Goal: Communication & Community: Answer question/provide support

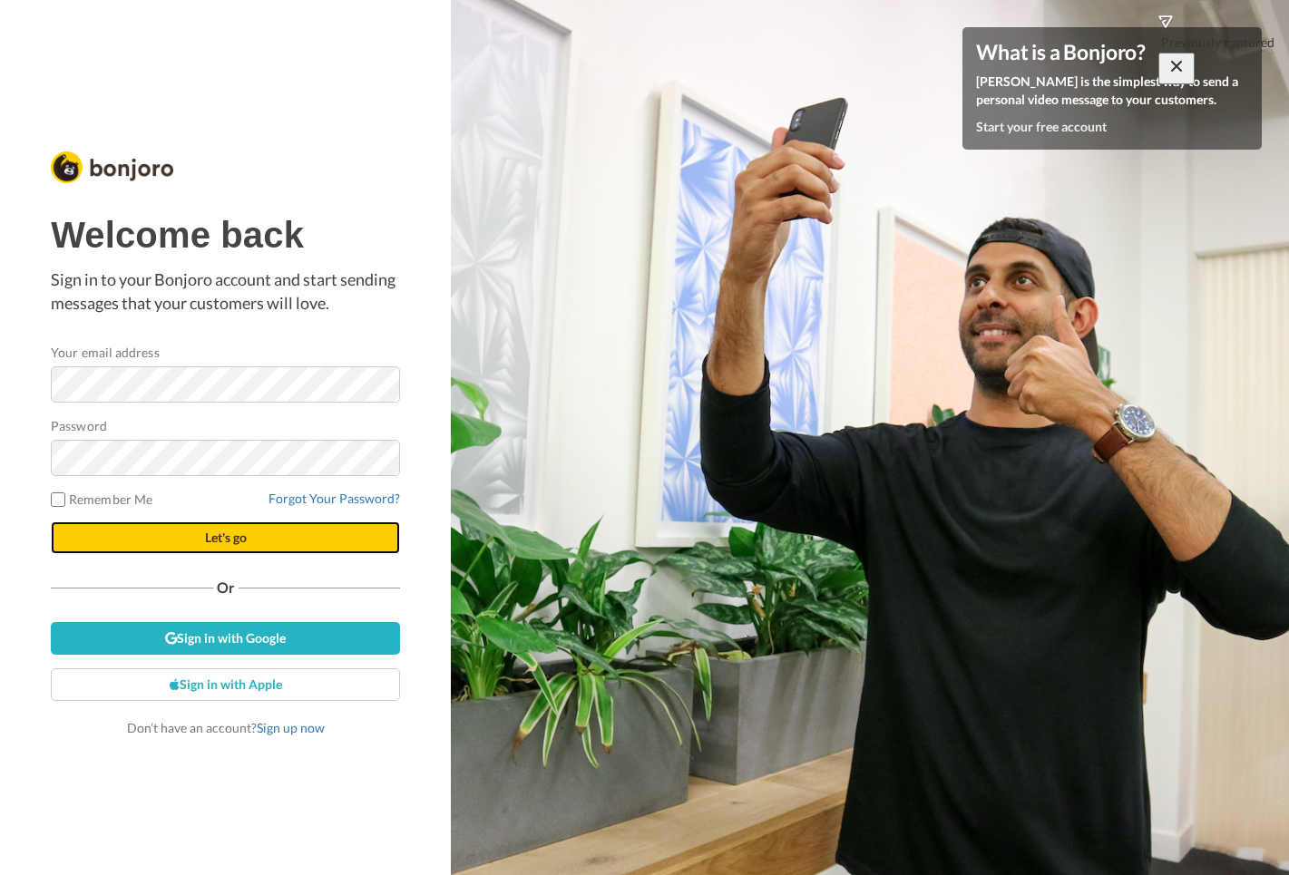
click at [211, 542] on span "Let's go" at bounding box center [226, 537] width 42 height 15
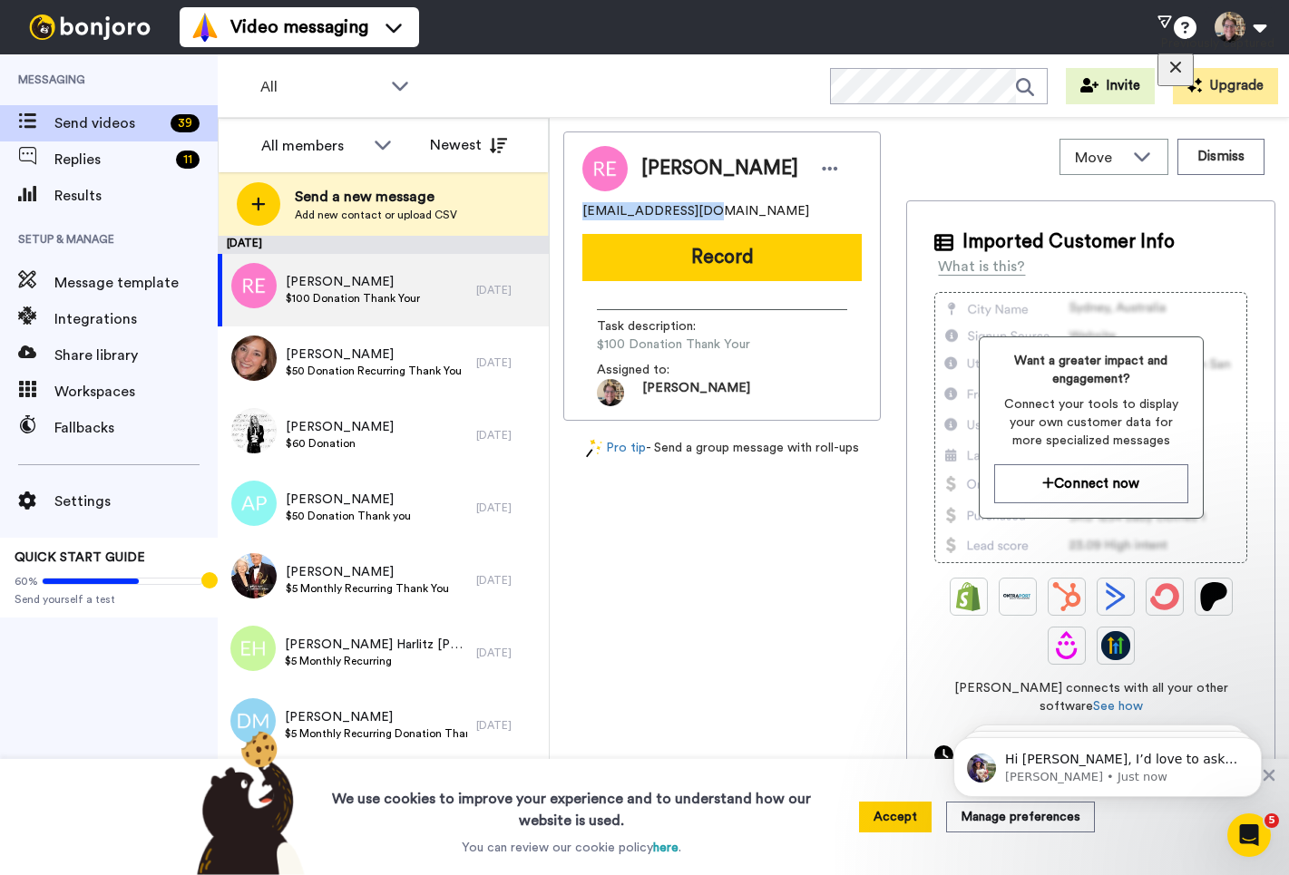
drag, startPoint x: 709, startPoint y: 209, endPoint x: 572, endPoint y: 236, distance: 139.6
click at [577, 214] on div "Robert Ewalt rewalt97@gmail.com Record Task description : $100 Donation Thank Y…" at bounding box center [721, 275] width 317 height 289
copy span "rewalt97@gmail.com"
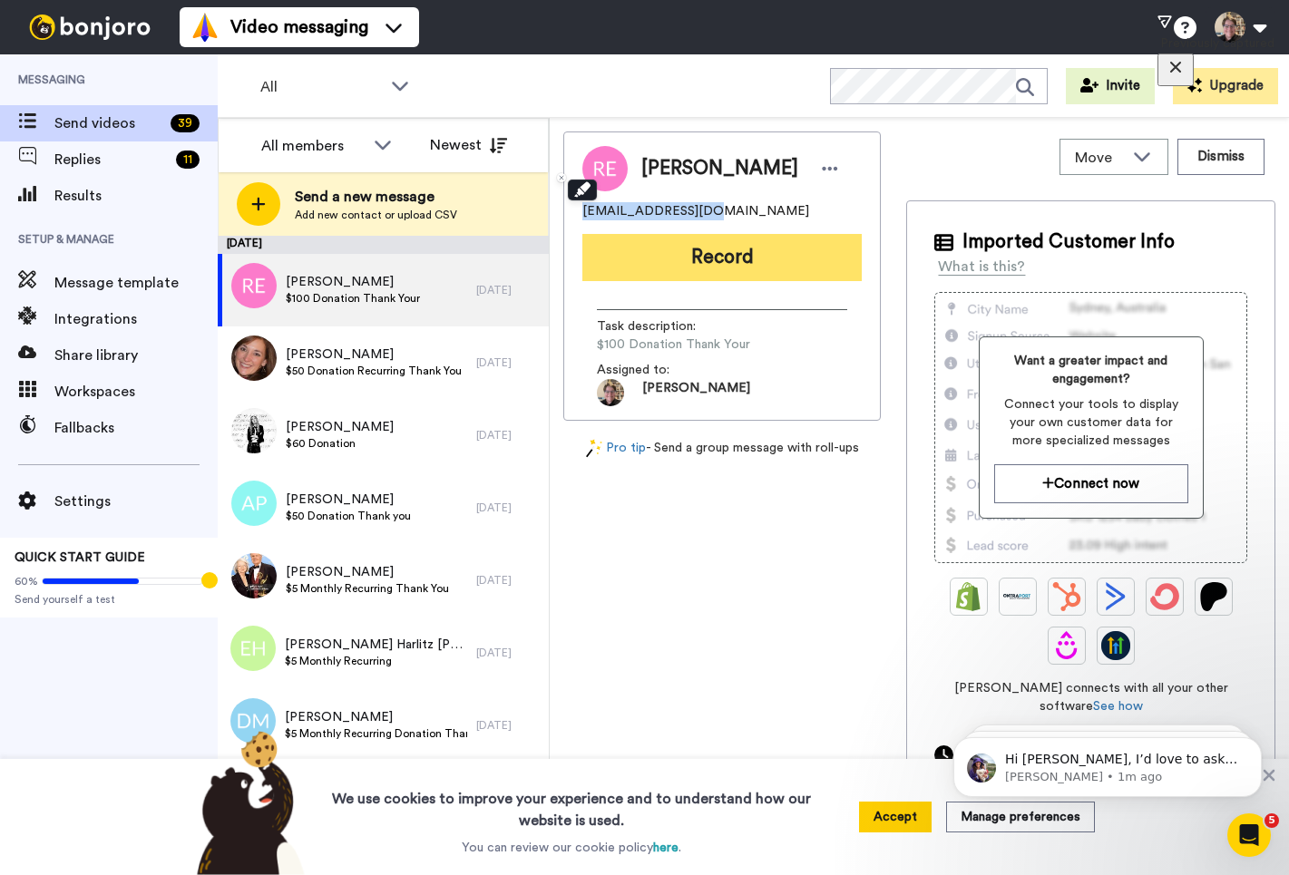
click at [706, 267] on button "Record" at bounding box center [721, 257] width 279 height 47
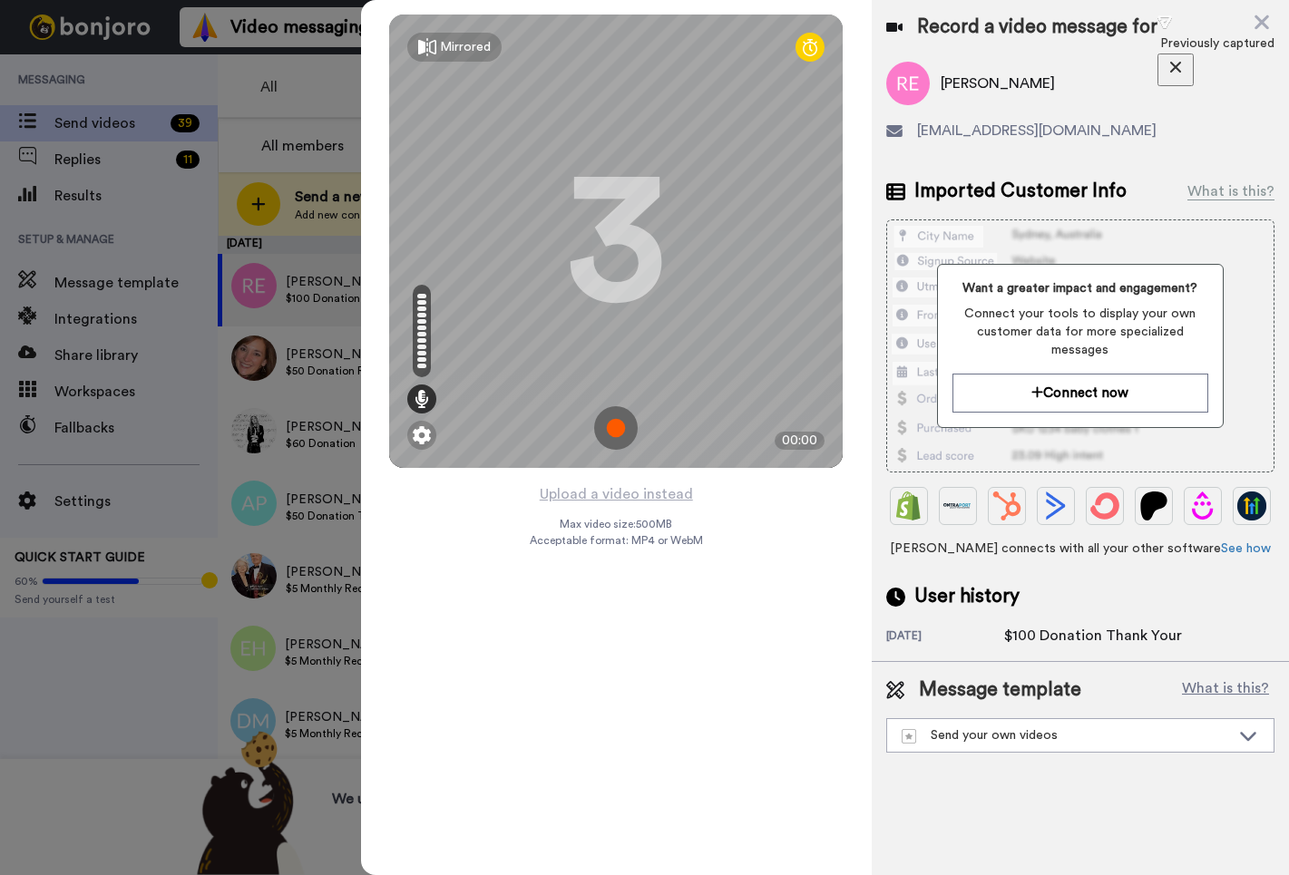
click at [609, 428] on img at bounding box center [616, 428] width 44 height 44
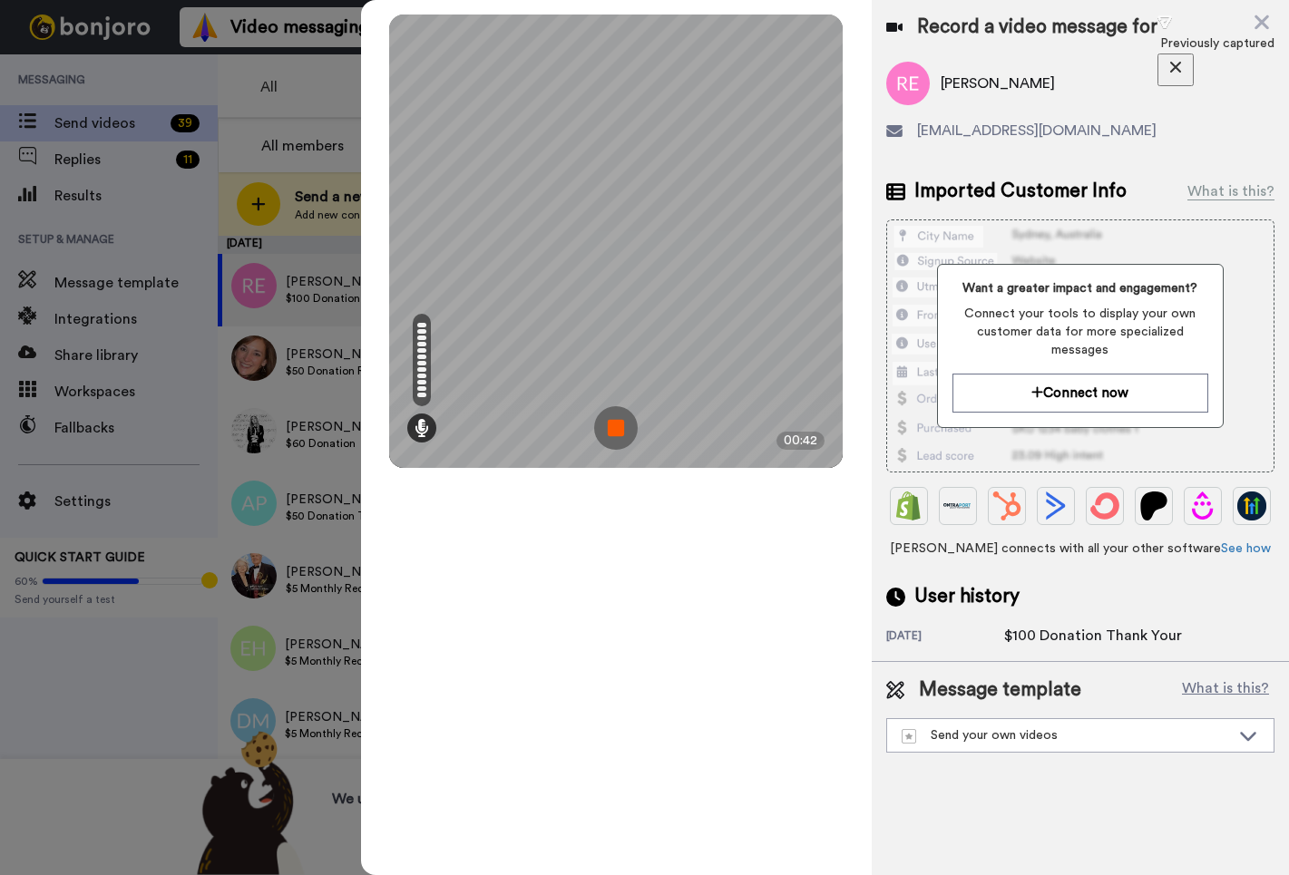
click at [618, 418] on img at bounding box center [616, 428] width 44 height 44
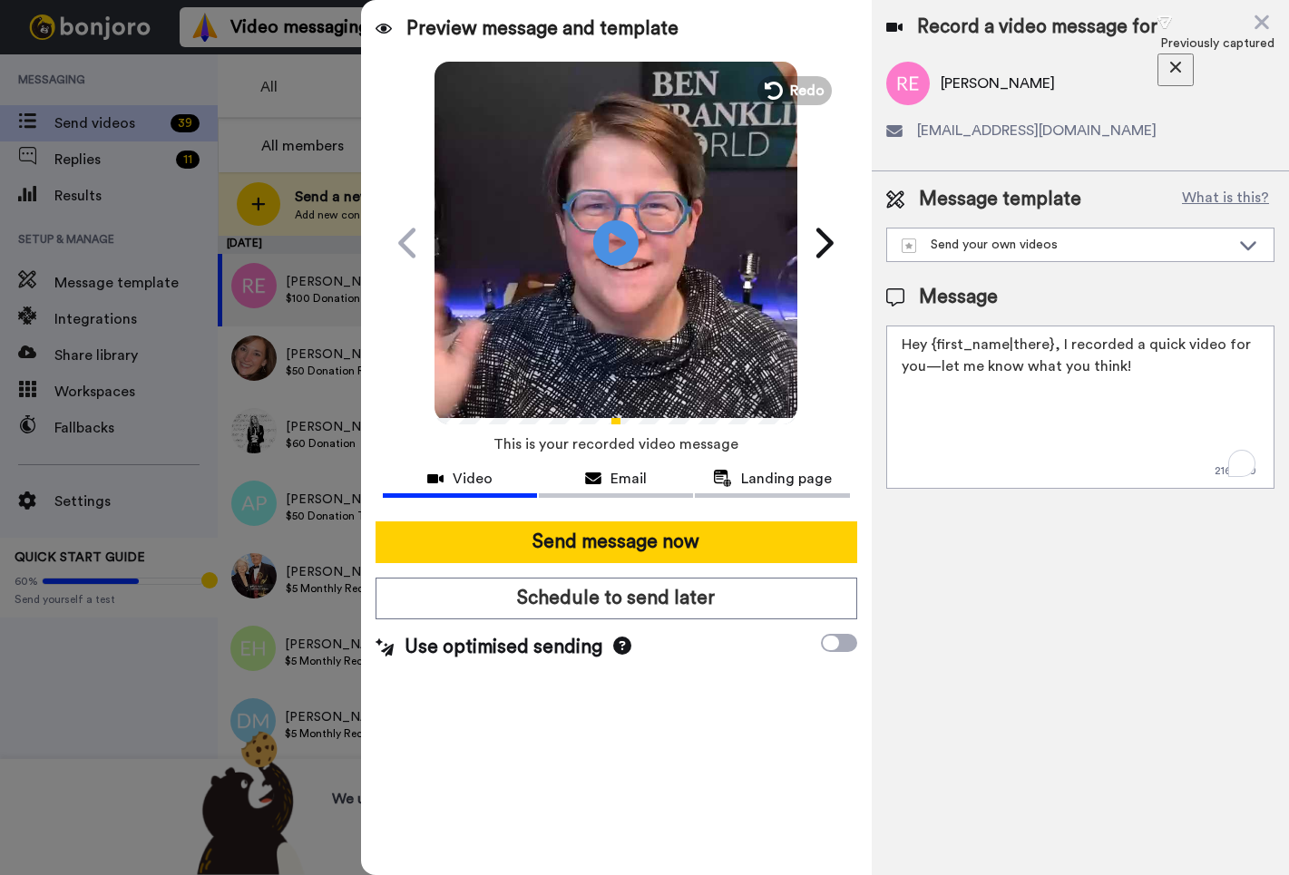
drag, startPoint x: 1112, startPoint y: 372, endPoint x: 1094, endPoint y: 368, distance: 18.5
click at [1094, 368] on textarea "Hey {first_name|there}, I recorded a quick video for you—let me know what you t…" at bounding box center [1080, 407] width 388 height 163
drag, startPoint x: 1057, startPoint y: 348, endPoint x: 1118, endPoint y: 365, distance: 64.0
click at [1121, 362] on textarea "Hey {first_name|there}, I recorded a quick video for you—let me know what you t…" at bounding box center [1080, 407] width 388 height 163
click at [1121, 369] on textarea "Hey {first_name|there}, I recorded a quick video for you—let me know what you t…" at bounding box center [1080, 407] width 388 height 163
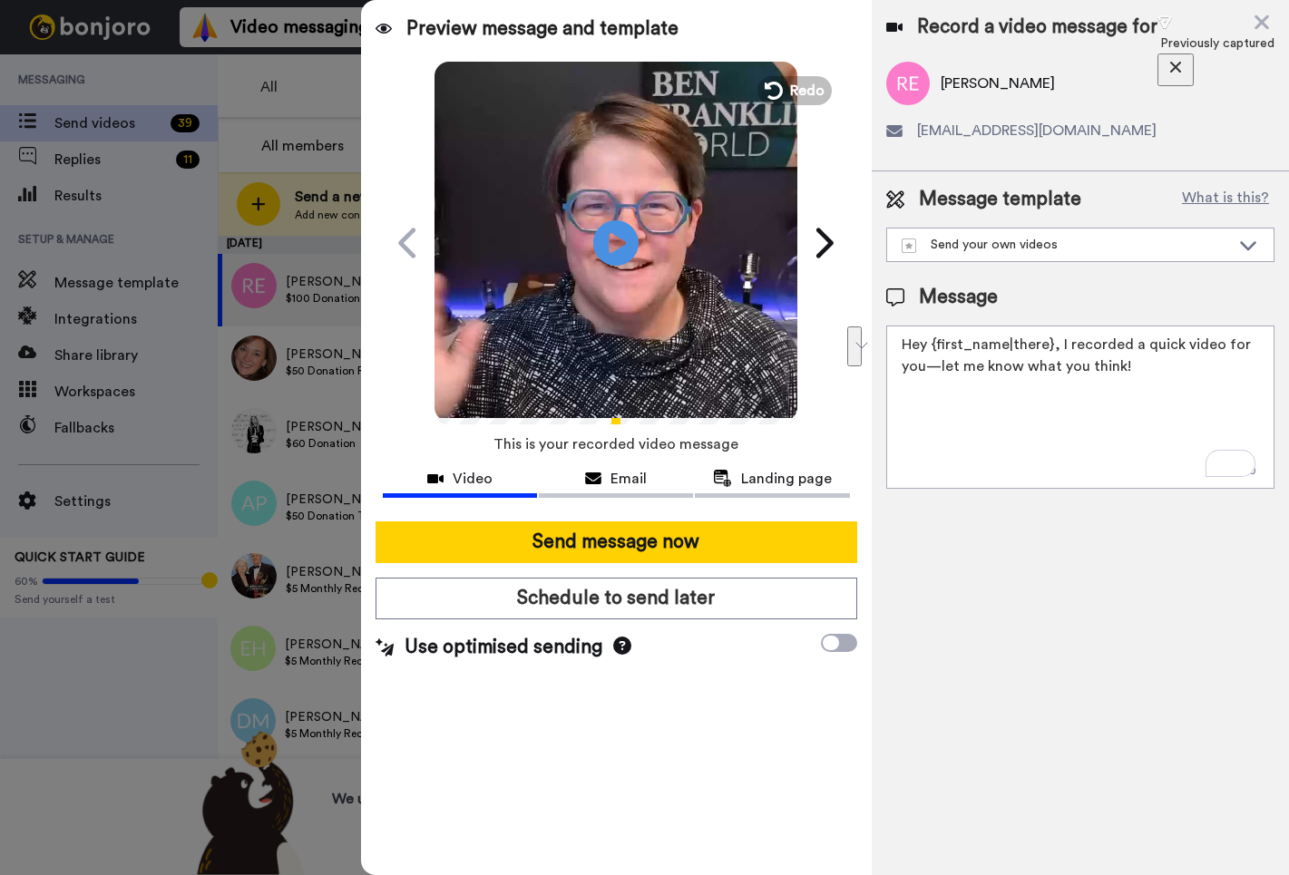
drag, startPoint x: 928, startPoint y: 355, endPoint x: 904, endPoint y: 346, distance: 25.0
click at [904, 350] on textarea "Hey {first_name|there}, I recorded a quick video for you—let me know what you t…" at bounding box center [1080, 407] width 388 height 163
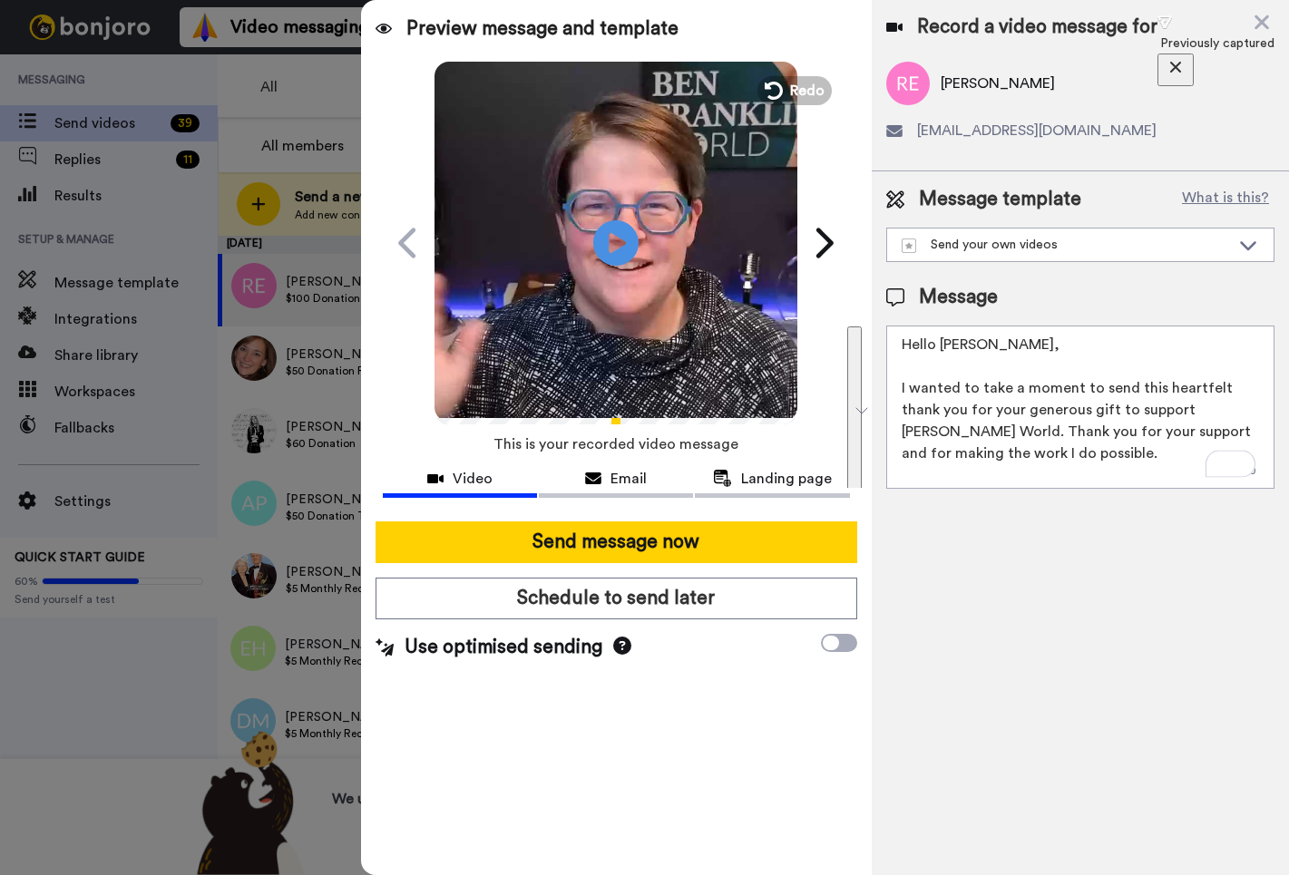
drag, startPoint x: 912, startPoint y: 472, endPoint x: 860, endPoint y: 336, distance: 145.8
click at [860, 336] on div "Preview message and template Play/Pause Wanted to share this with you! Liz Cova…" at bounding box center [825, 437] width 928 height 875
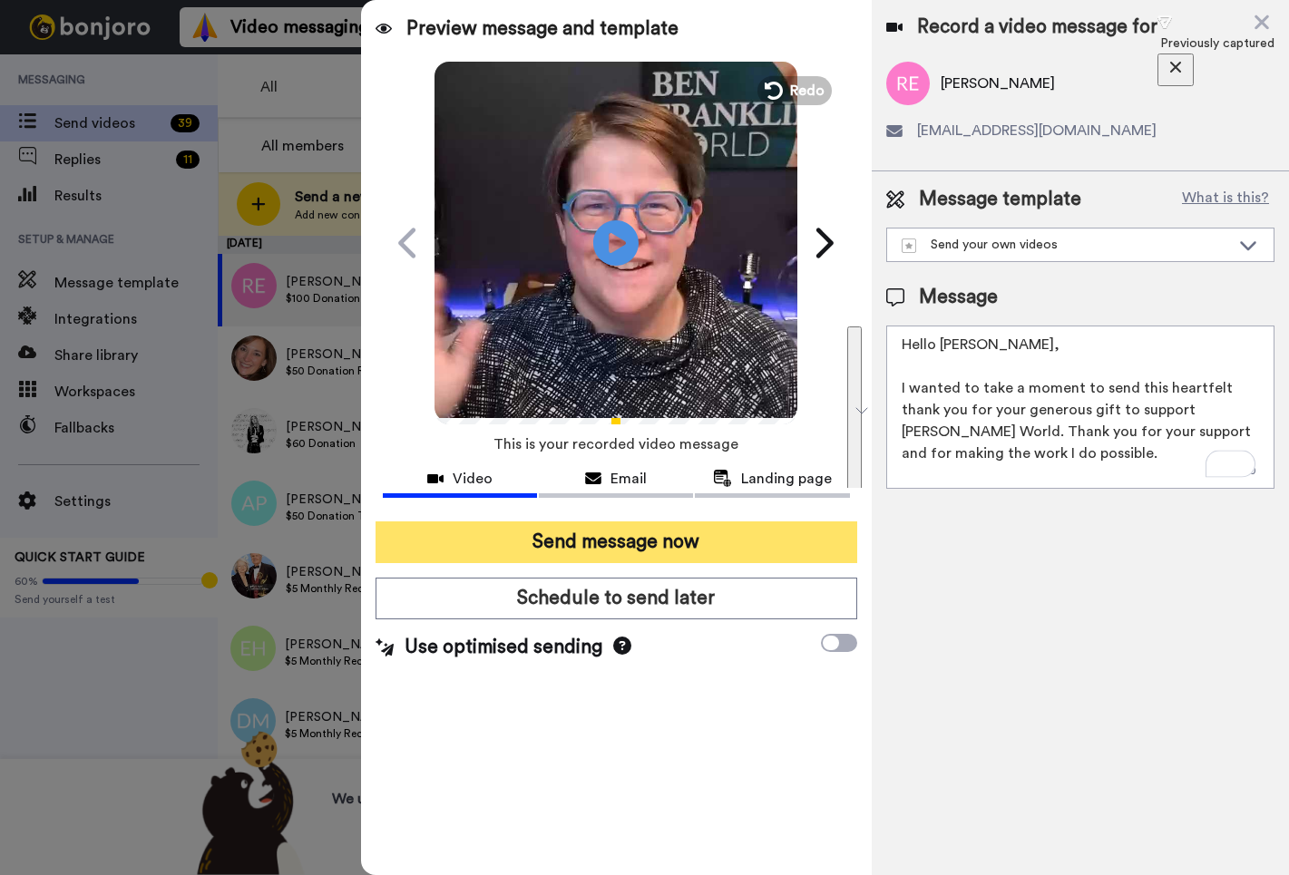
type textarea "Hello Bob, I wanted to take a moment to send this heartfelt thank you for your …"
click at [794, 554] on button "Send message now" at bounding box center [616, 542] width 482 height 42
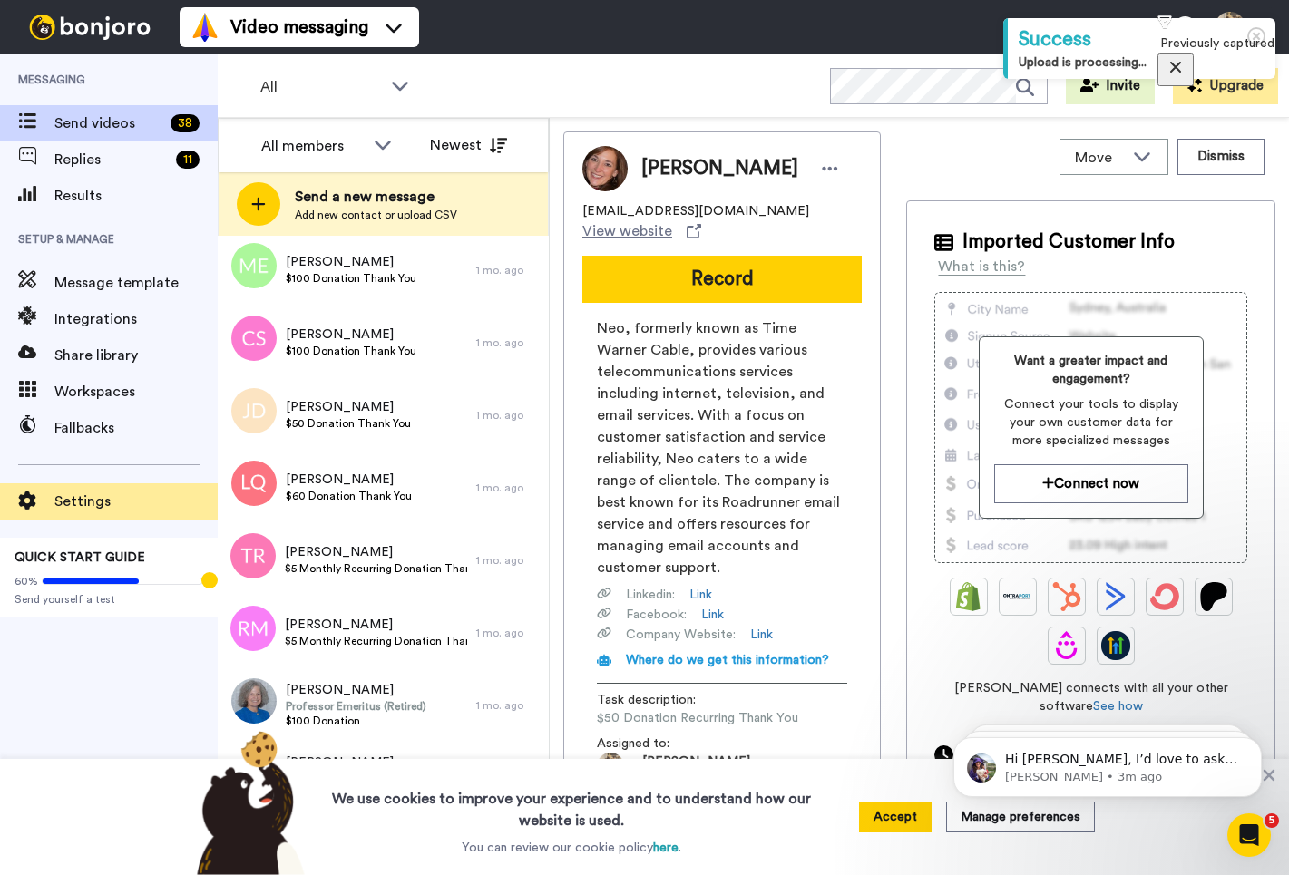
scroll to position [1211, 0]
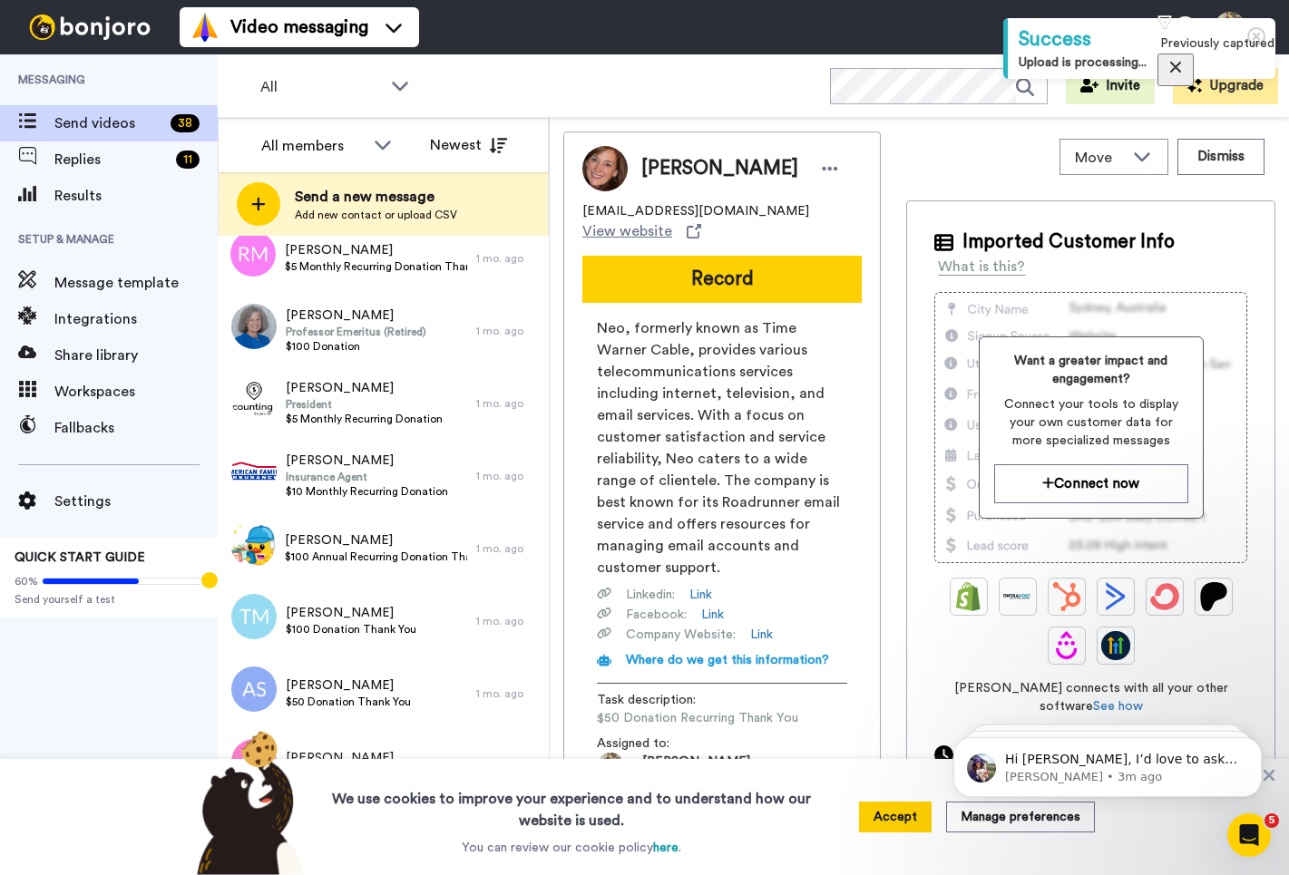
click at [878, 815] on button "Accept" at bounding box center [895, 817] width 73 height 31
click at [878, 815] on div "Meredith Porterfield redith@neo.rr.com View website Record Neo, formerly known …" at bounding box center [721, 500] width 317 height 738
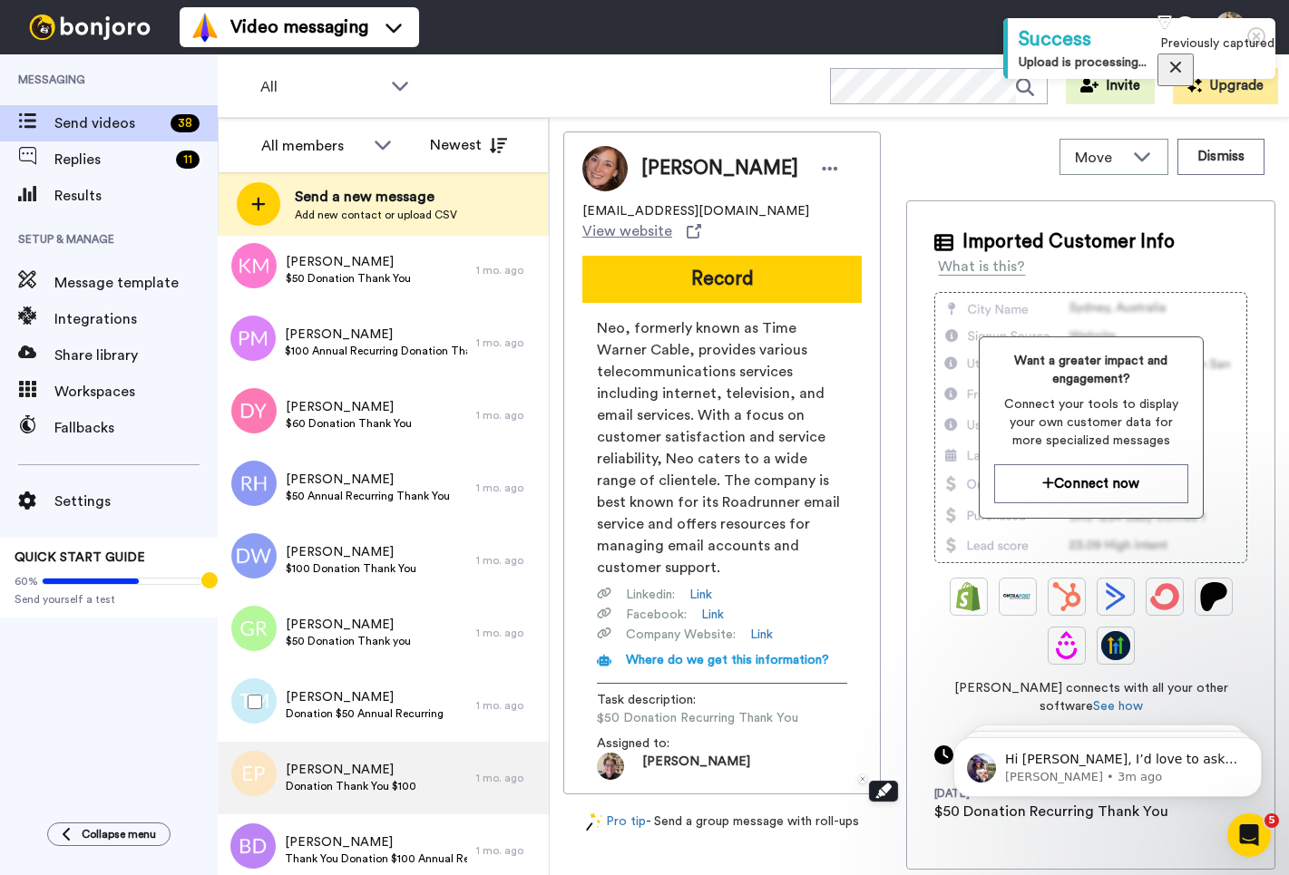
scroll to position [2154, 0]
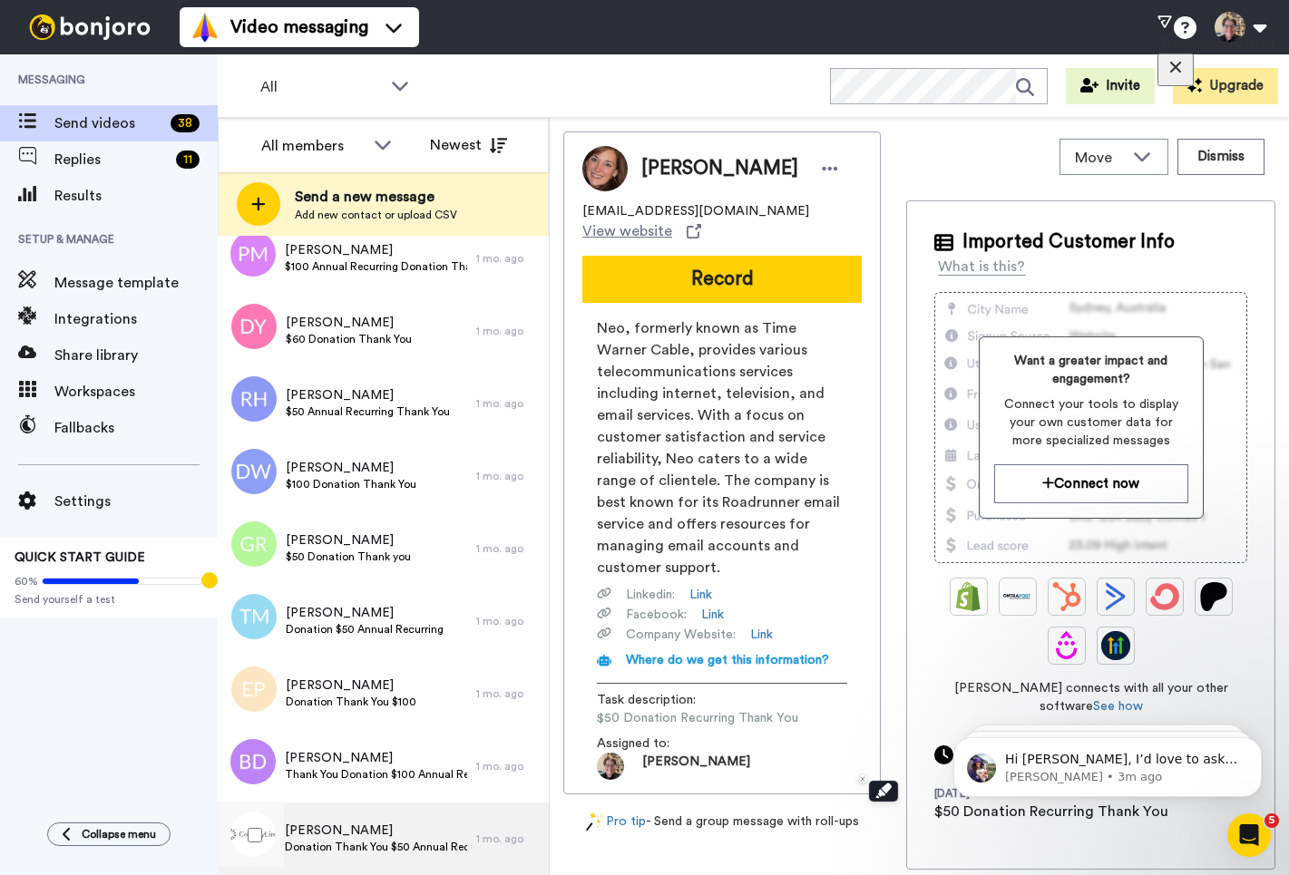
click at [358, 835] on span "Ken Larson" at bounding box center [376, 831] width 182 height 18
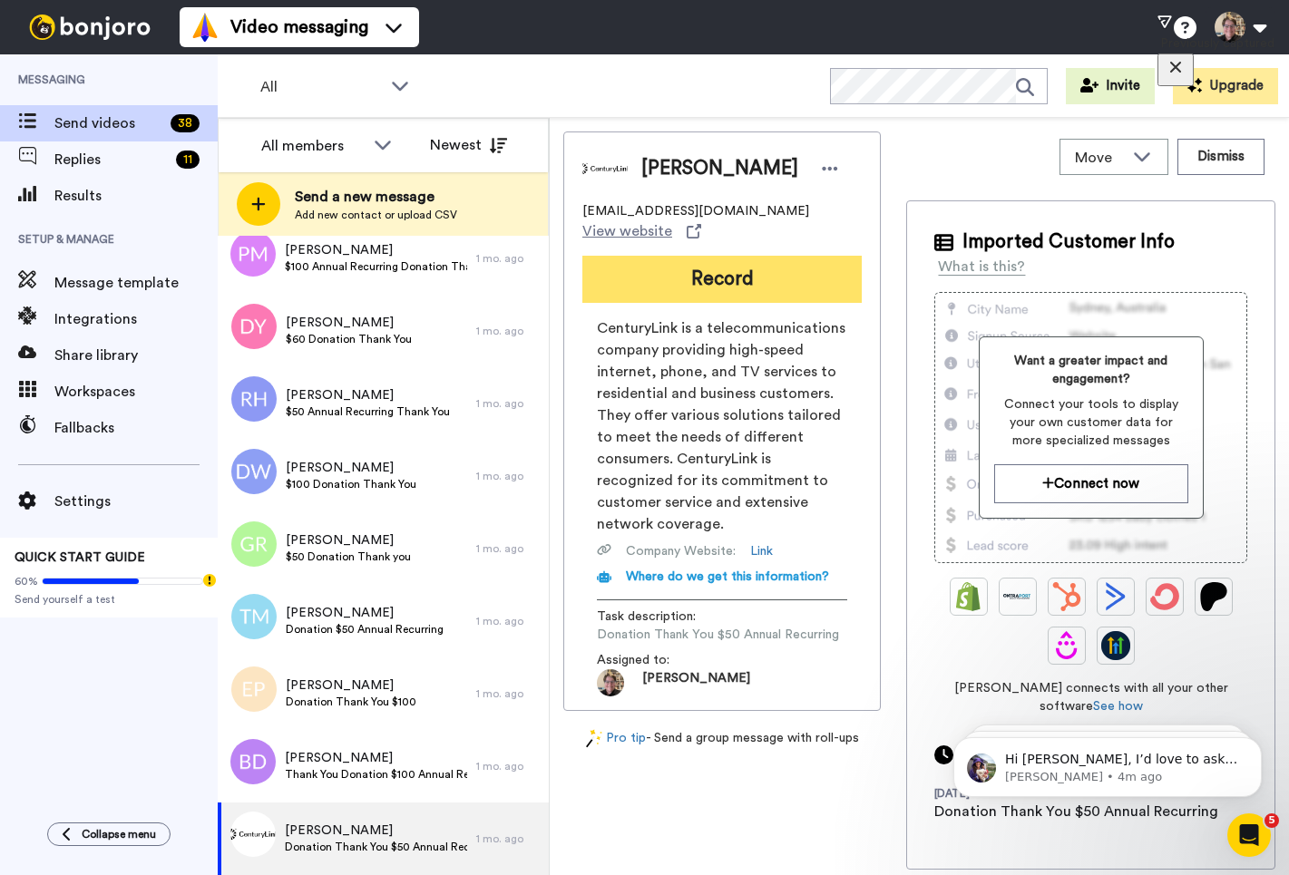
click at [677, 266] on button "Record" at bounding box center [721, 279] width 279 height 47
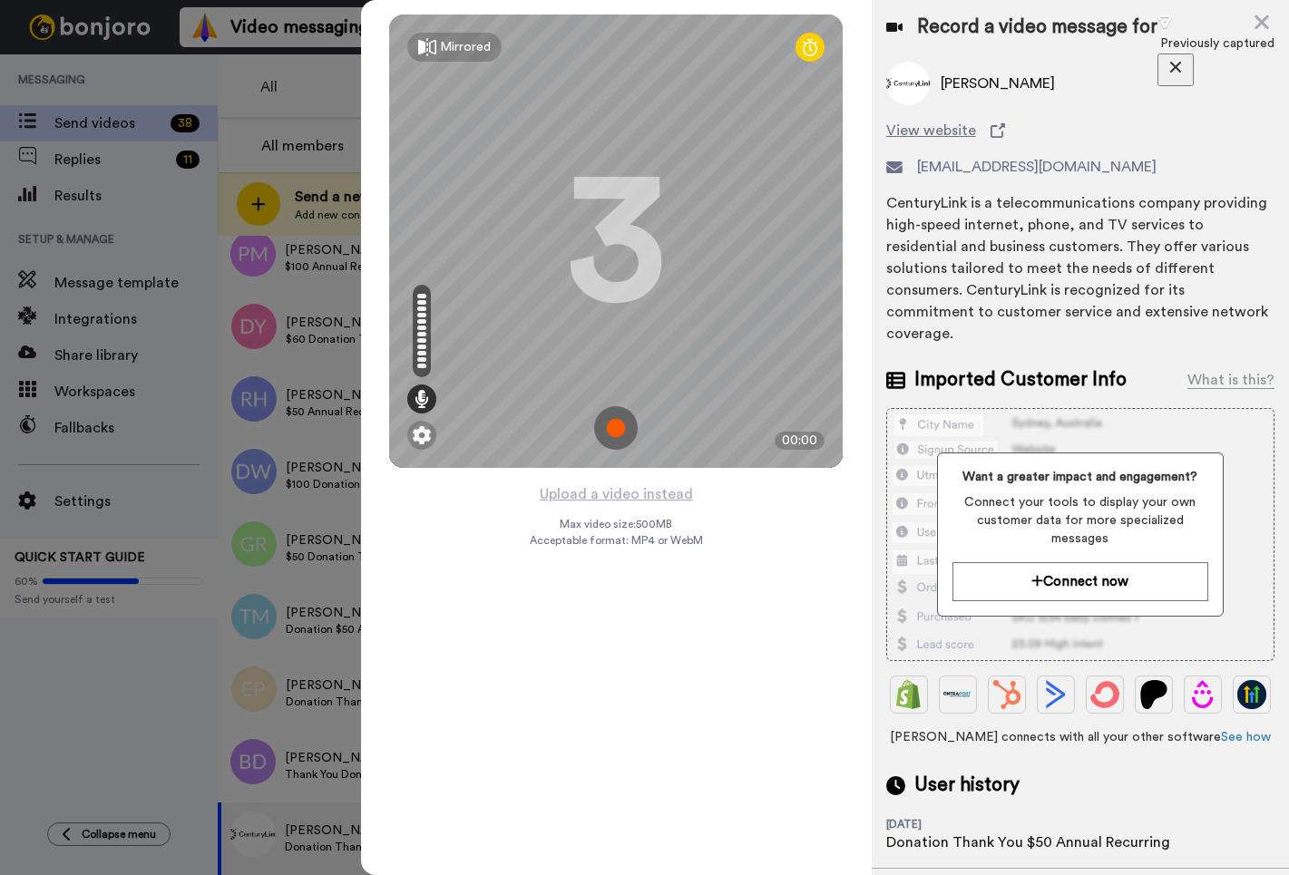
click at [618, 428] on img at bounding box center [616, 428] width 44 height 44
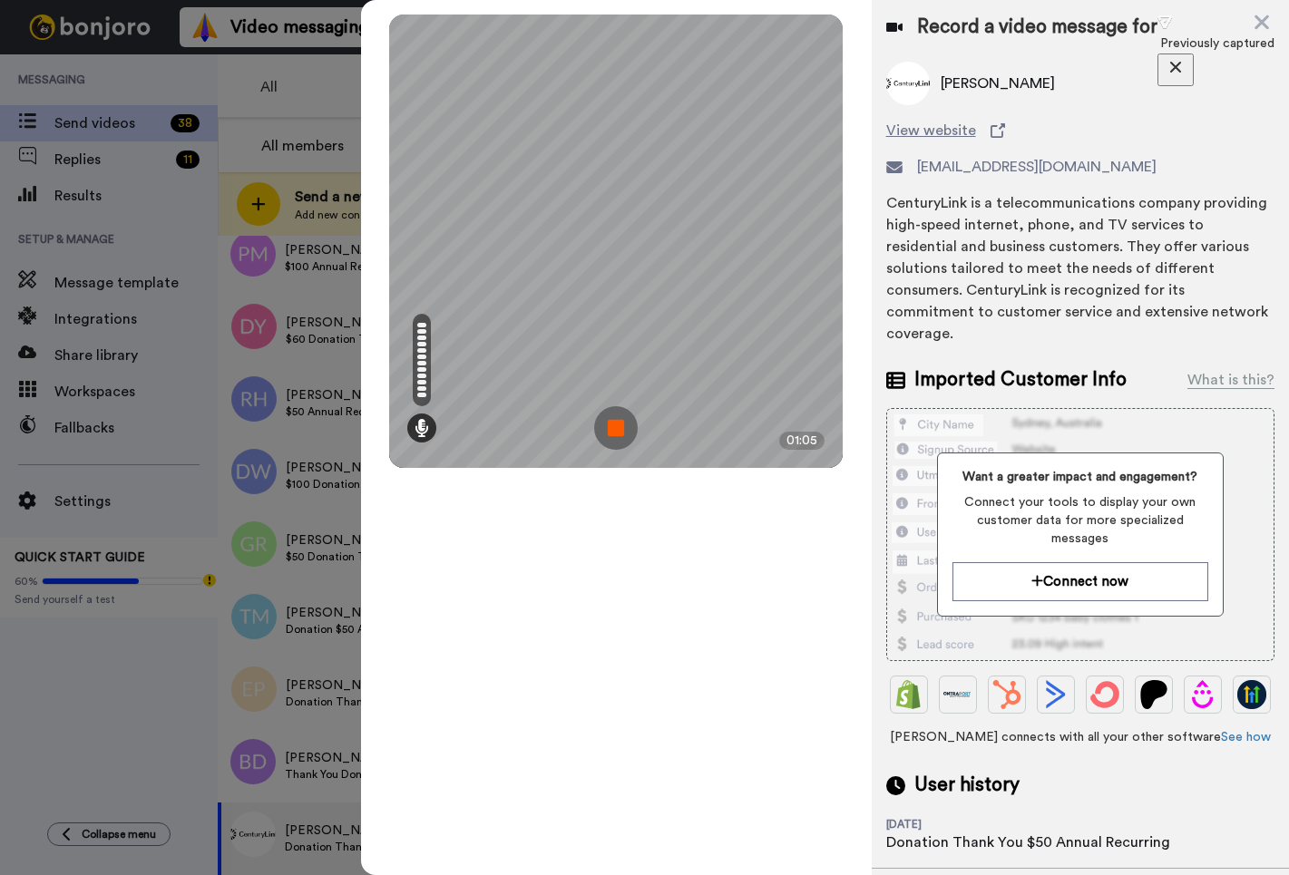
click at [618, 433] on img at bounding box center [616, 428] width 44 height 44
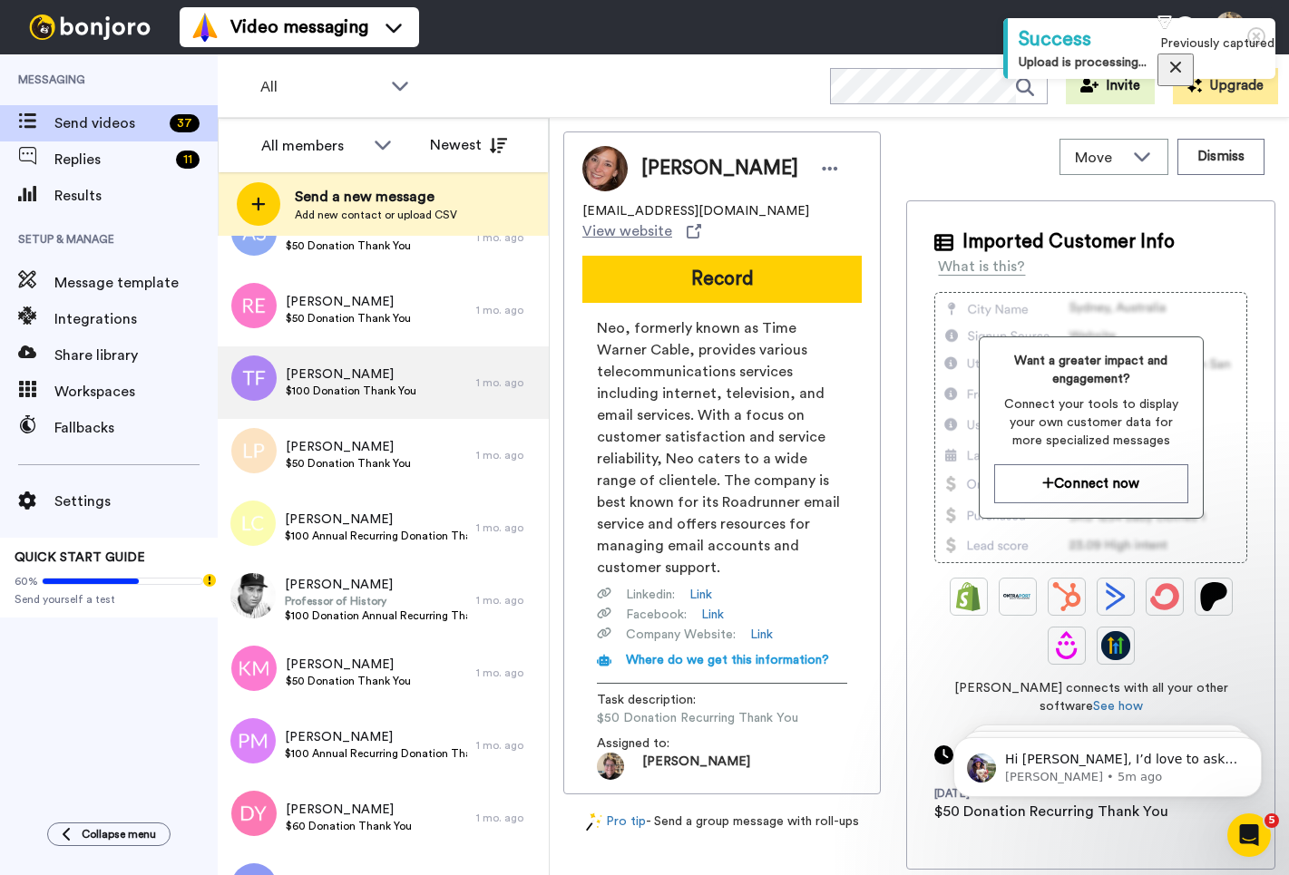
scroll to position [2081, 0]
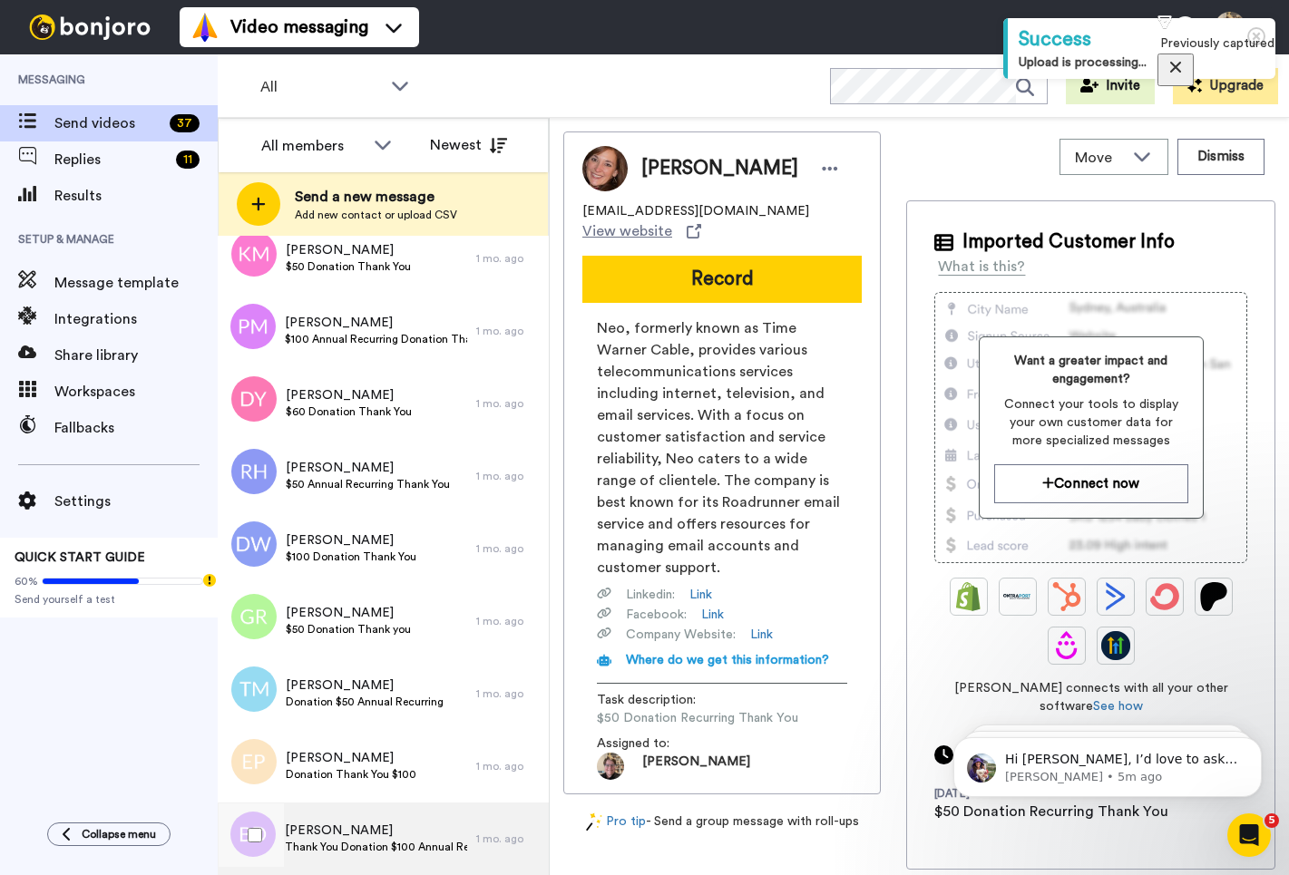
click at [393, 826] on span "Bill Davidson" at bounding box center [376, 831] width 182 height 18
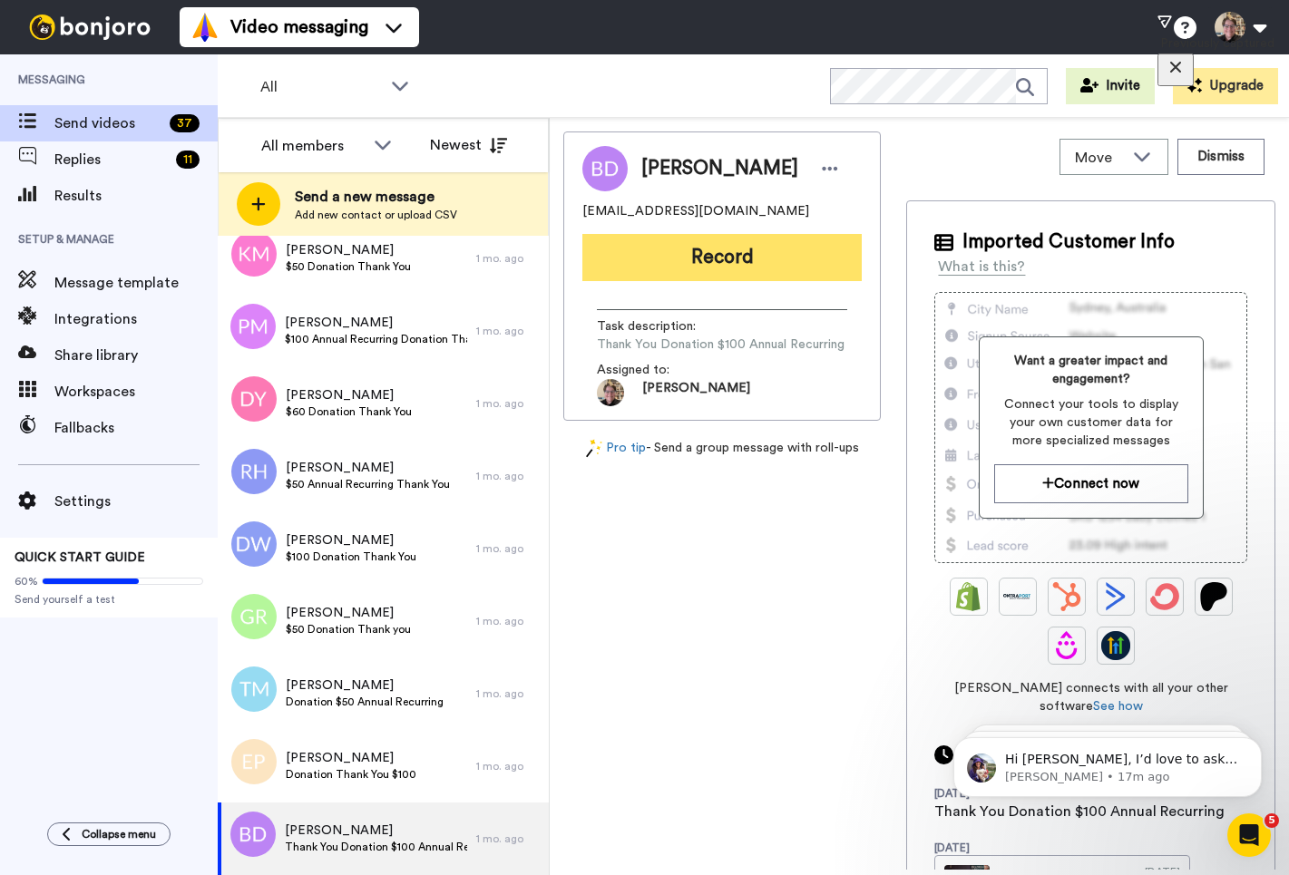
click at [652, 260] on button "Record" at bounding box center [721, 257] width 279 height 47
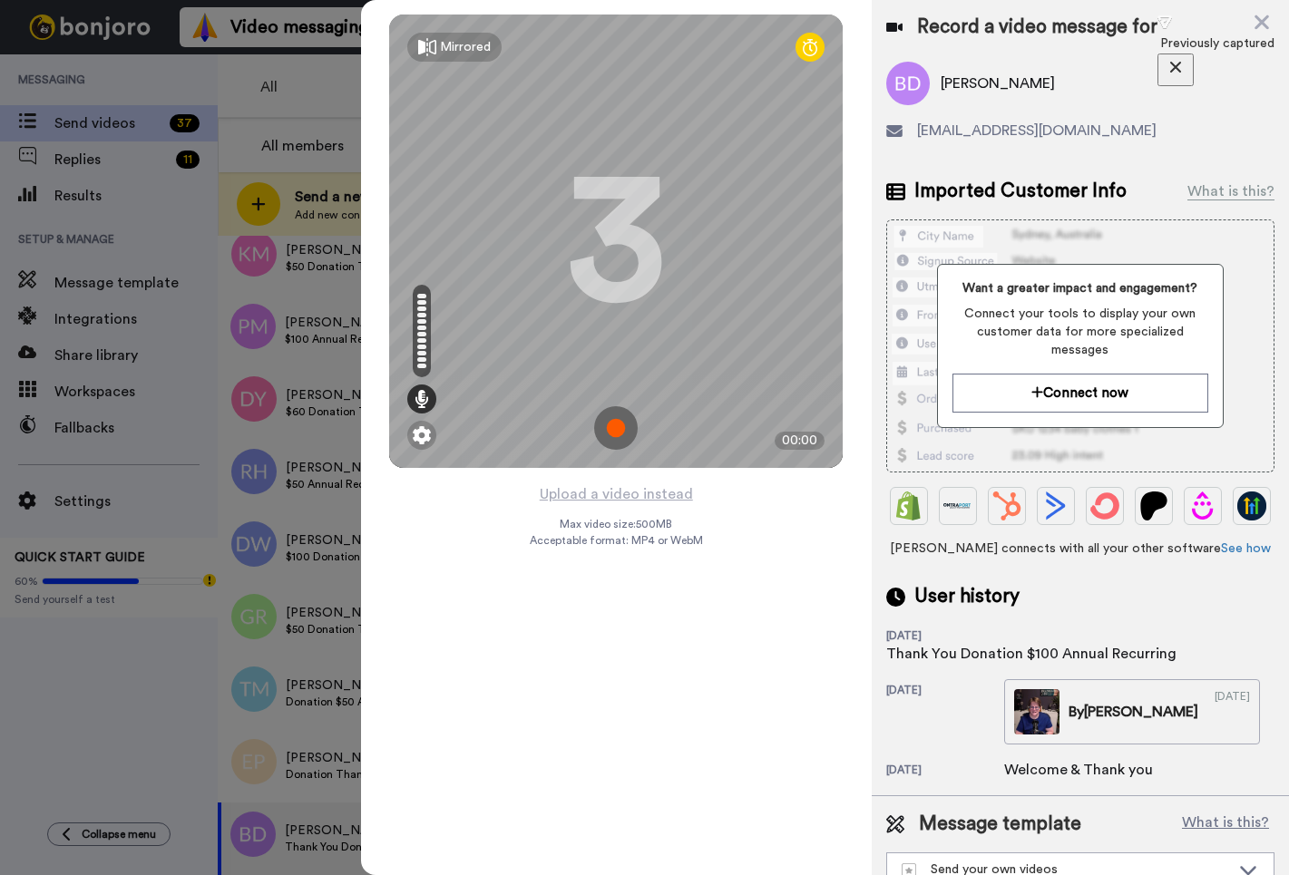
click at [618, 433] on img at bounding box center [616, 428] width 44 height 44
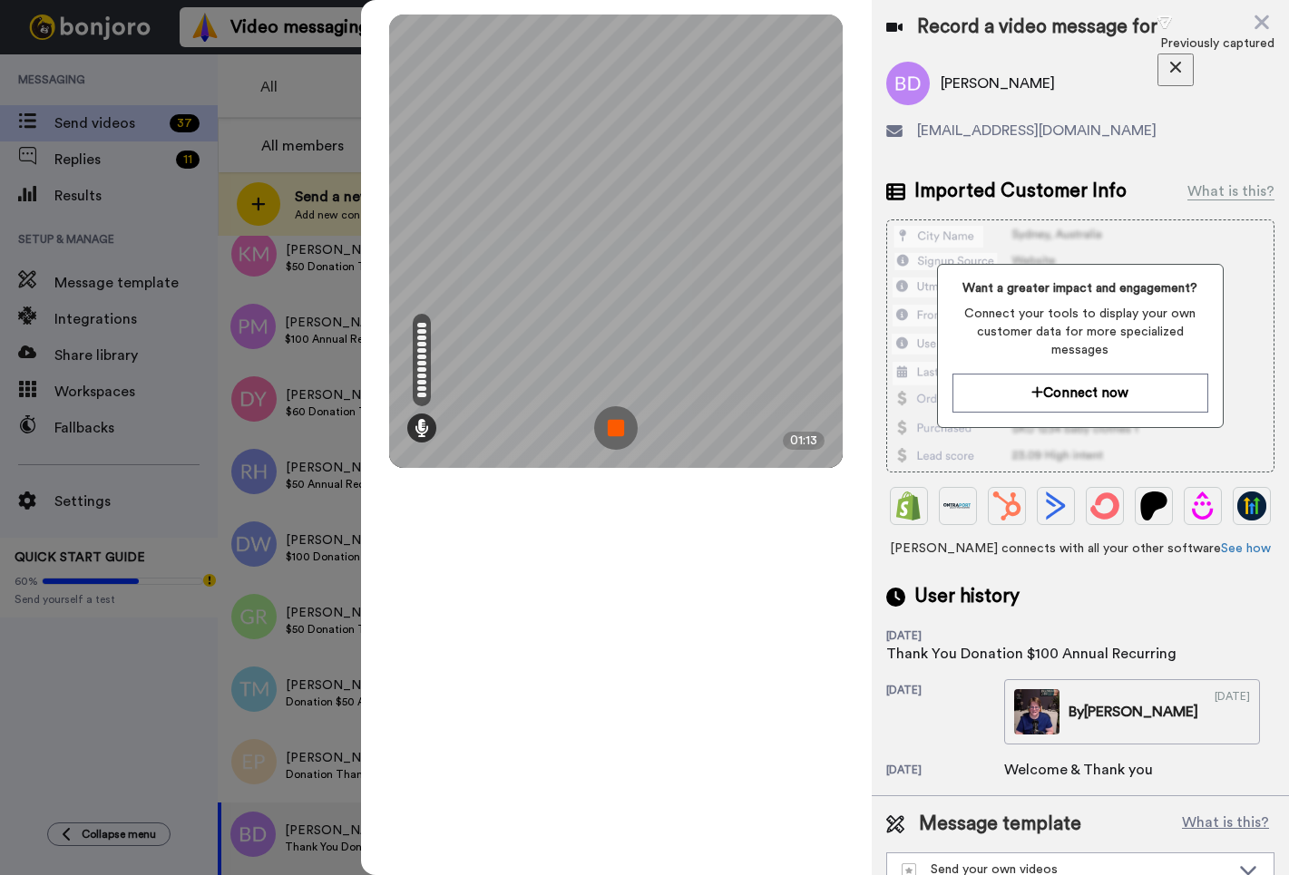
click at [625, 432] on img at bounding box center [616, 428] width 44 height 44
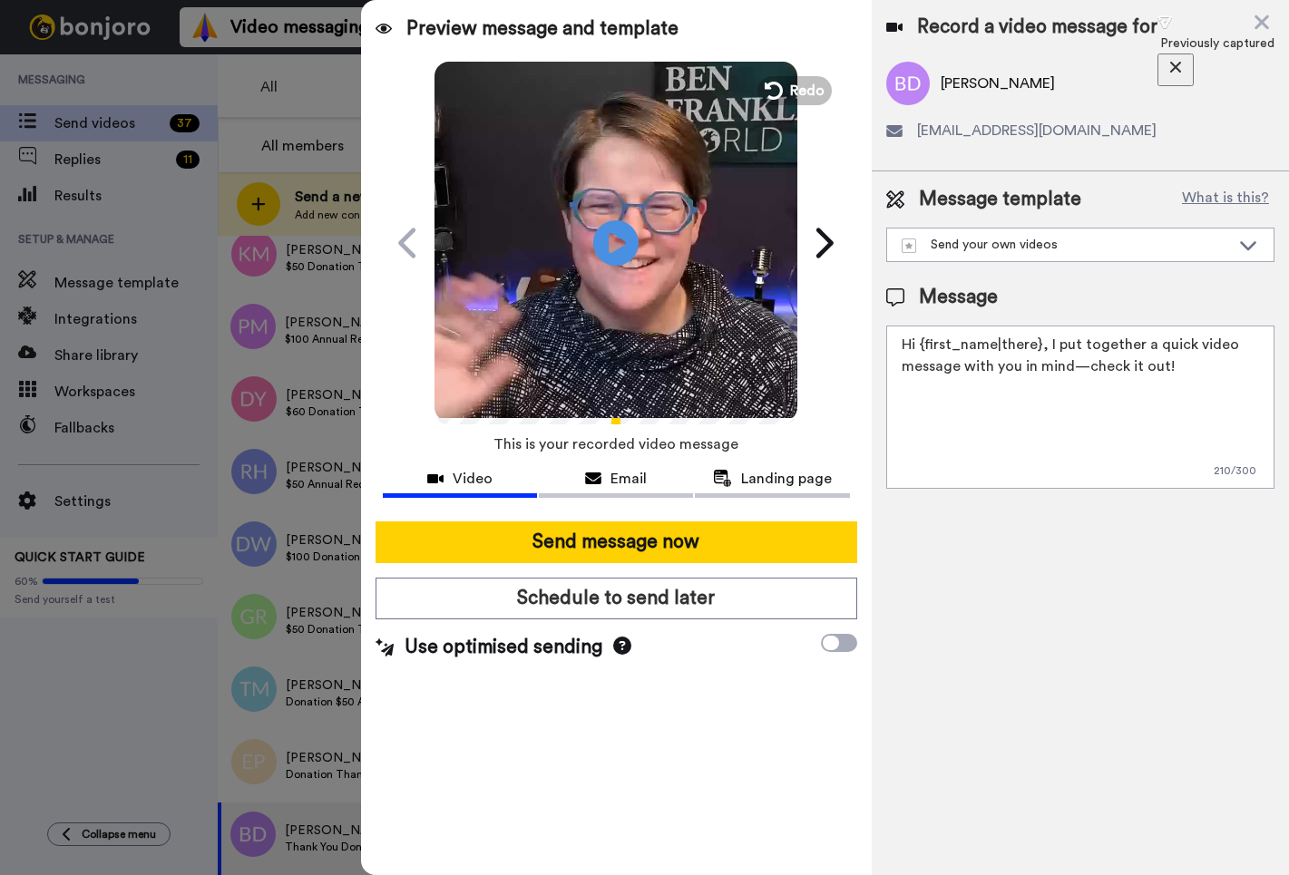
click at [1145, 374] on textarea "Hi {first_name|there}, I put together a quick video message with you in mind—ch…" at bounding box center [1080, 407] width 388 height 163
drag, startPoint x: 1167, startPoint y: 372, endPoint x: 894, endPoint y: 349, distance: 273.9
click at [894, 349] on textarea "Hi {first_name|there}, I put together a quick video message with you in mind—ch…" at bounding box center [1080, 407] width 388 height 163
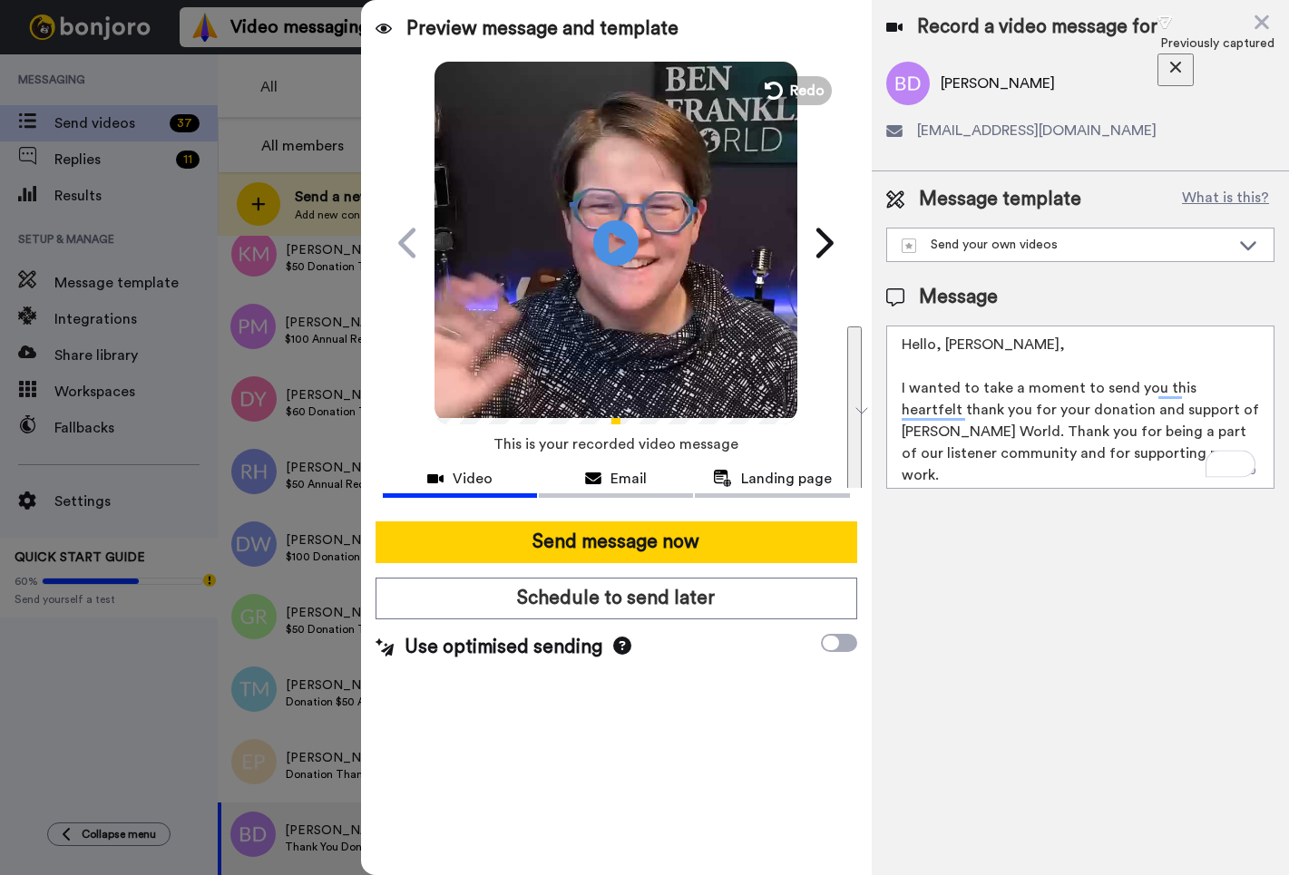
drag, startPoint x: 948, startPoint y: 480, endPoint x: 875, endPoint y: 326, distance: 169.6
click at [875, 326] on div "Message template What is this? Send your own videos Welcome & Thank You Message…" at bounding box center [1080, 337] width 417 height 332
type textarea "Hello, Bill, I wanted to take a moment to send you this heartfelt thank you for…"
click at [1031, 631] on div "Record a video message for Bill Davidson billcdavidson@gmail.com Message templa…" at bounding box center [1080, 437] width 417 height 875
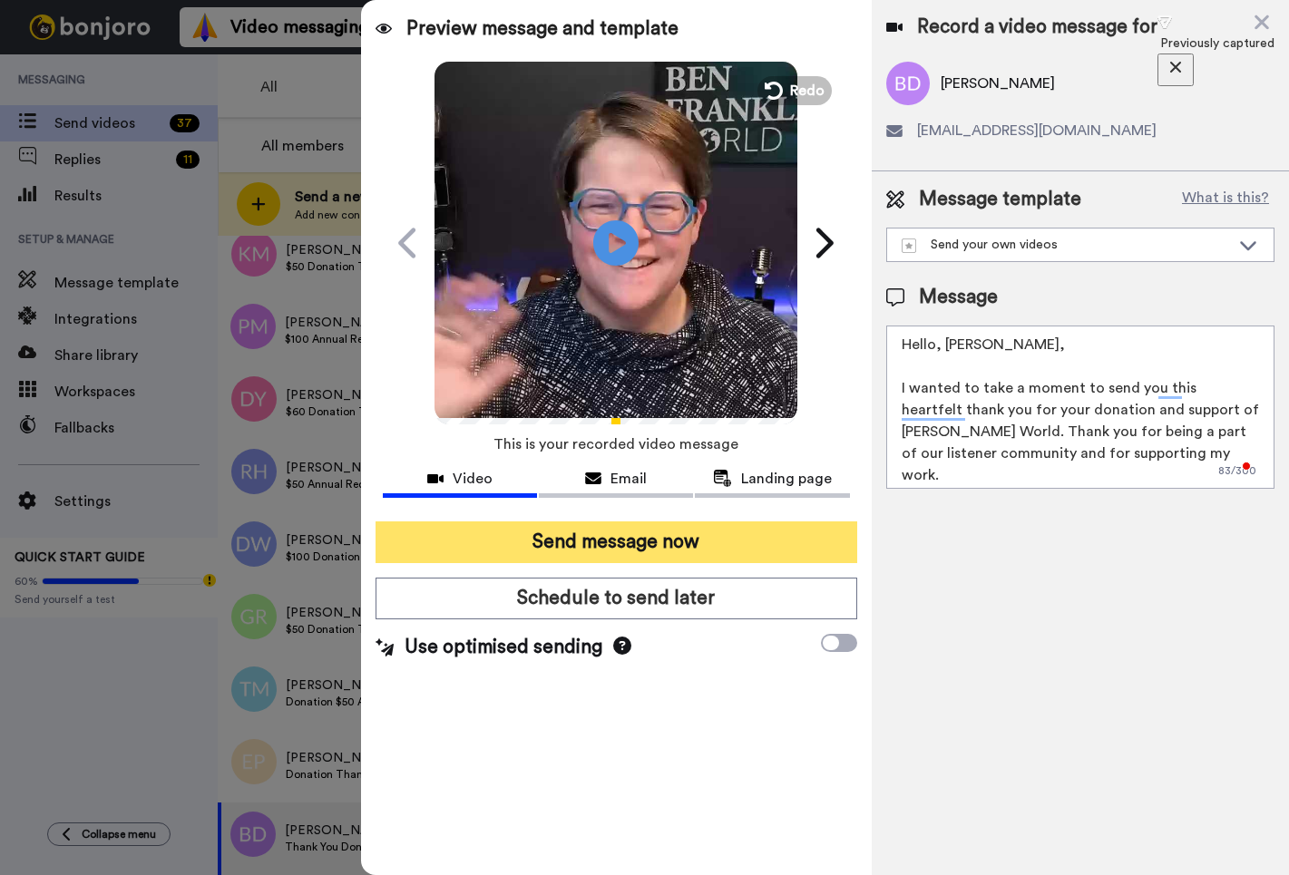
click at [735, 540] on button "Send message now" at bounding box center [616, 542] width 482 height 42
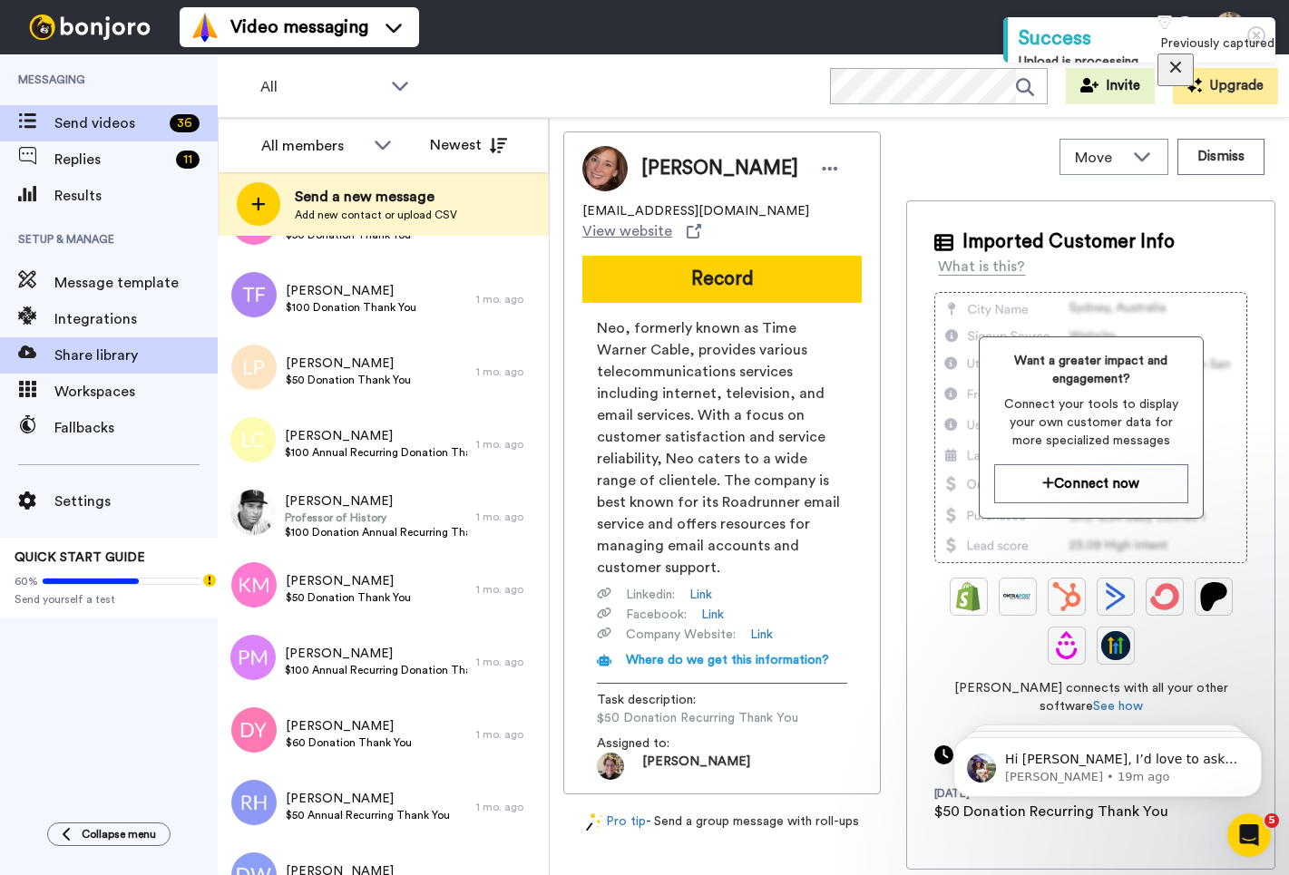
scroll to position [2009, 0]
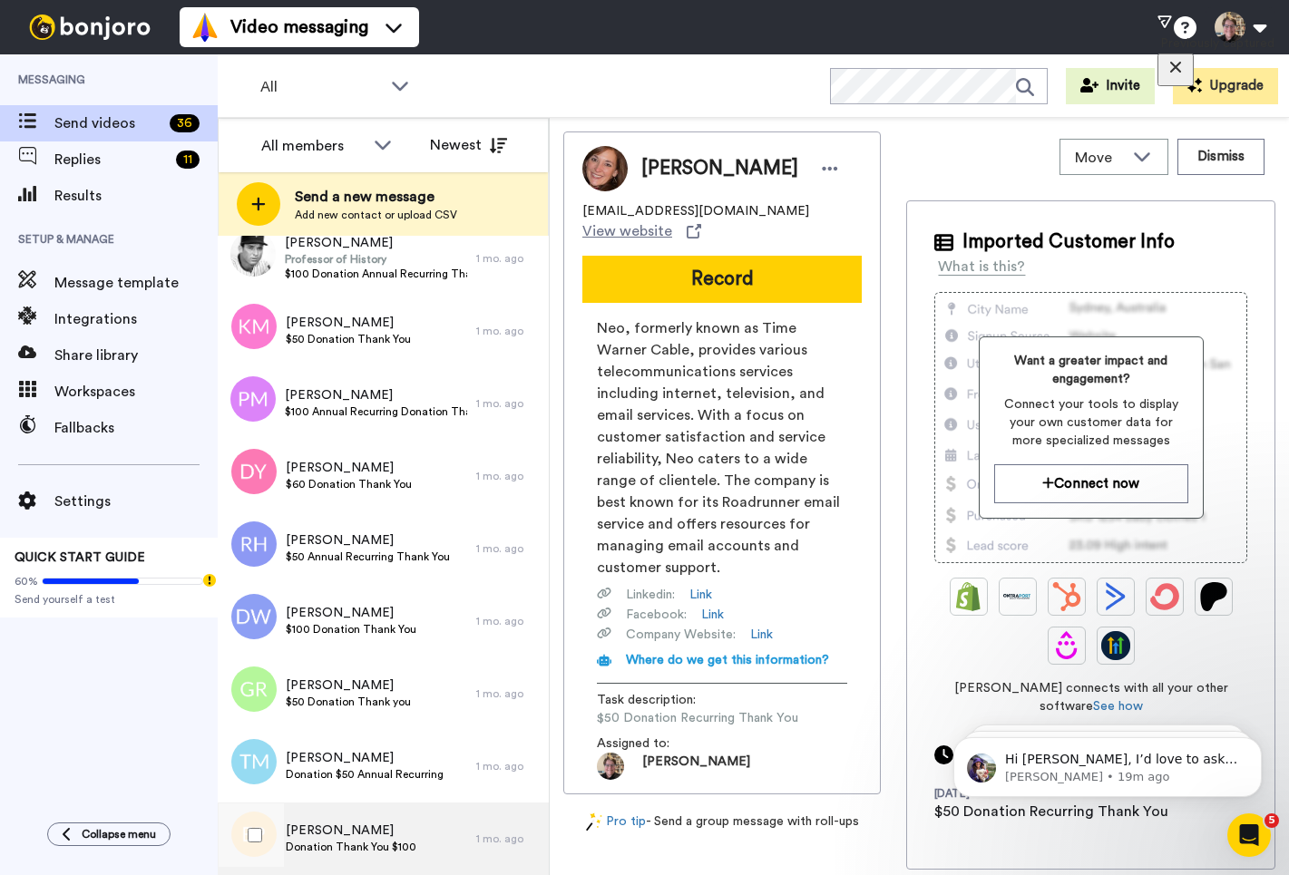
click at [315, 833] on span "[PERSON_NAME]" at bounding box center [351, 831] width 131 height 18
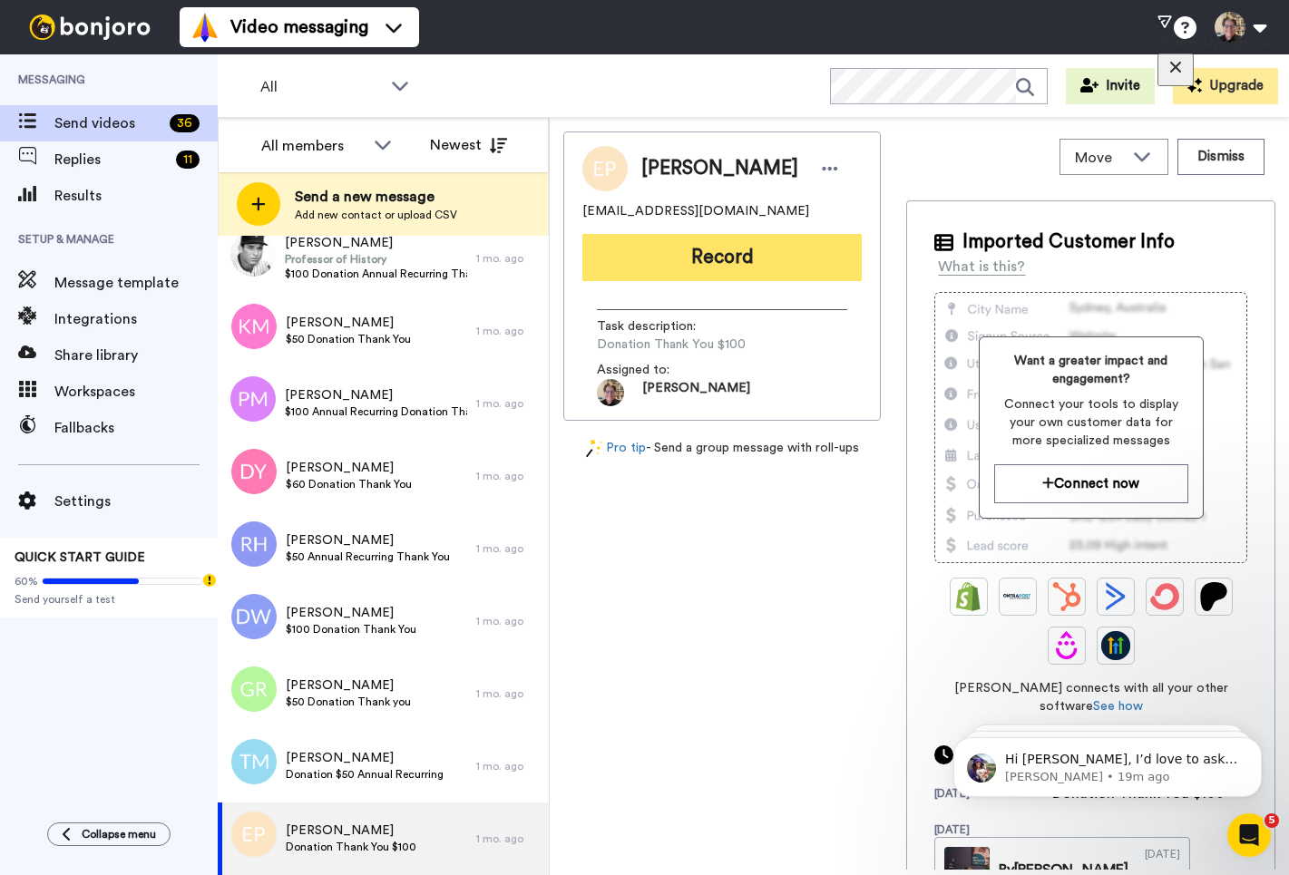
click at [743, 265] on button "Record" at bounding box center [721, 257] width 279 height 47
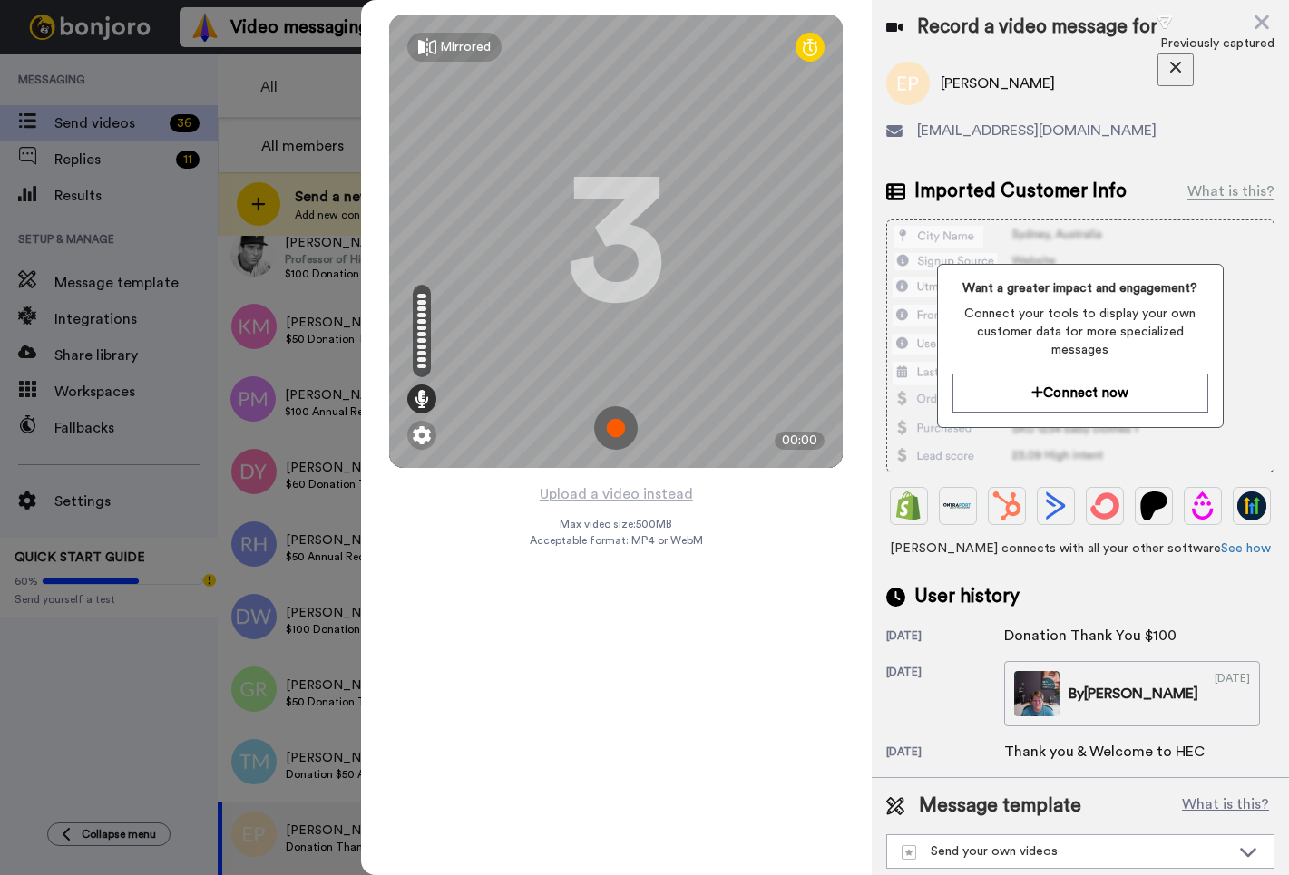
click at [619, 414] on img at bounding box center [616, 428] width 44 height 44
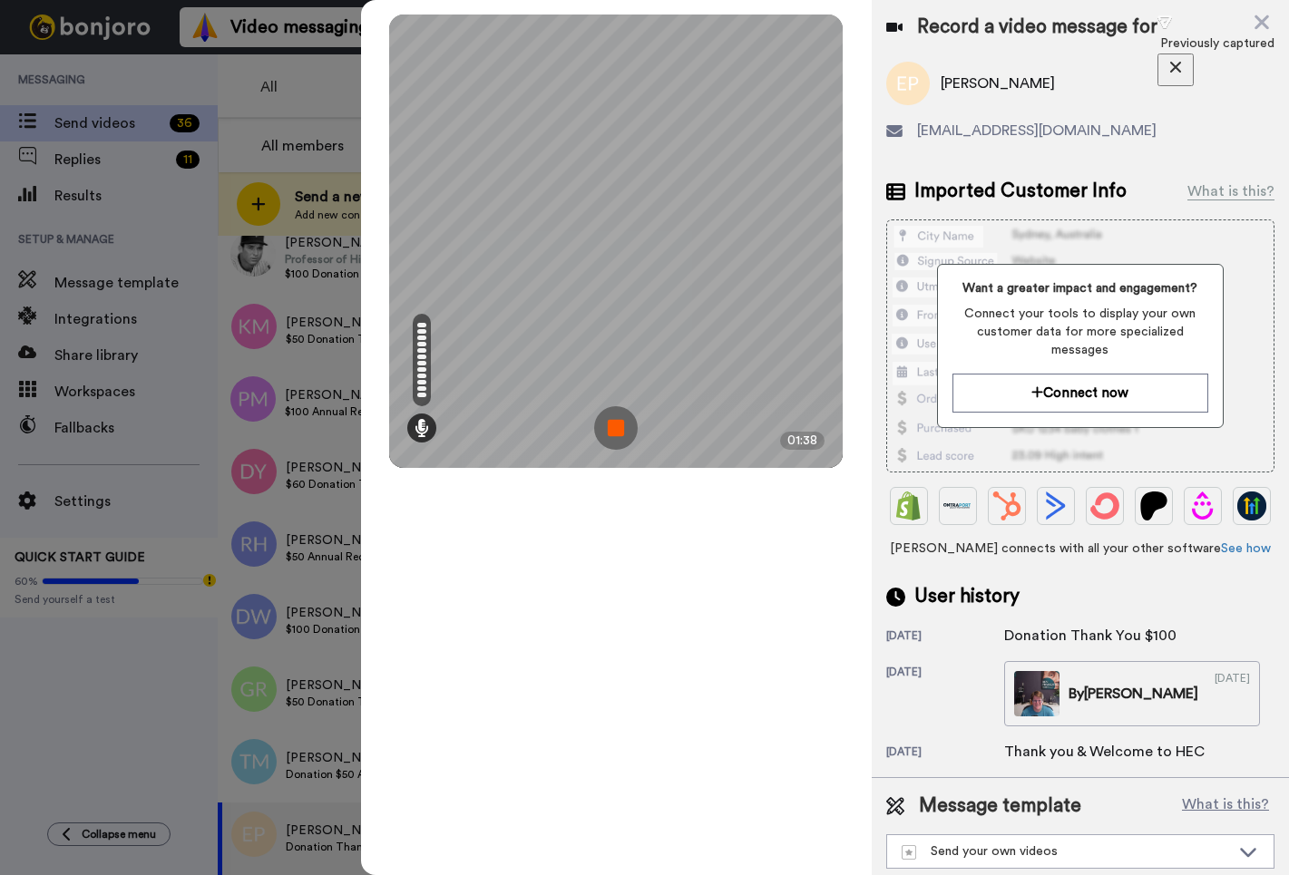
click at [624, 433] on img at bounding box center [616, 428] width 44 height 44
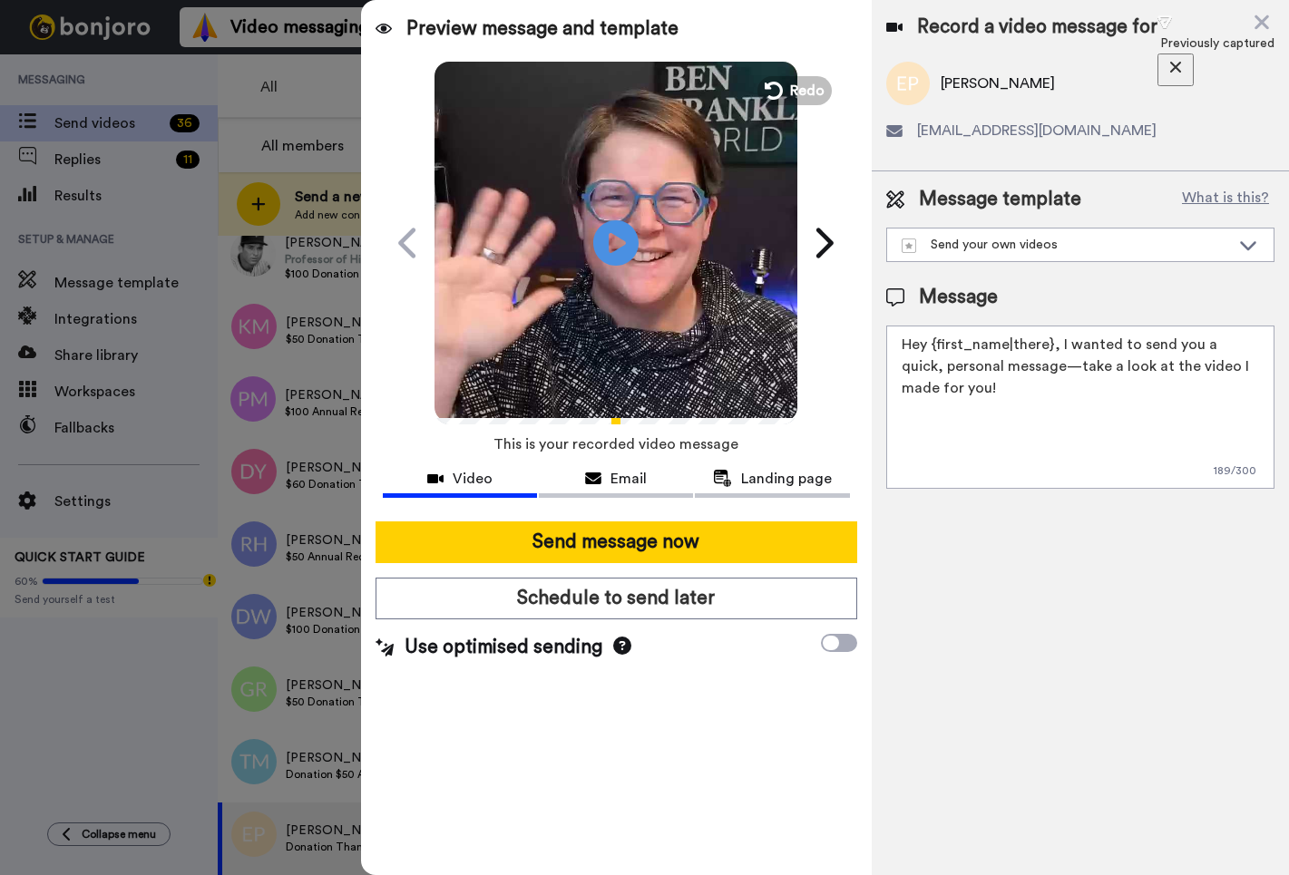
click at [1081, 408] on textarea "Hey {first_name|there}, I wanted to send you a quick, personal message—take a l…" at bounding box center [1080, 407] width 388 height 163
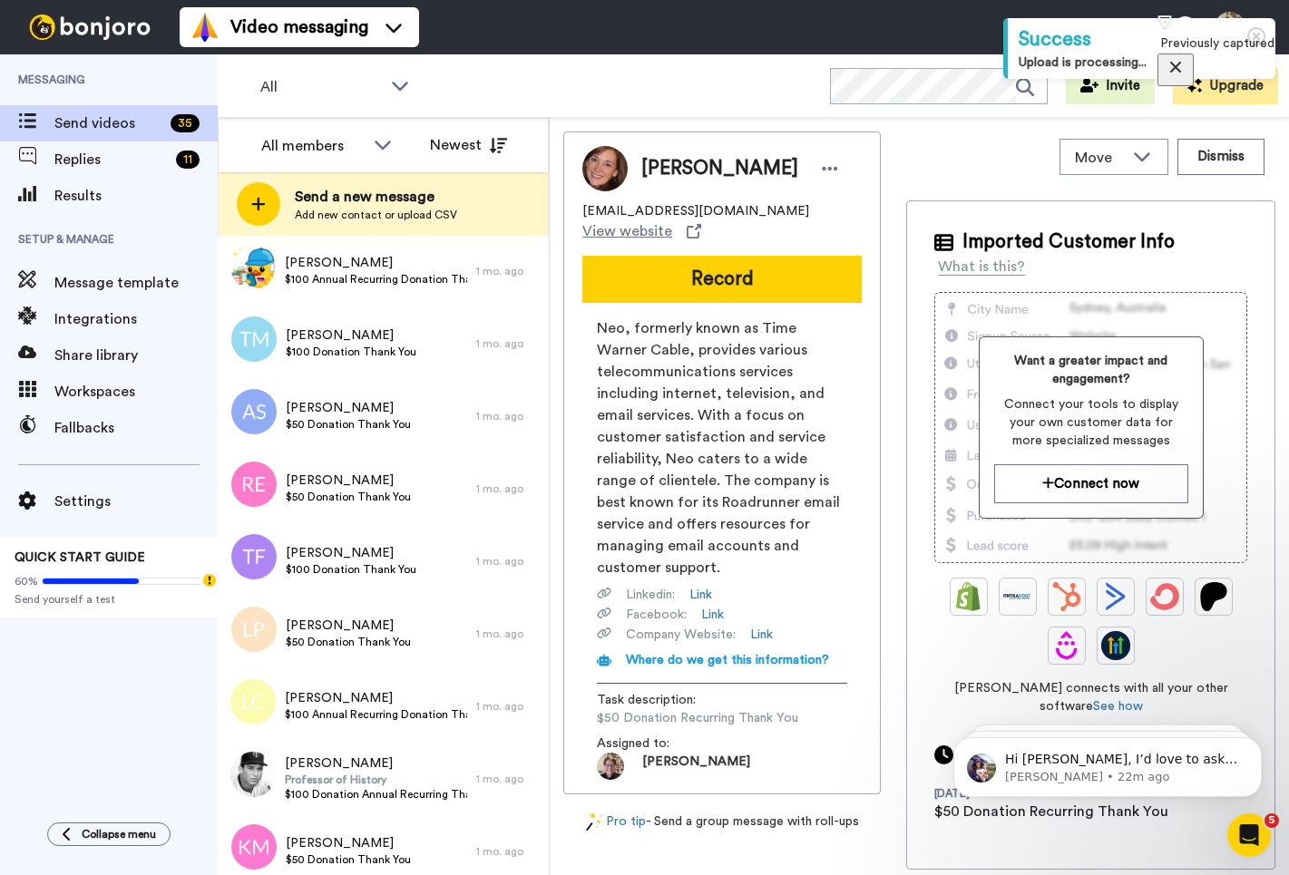
scroll to position [1936, 0]
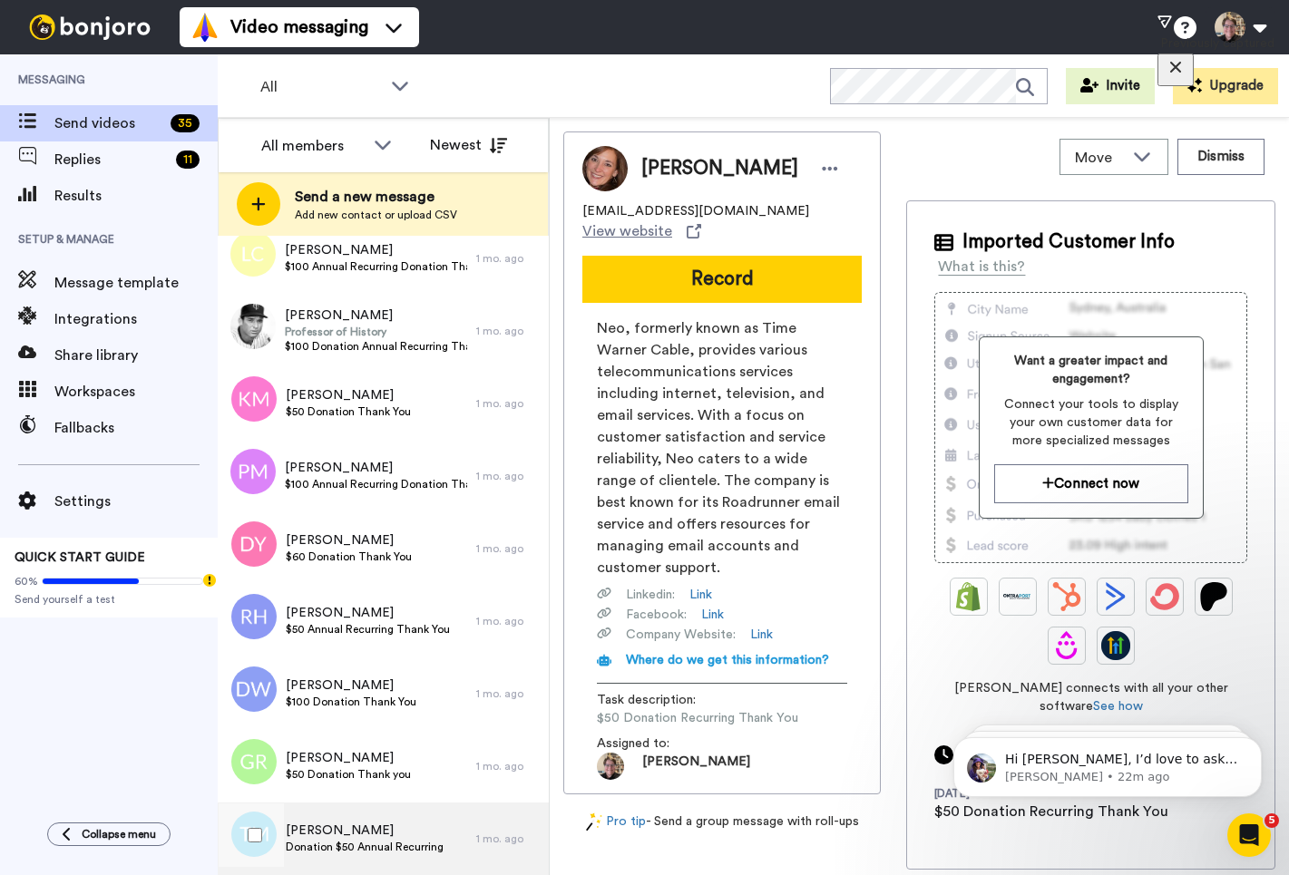
click at [366, 823] on span "[PERSON_NAME]" at bounding box center [365, 831] width 158 height 18
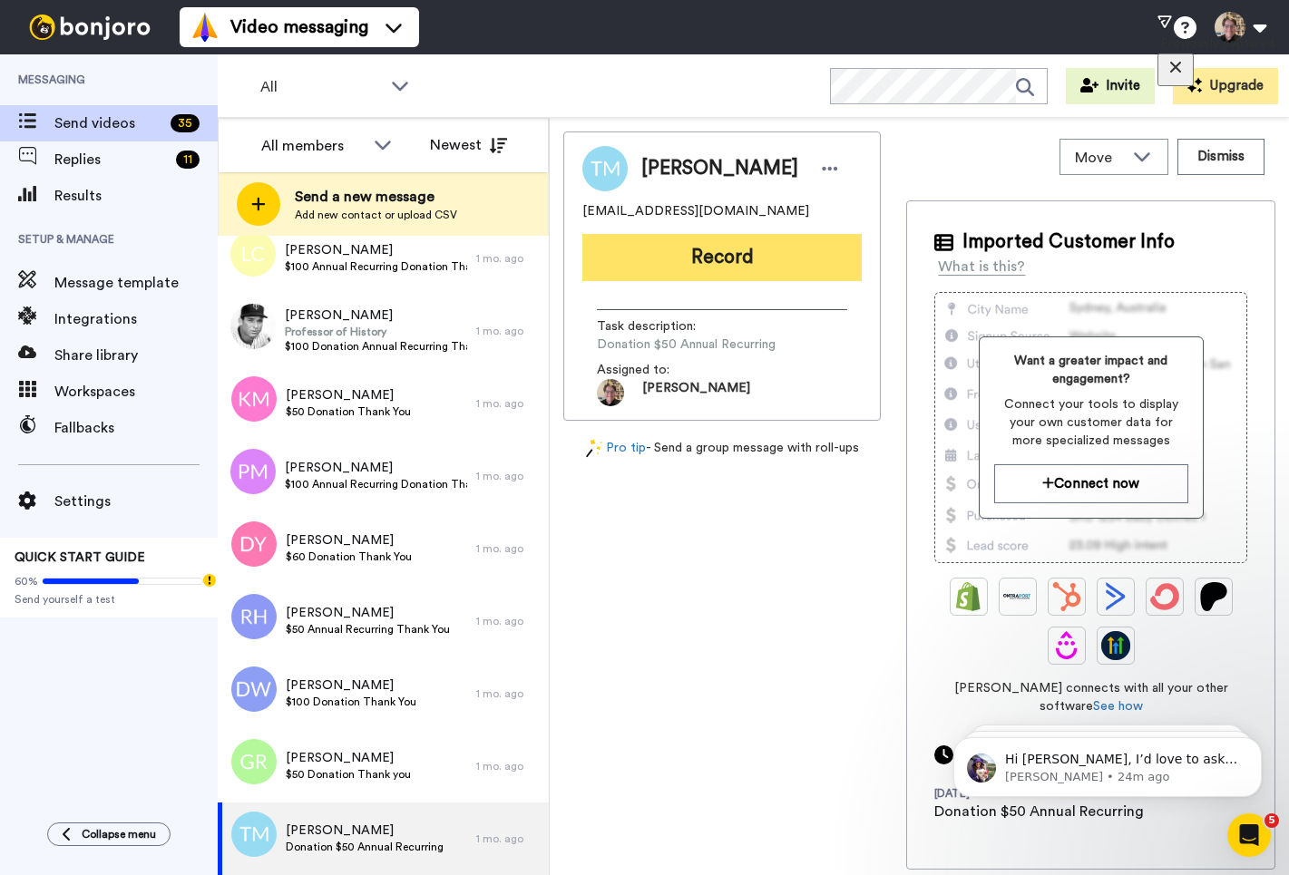
click at [686, 273] on button "Record" at bounding box center [721, 257] width 279 height 47
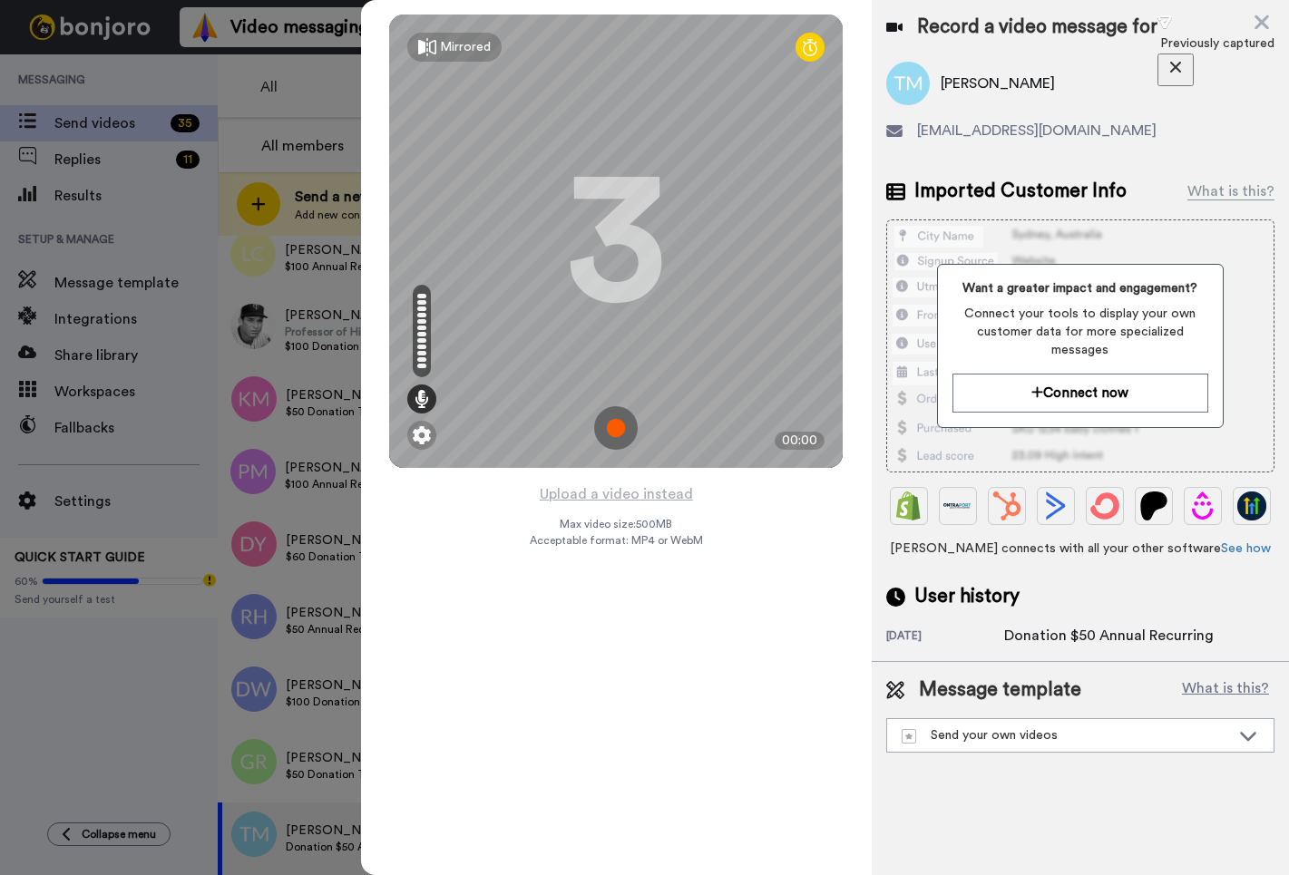
click at [626, 426] on img at bounding box center [616, 428] width 44 height 44
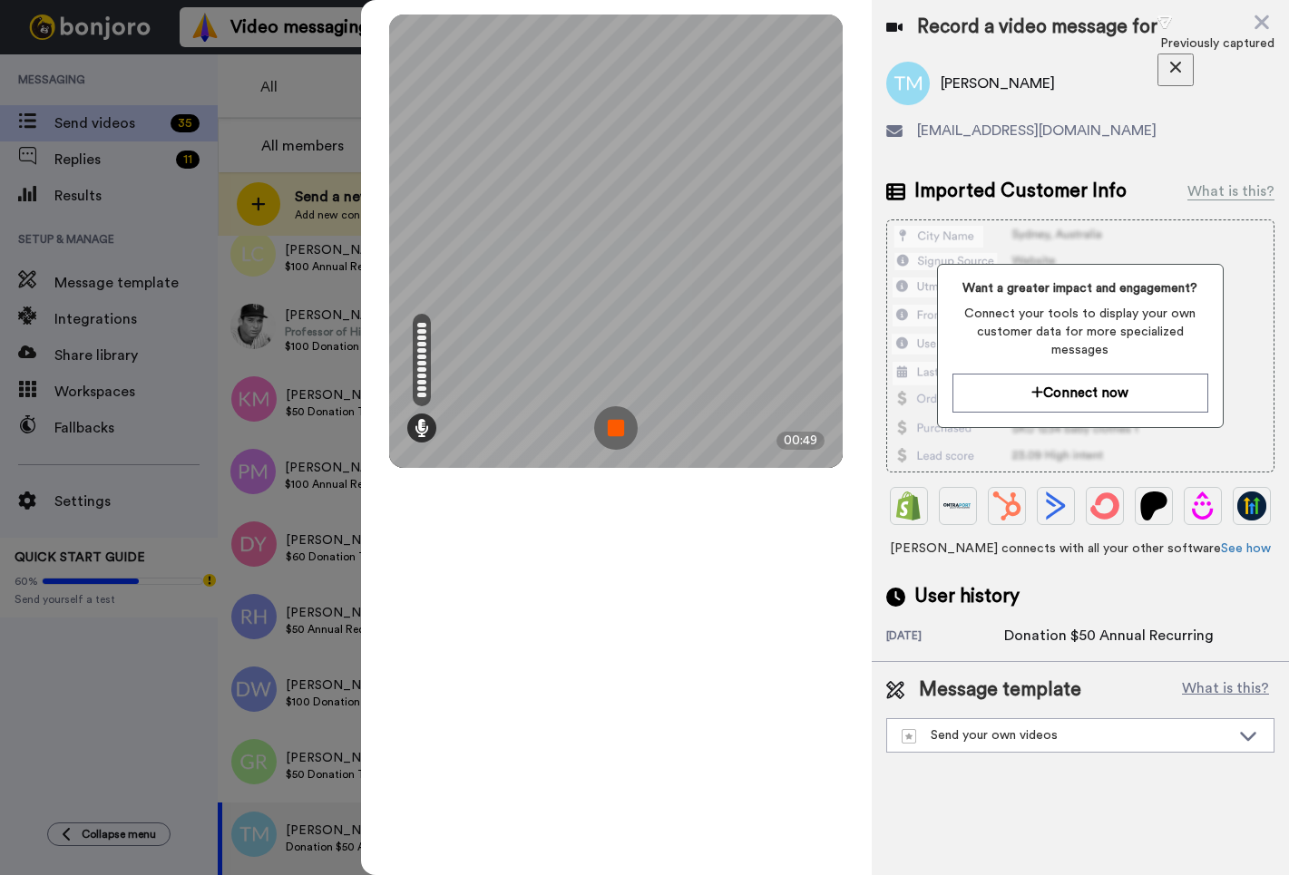
click at [625, 426] on img at bounding box center [616, 428] width 44 height 44
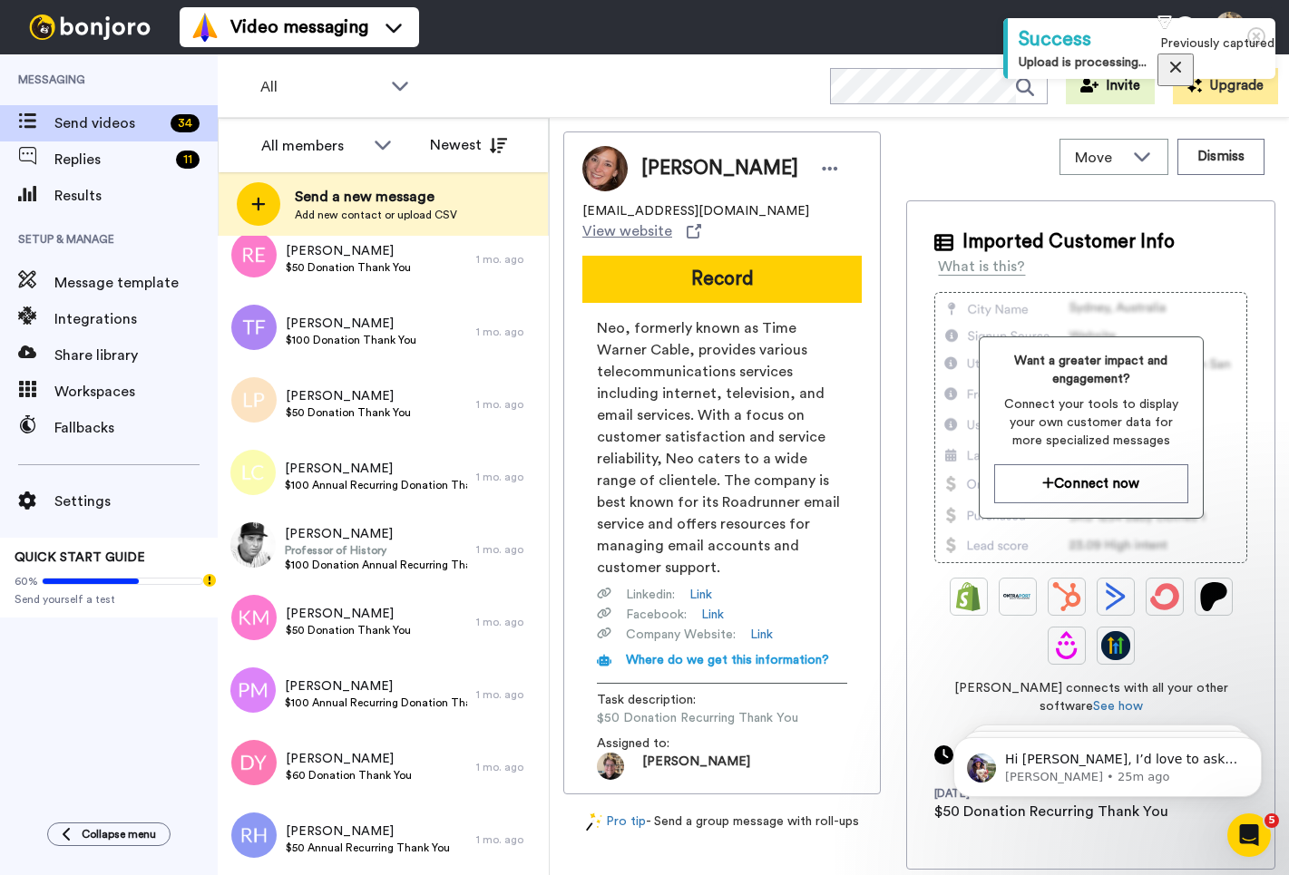
scroll to position [1864, 0]
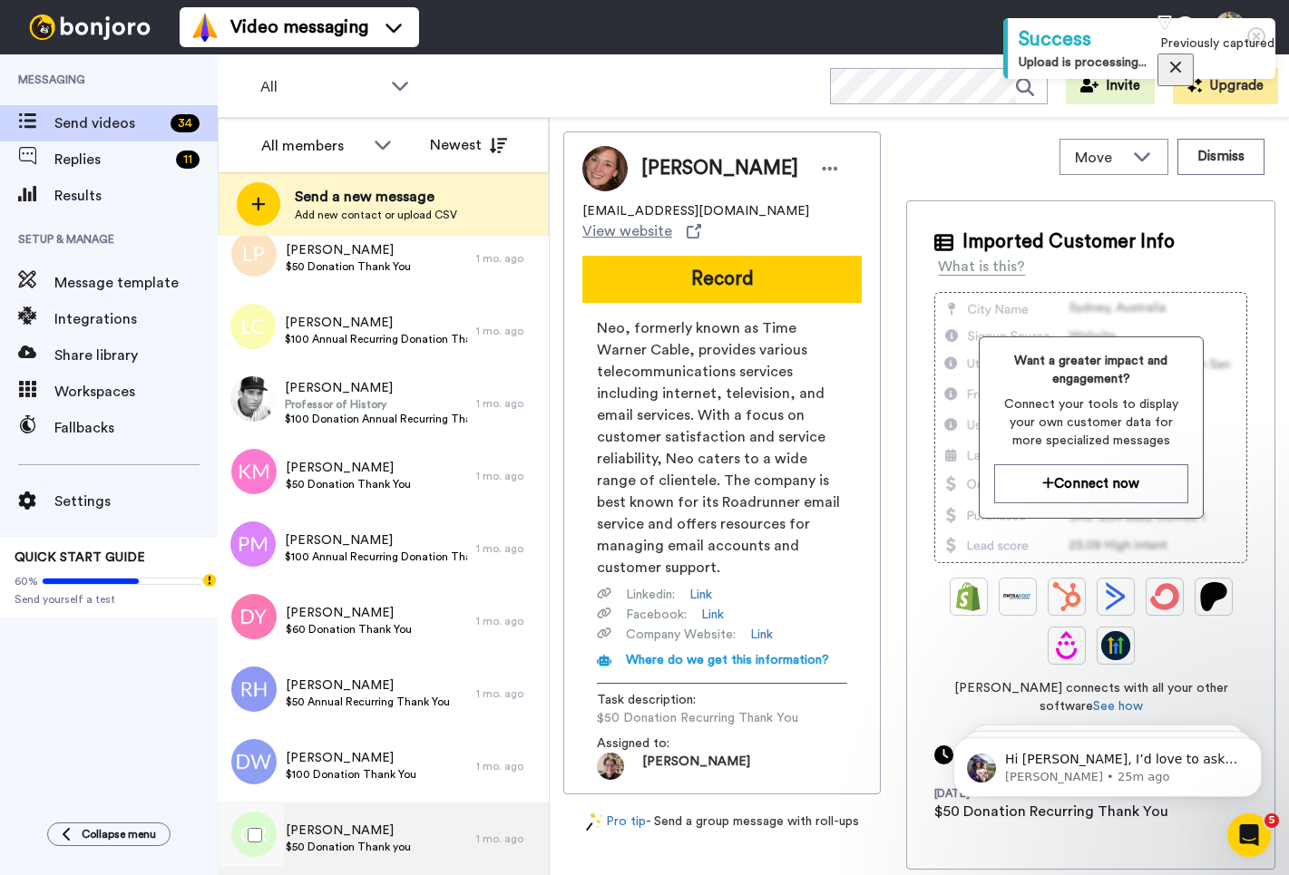
click at [414, 837] on div "[PERSON_NAME] $50 Donation Thank you" at bounding box center [347, 839] width 258 height 73
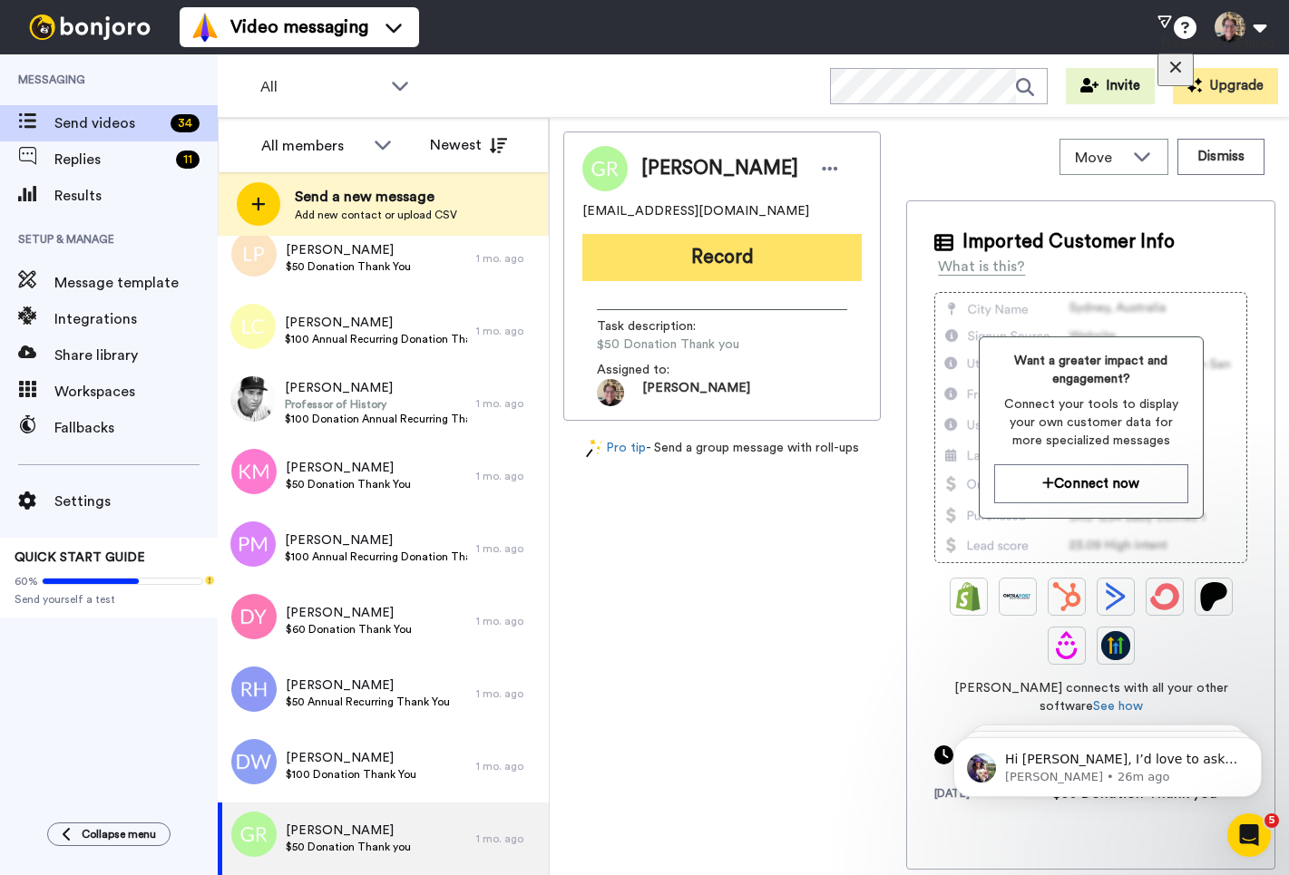
click at [728, 267] on button "Record" at bounding box center [721, 257] width 279 height 47
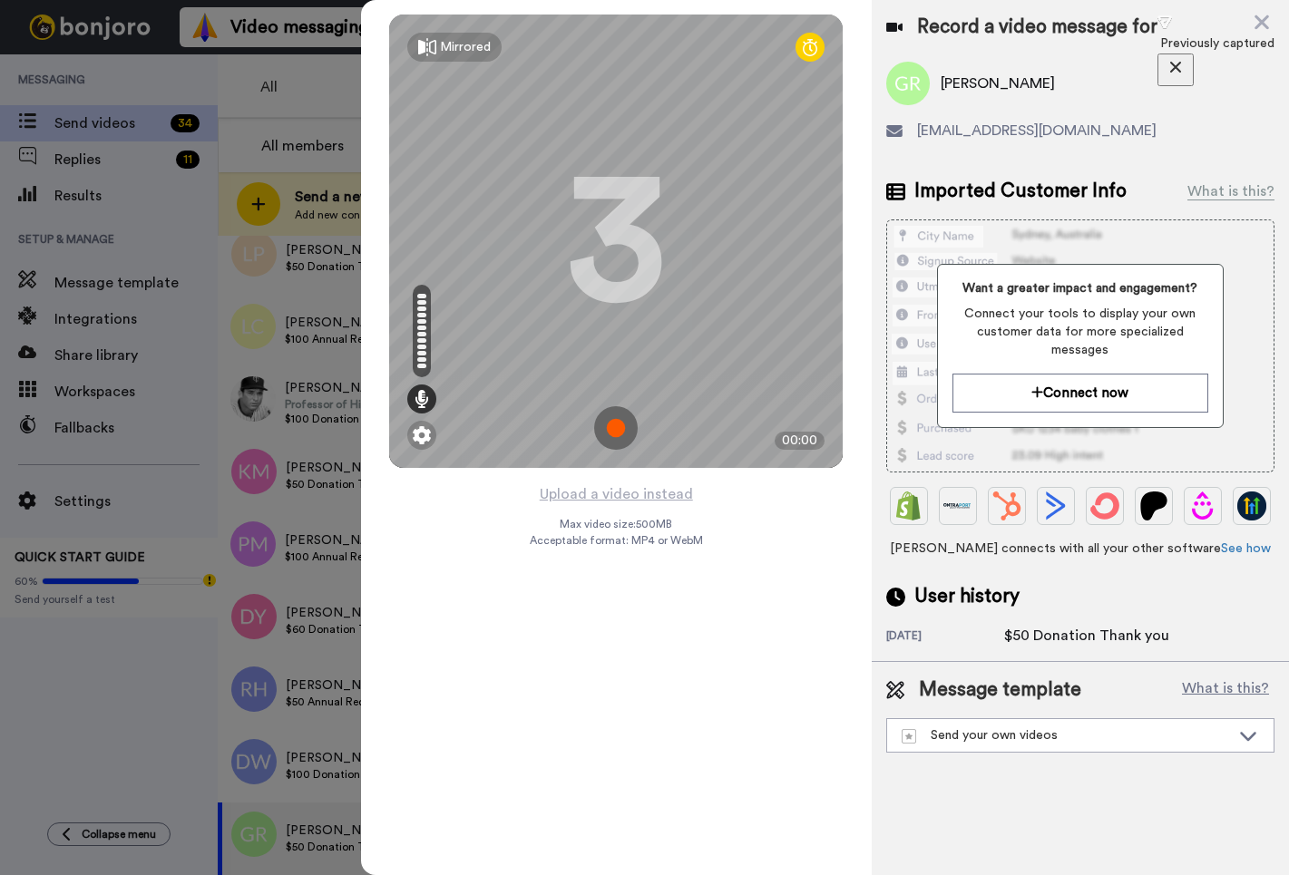
click at [605, 429] on img at bounding box center [616, 428] width 44 height 44
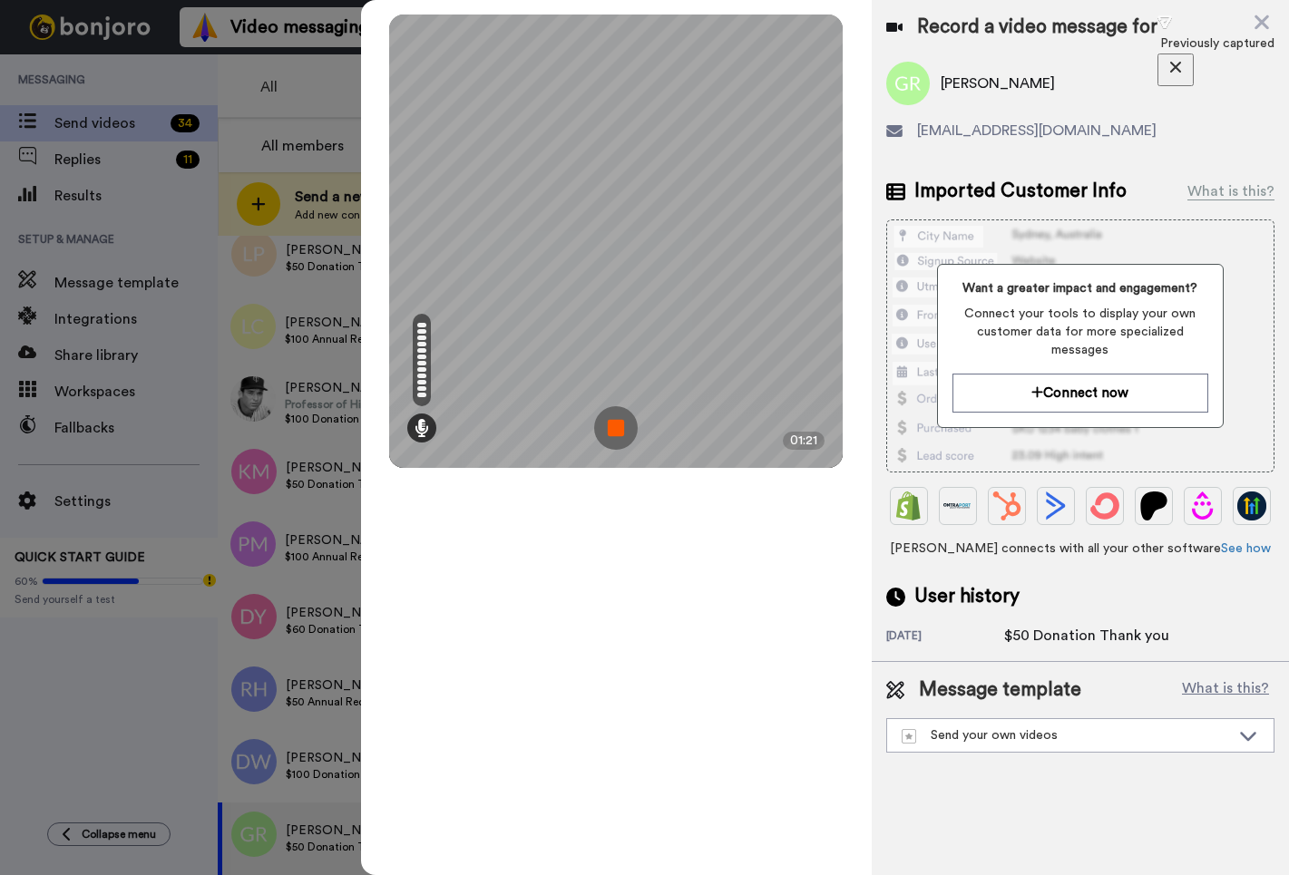
click at [619, 414] on img at bounding box center [616, 428] width 44 height 44
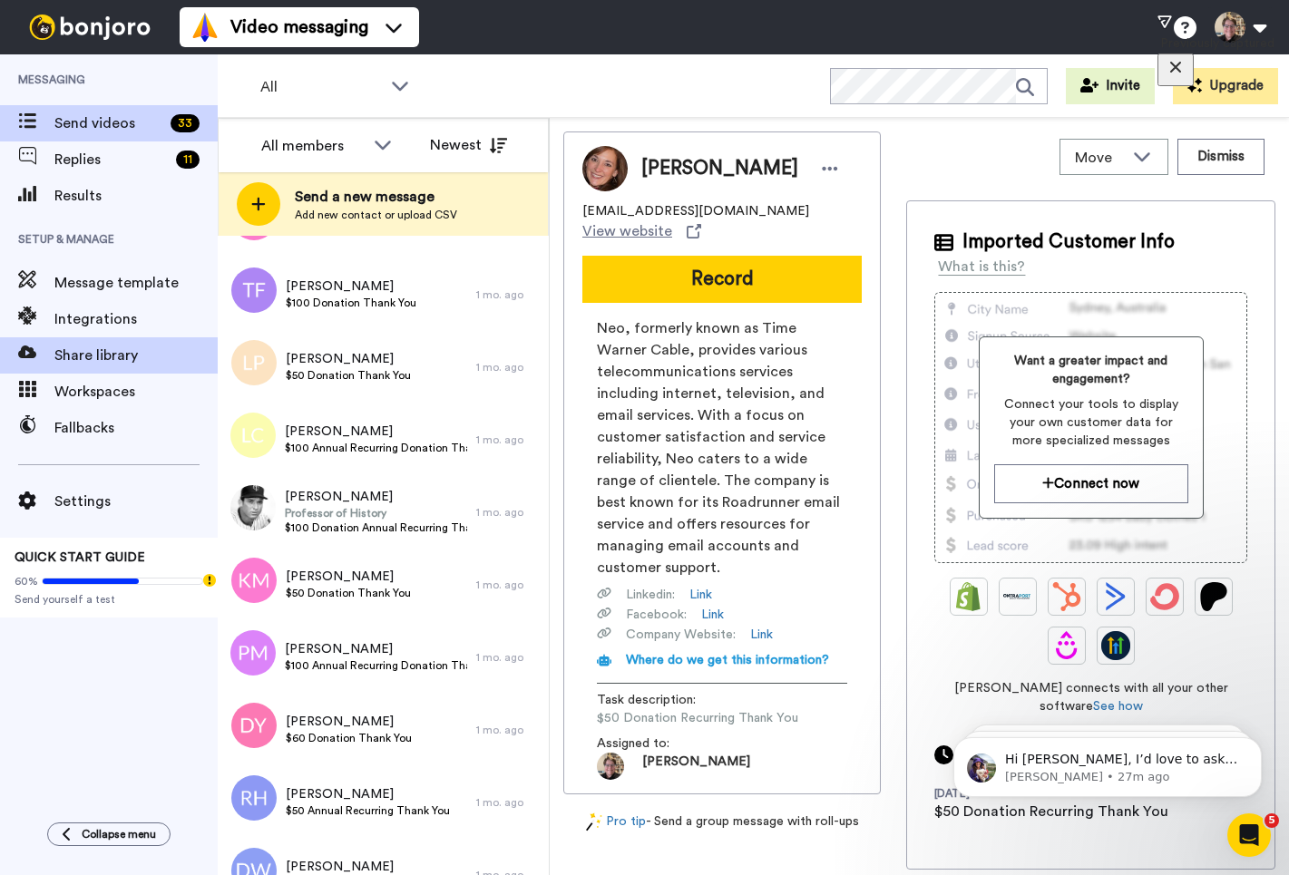
scroll to position [1791, 0]
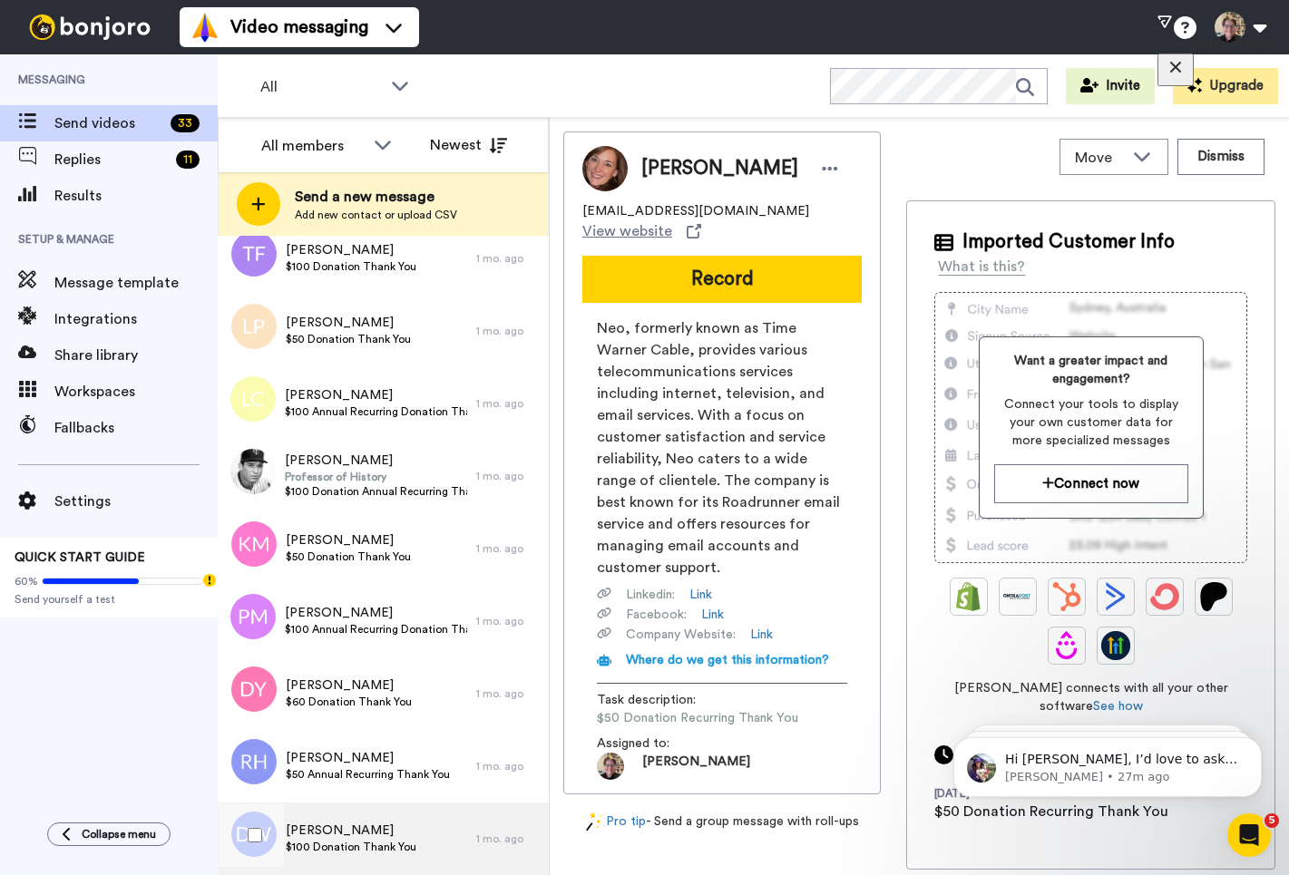
click at [405, 842] on span "$100 Donation Thank You" at bounding box center [351, 847] width 131 height 15
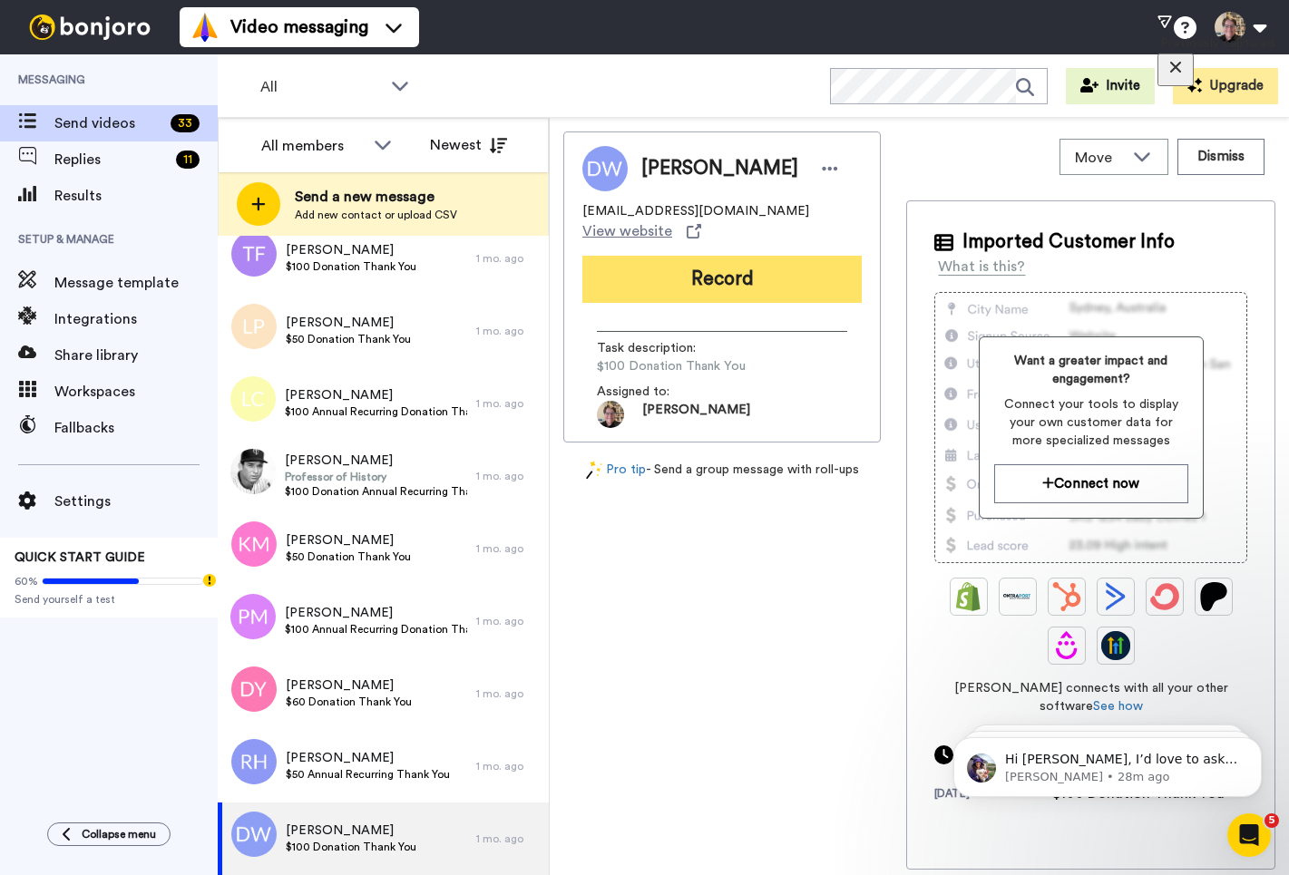
click at [744, 256] on button "Record" at bounding box center [721, 279] width 279 height 47
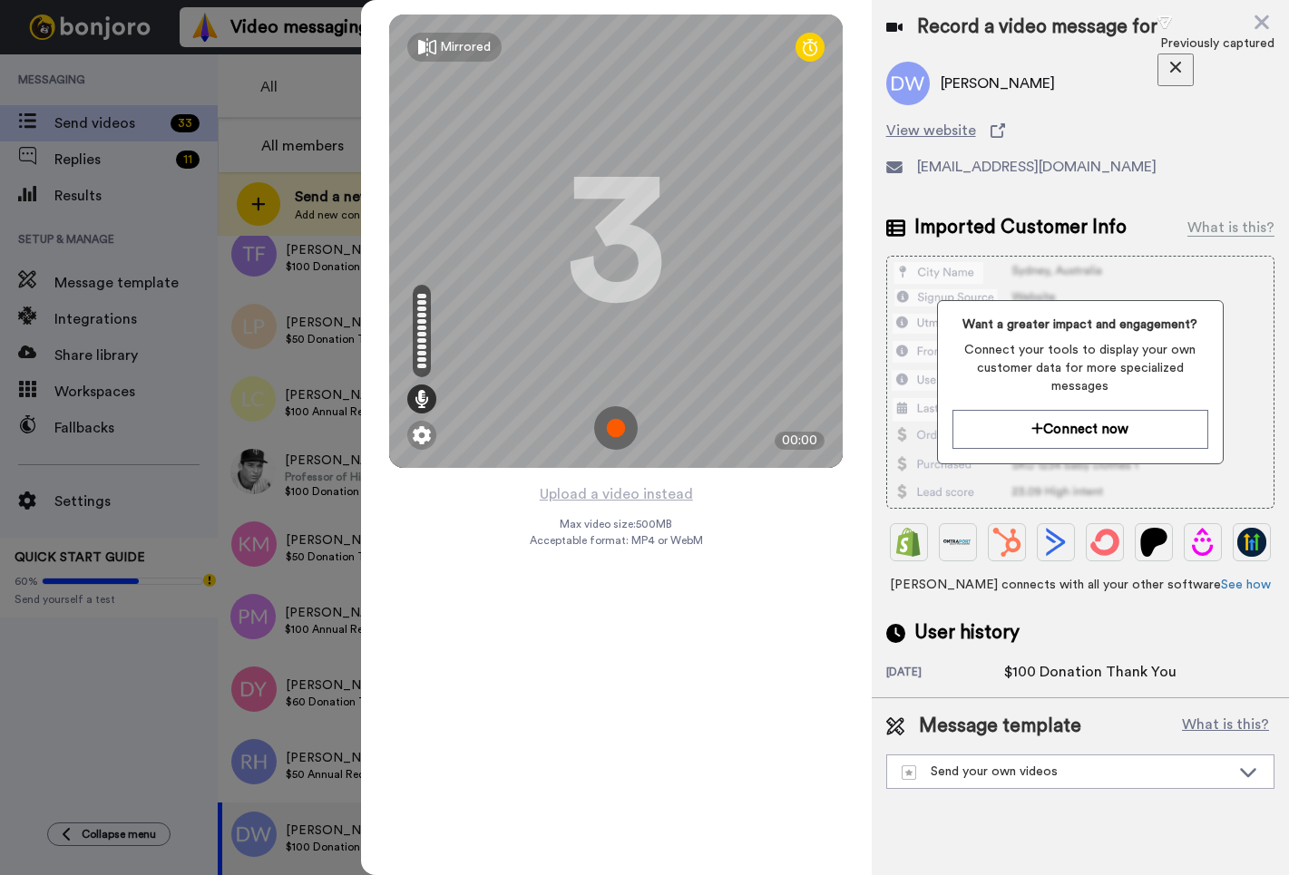
click at [620, 433] on img at bounding box center [616, 428] width 44 height 44
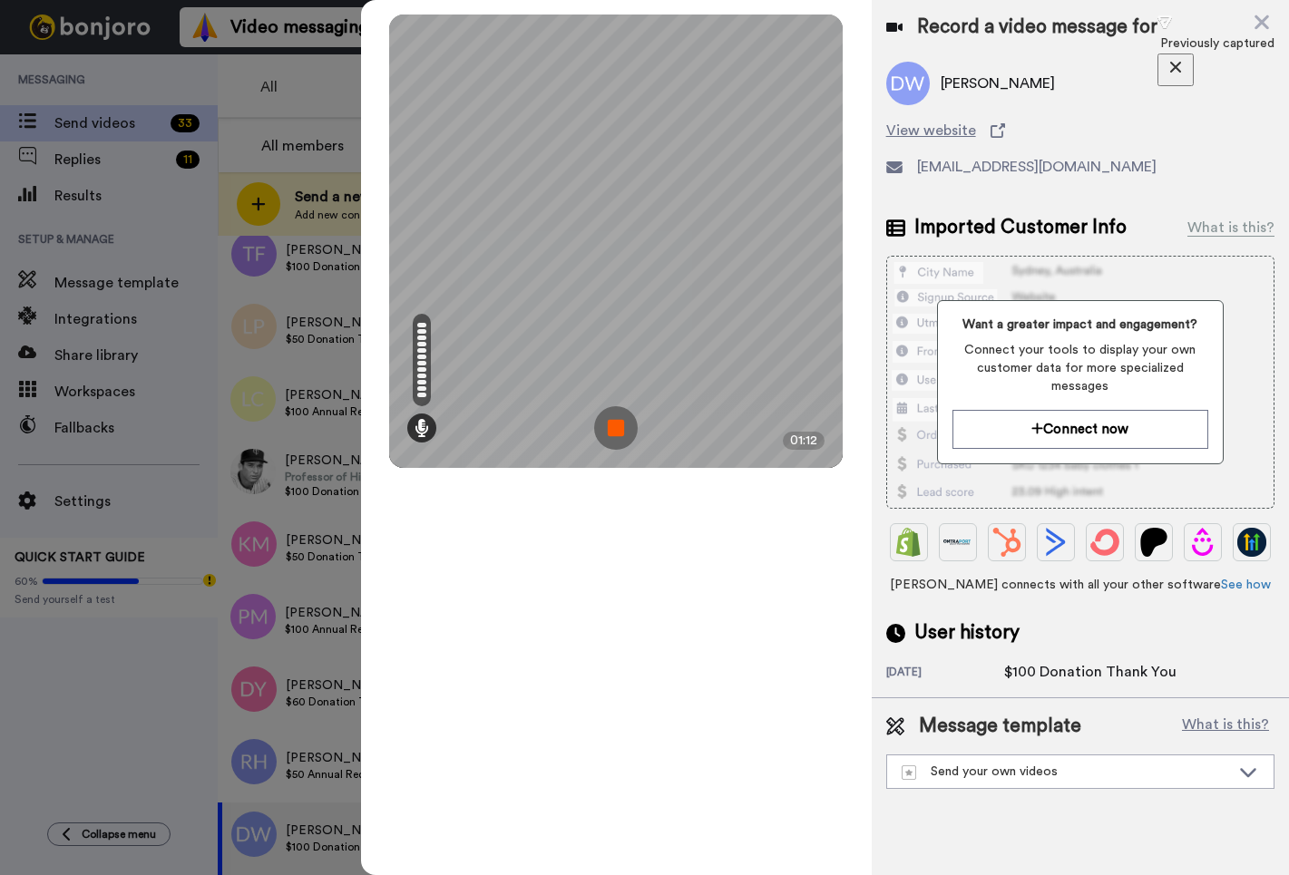
click at [621, 436] on img at bounding box center [616, 428] width 44 height 44
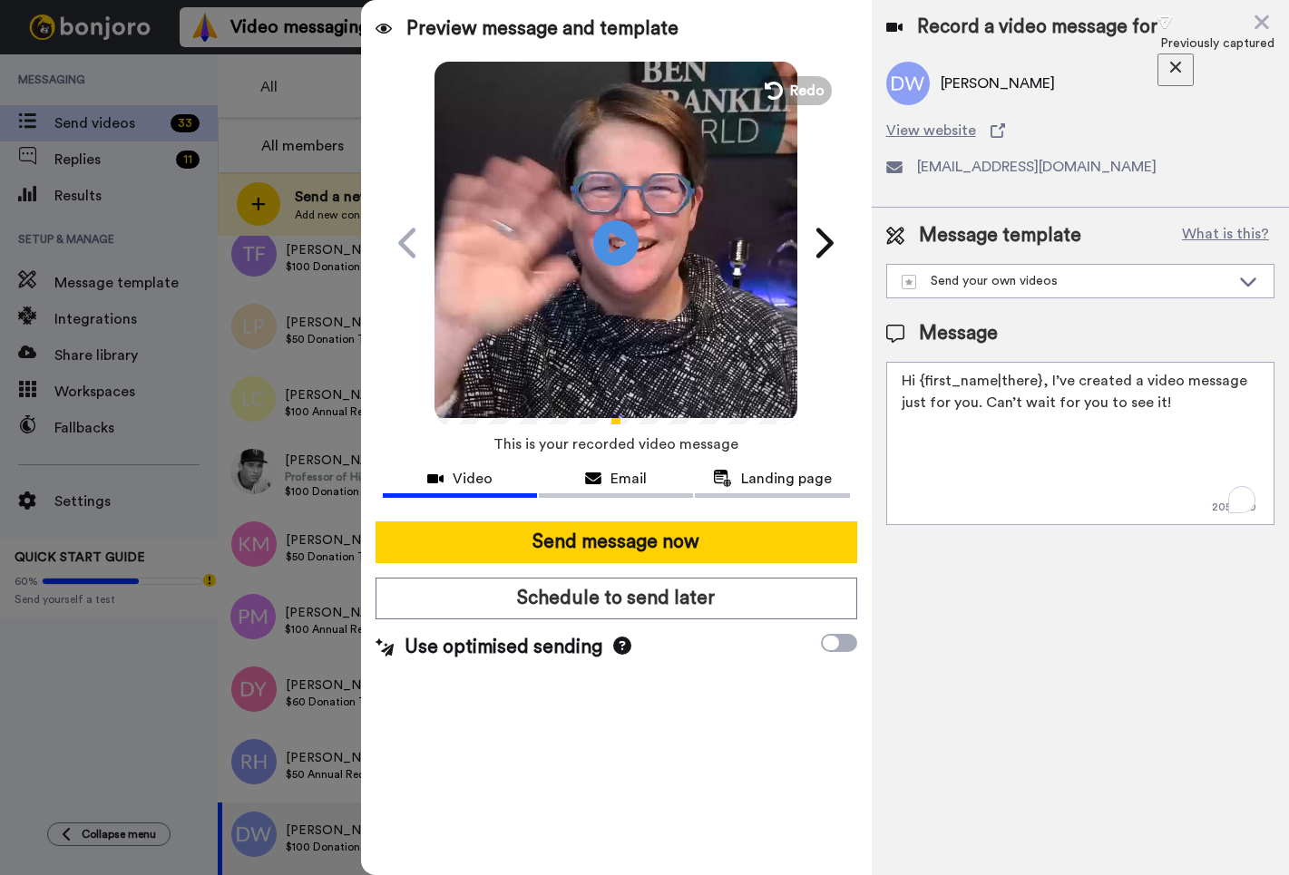
drag, startPoint x: 1097, startPoint y: 444, endPoint x: 850, endPoint y: 379, distance: 256.0
click at [850, 379] on div "Preview message and template Play/Pause A video message with you in mind Liz Co…" at bounding box center [825, 437] width 928 height 875
paste textarea "ello, Bill, I wanted to take a moment to send you this heartfelt thank you for …"
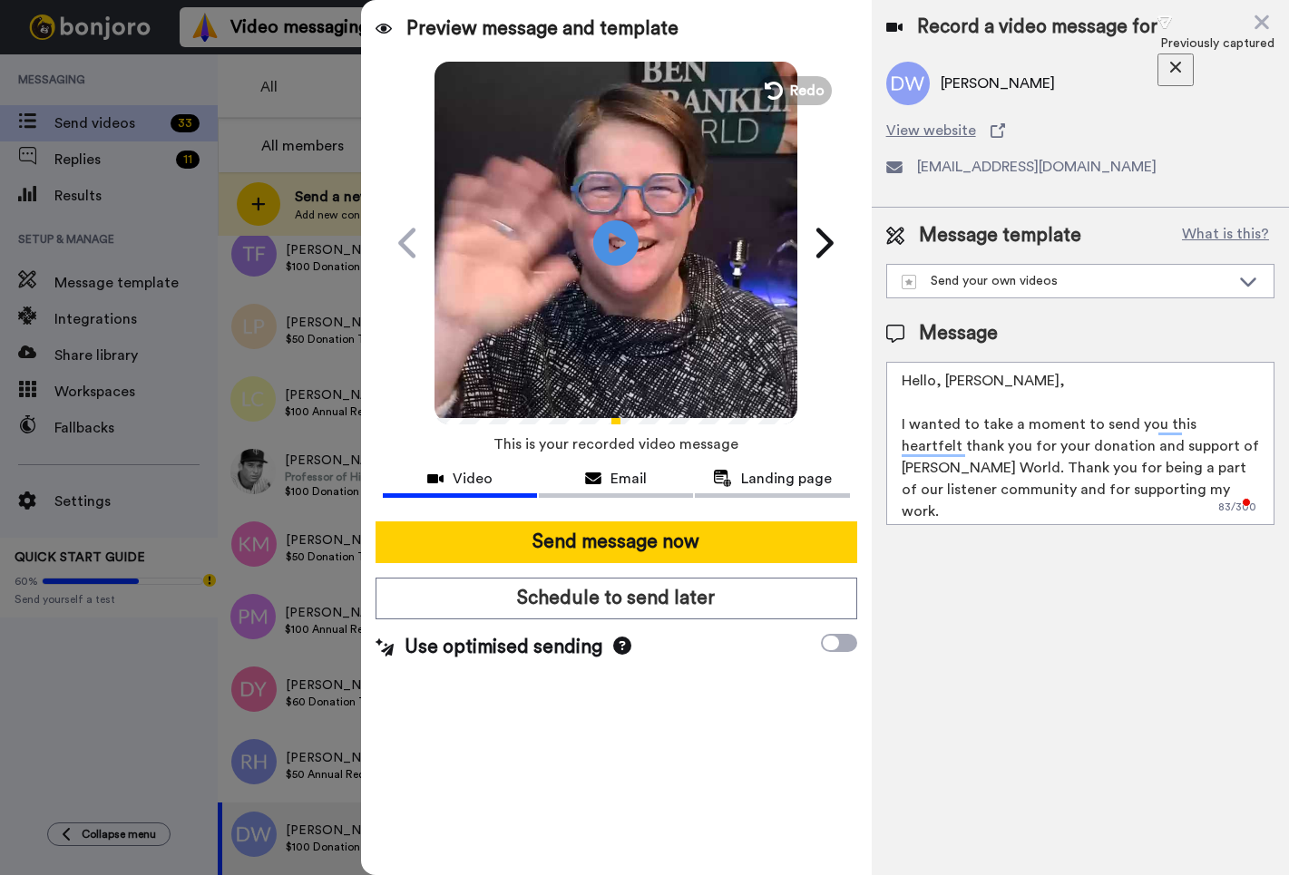
drag, startPoint x: 960, startPoint y: 385, endPoint x: 943, endPoint y: 385, distance: 17.2
click at [943, 385] on textarea "Hello, Bill, I wanted to take a moment to send you this heartfelt thank you for…" at bounding box center [1080, 443] width 388 height 163
type textarea "Hello, David, I wanted to take a moment to send you this heartfelt thank you fo…"
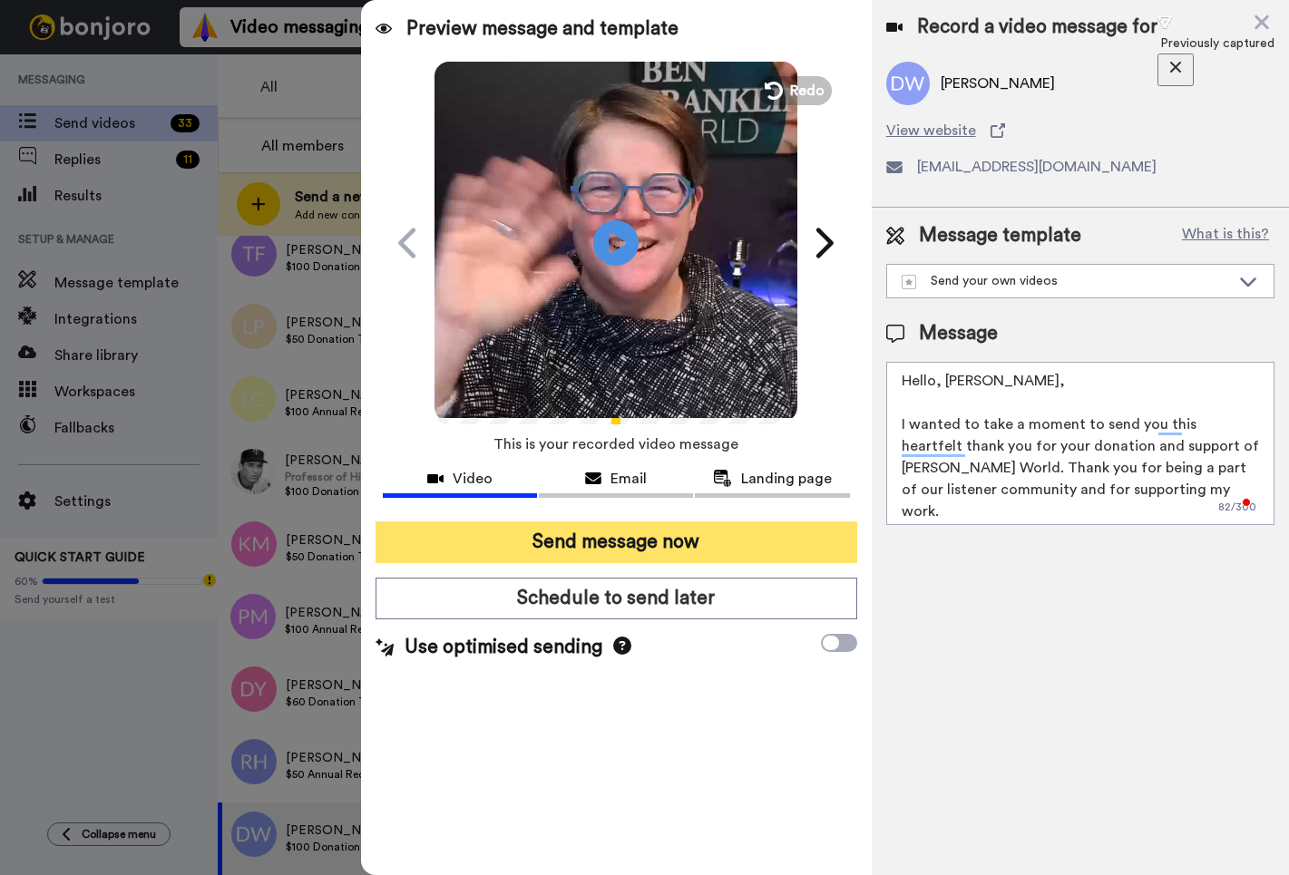
click at [653, 545] on button "Send message now" at bounding box center [616, 542] width 482 height 42
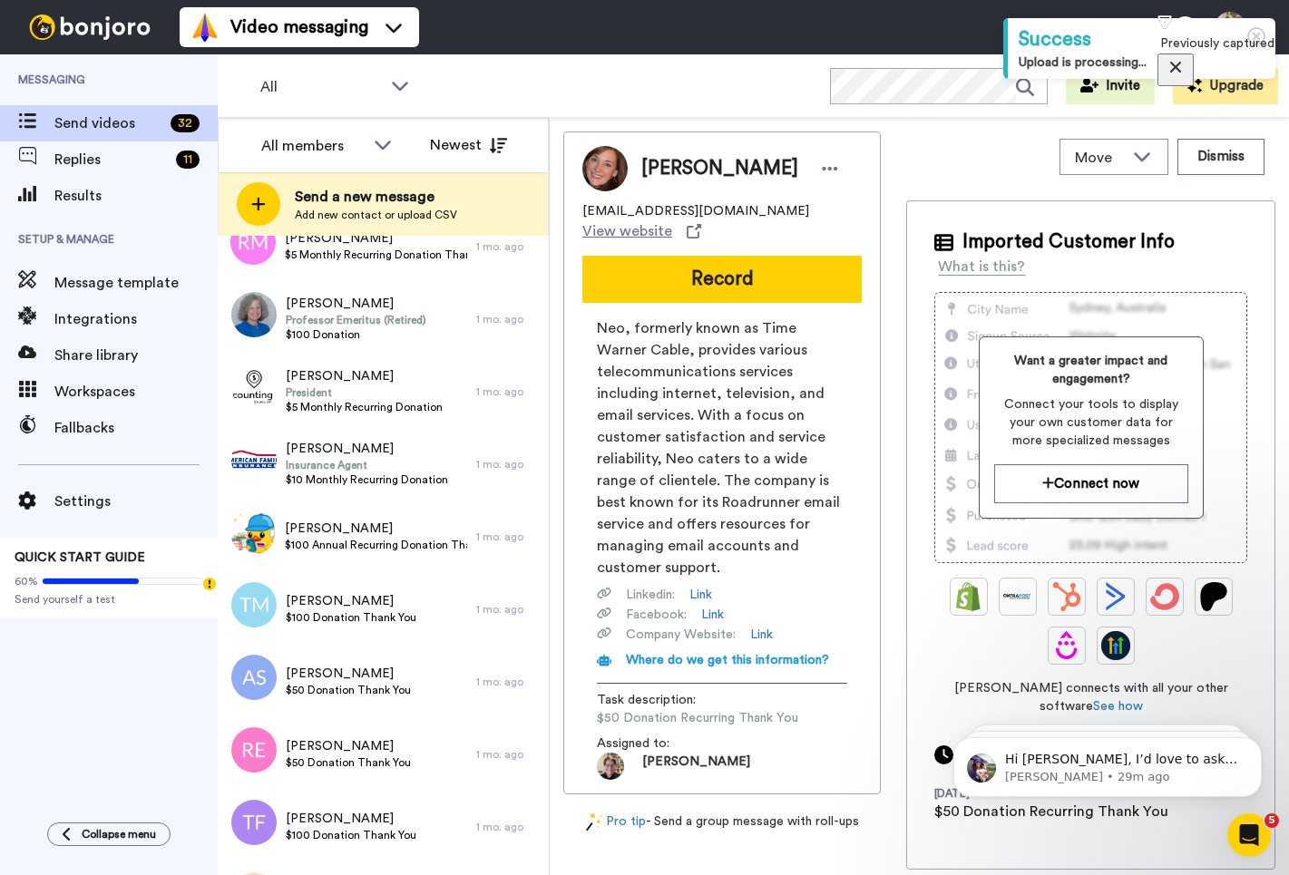
scroll to position [1719, 0]
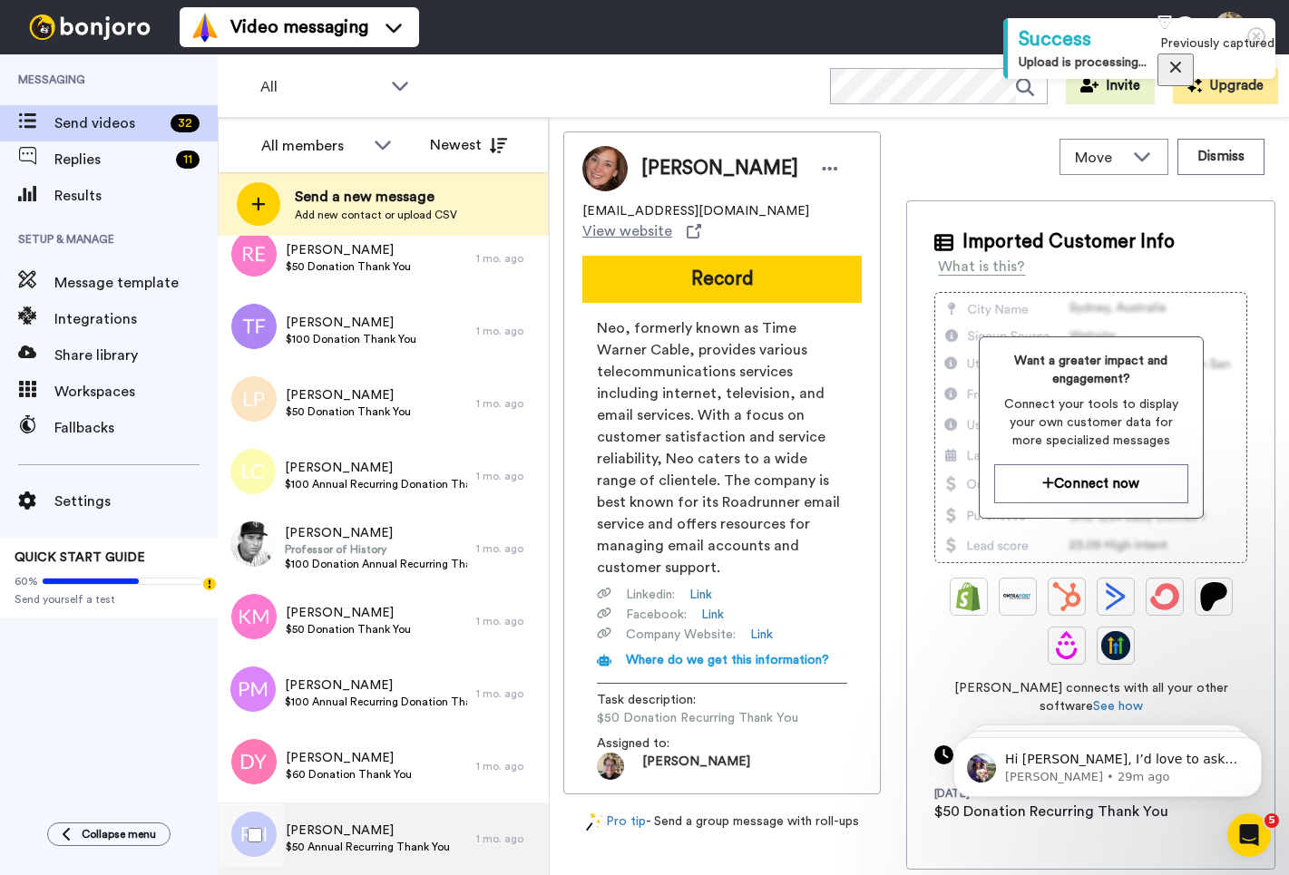
click at [366, 846] on span "$50 Annual Recurring Thank You" at bounding box center [368, 847] width 164 height 15
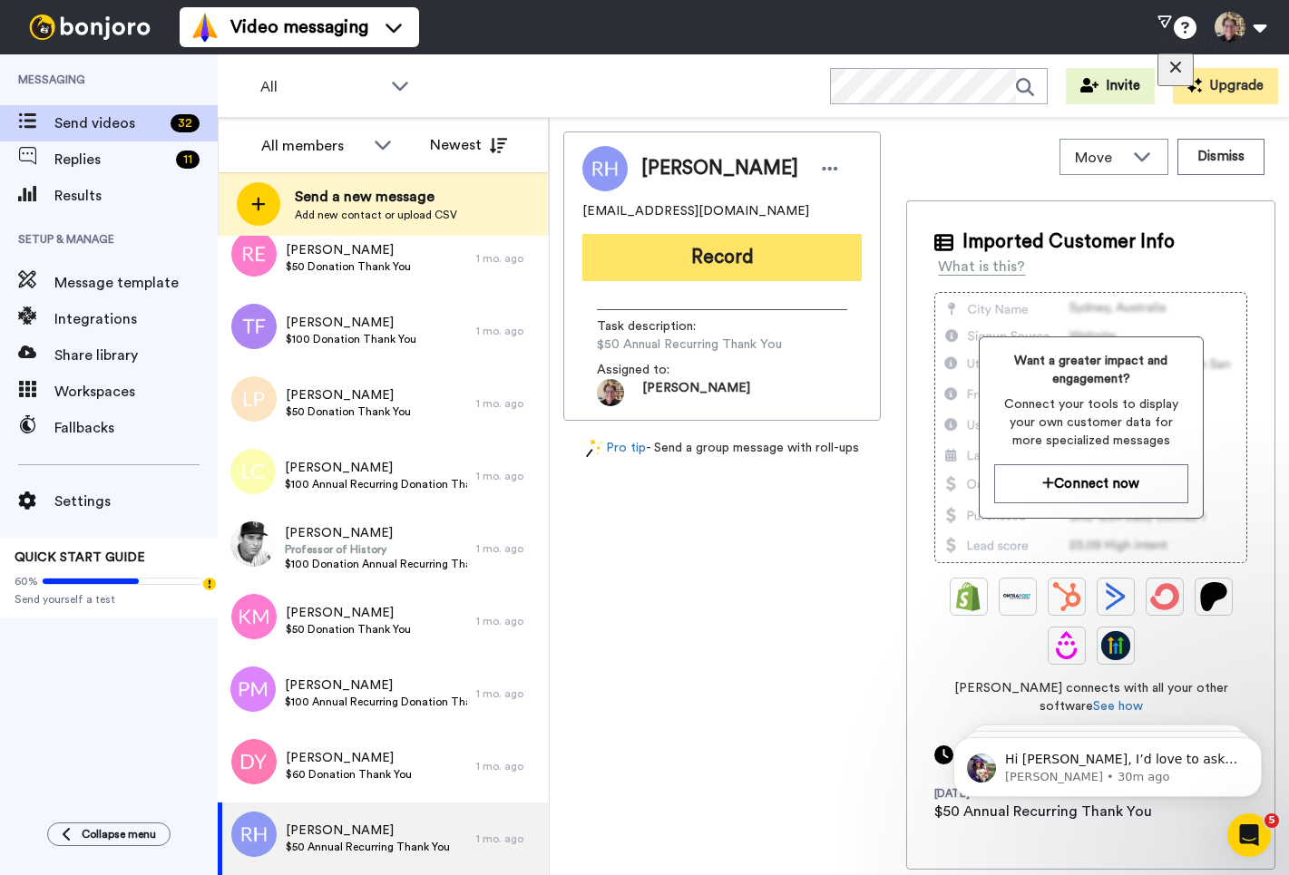
click at [735, 255] on button "Record" at bounding box center [721, 257] width 279 height 47
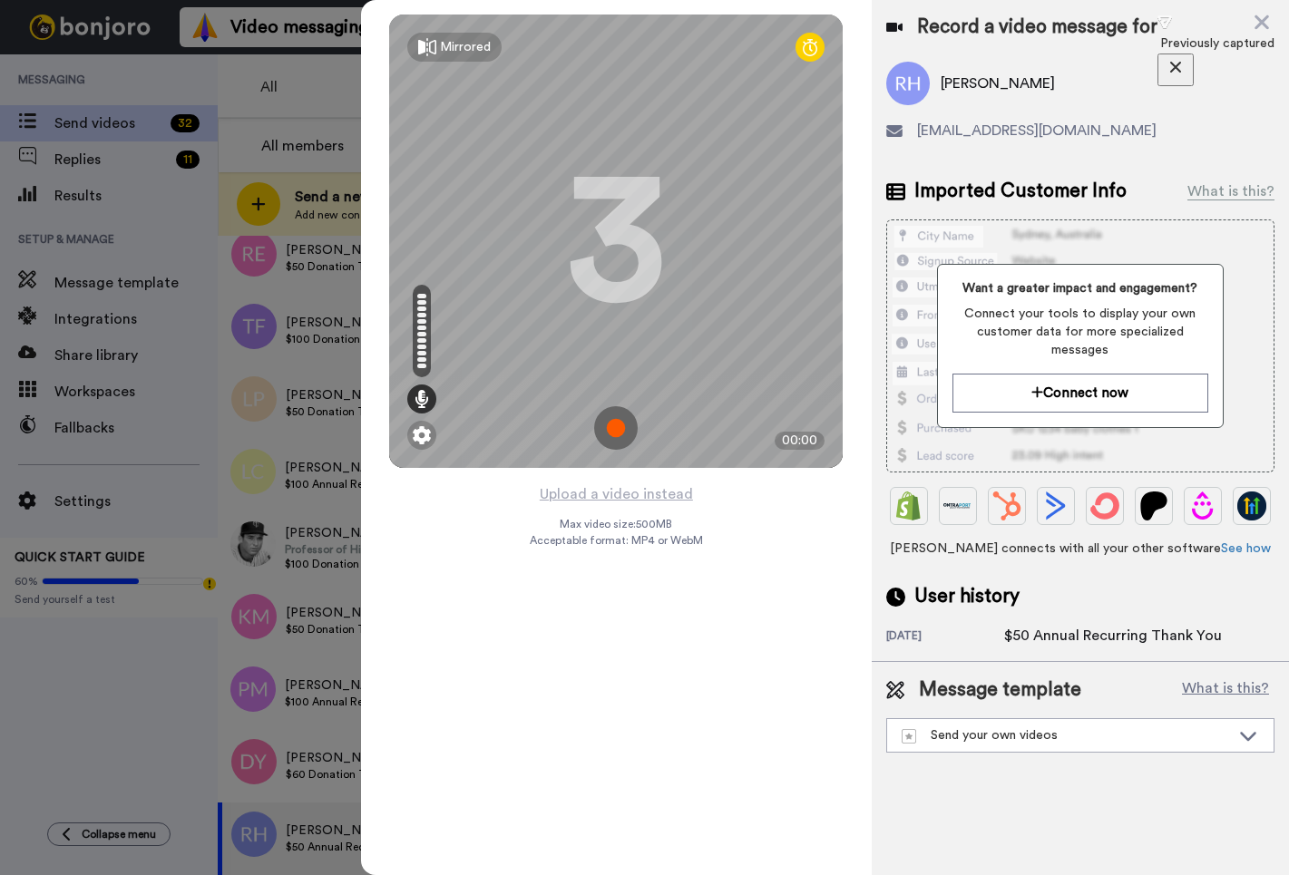
click at [619, 428] on img at bounding box center [616, 428] width 44 height 44
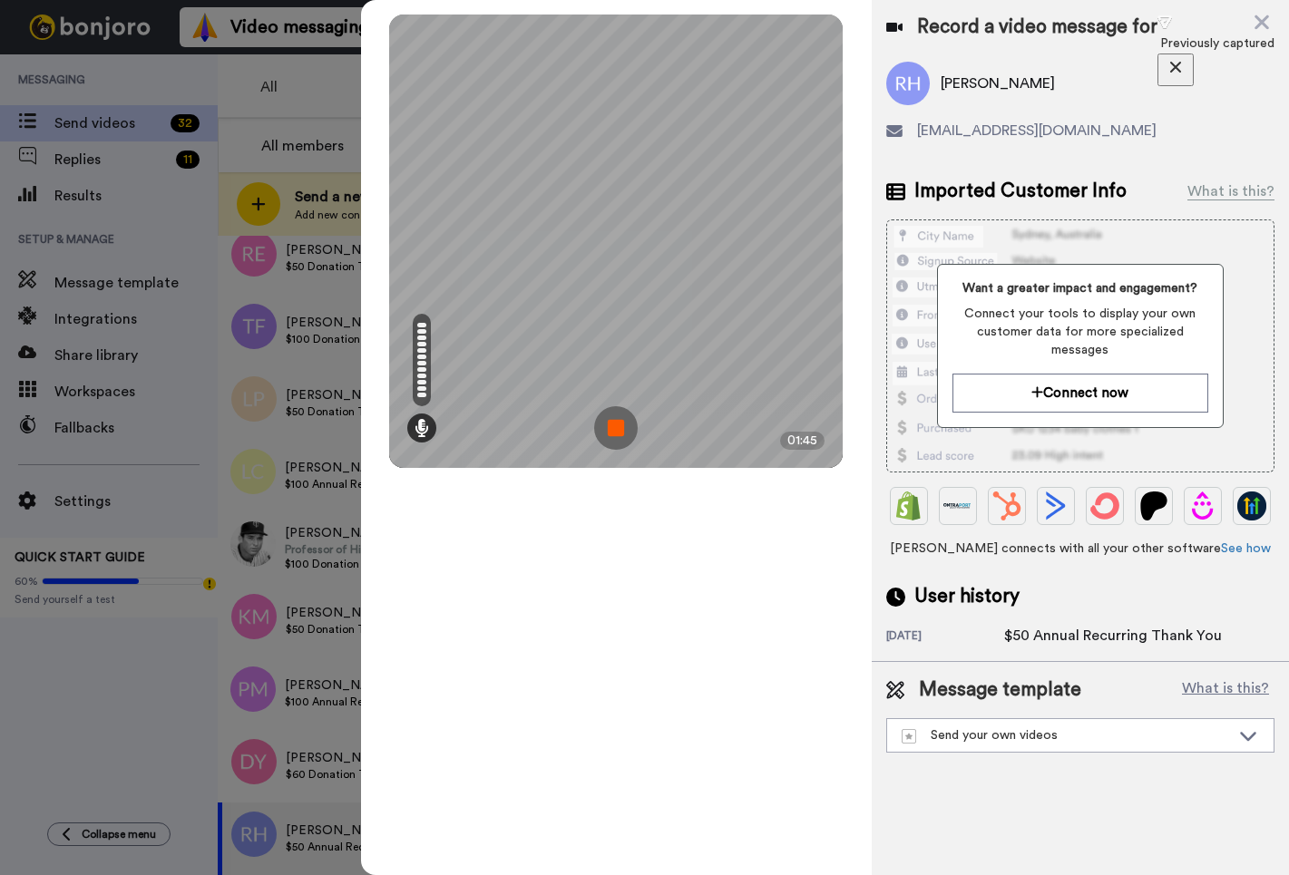
click at [618, 431] on img at bounding box center [616, 428] width 44 height 44
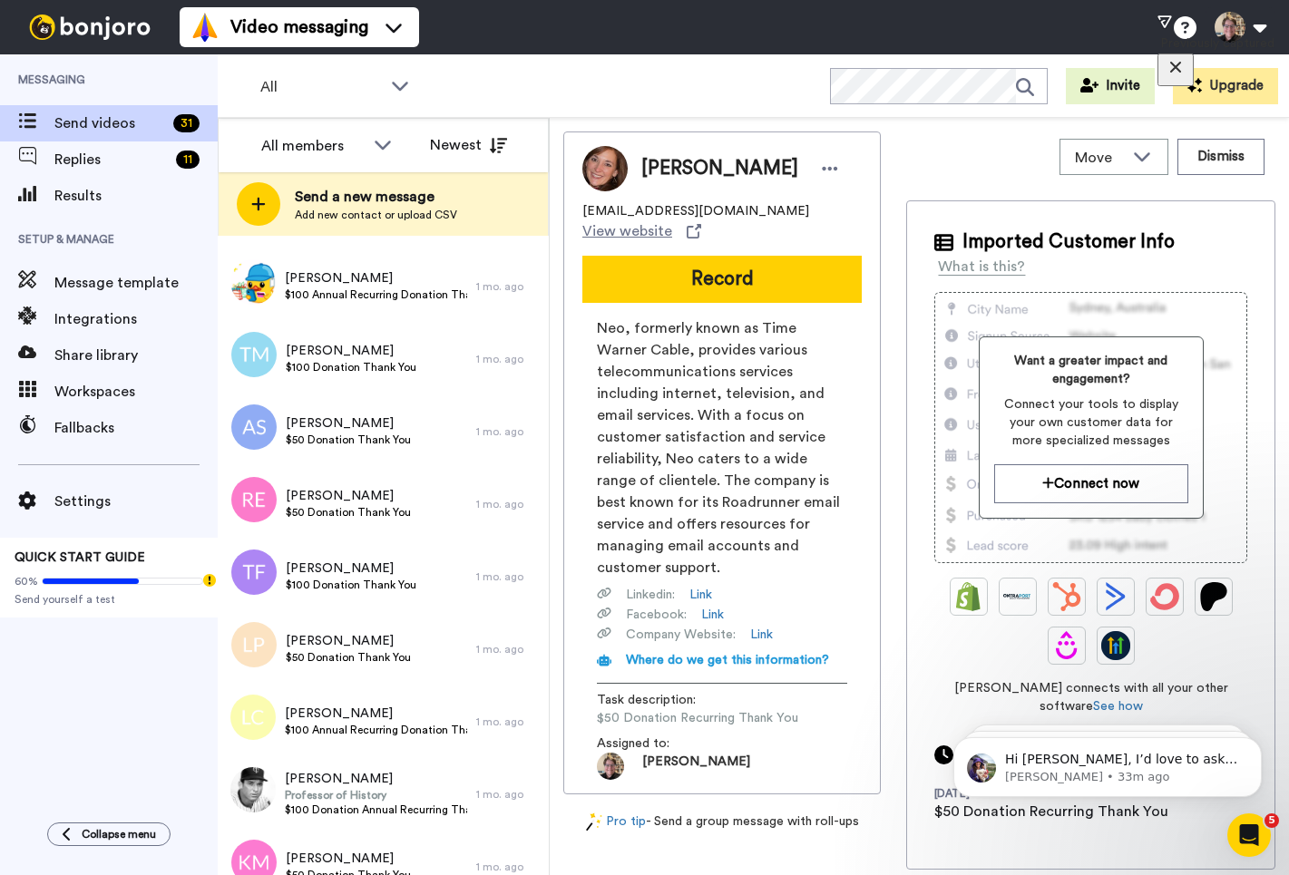
scroll to position [1646, 0]
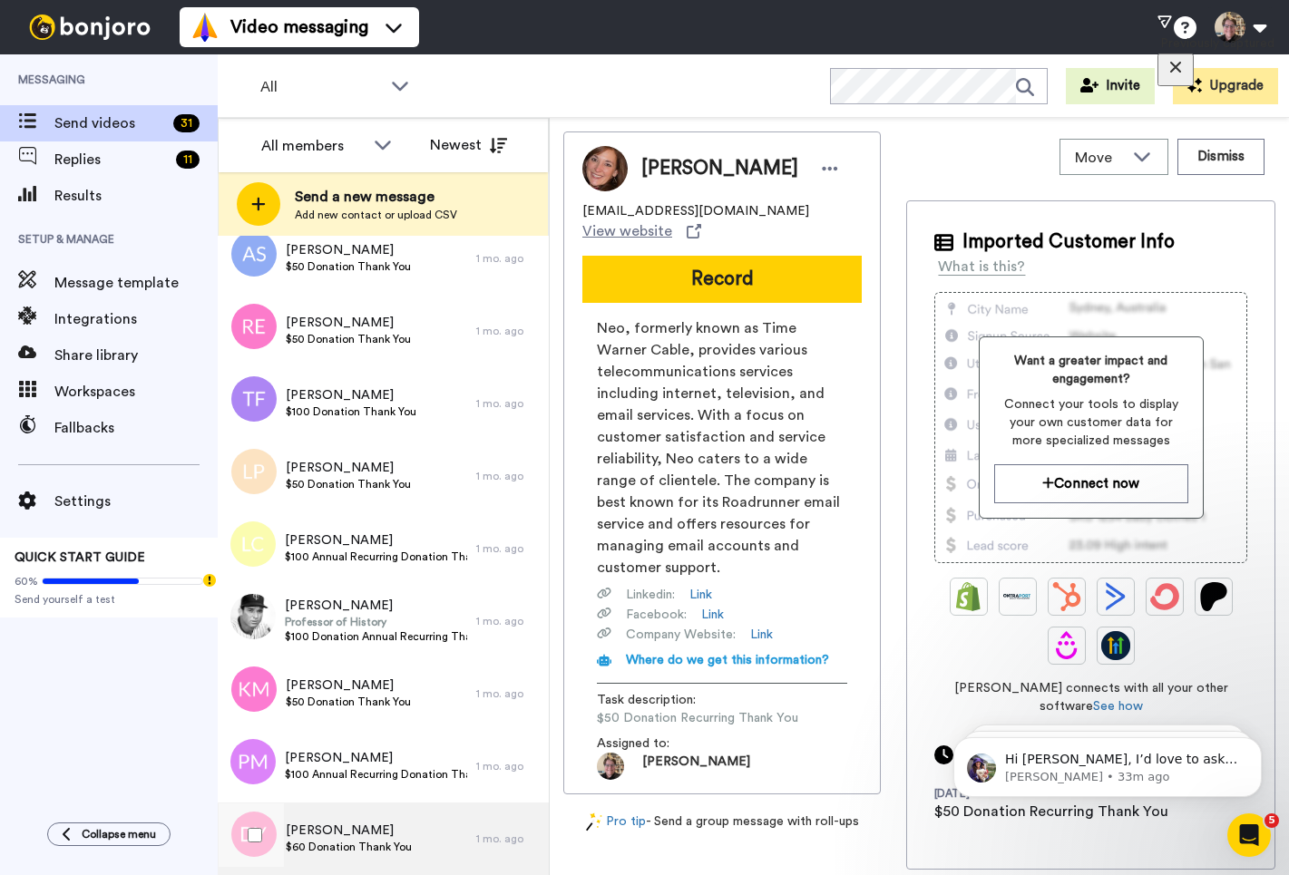
click at [386, 835] on span "David Yaffe" at bounding box center [349, 831] width 126 height 18
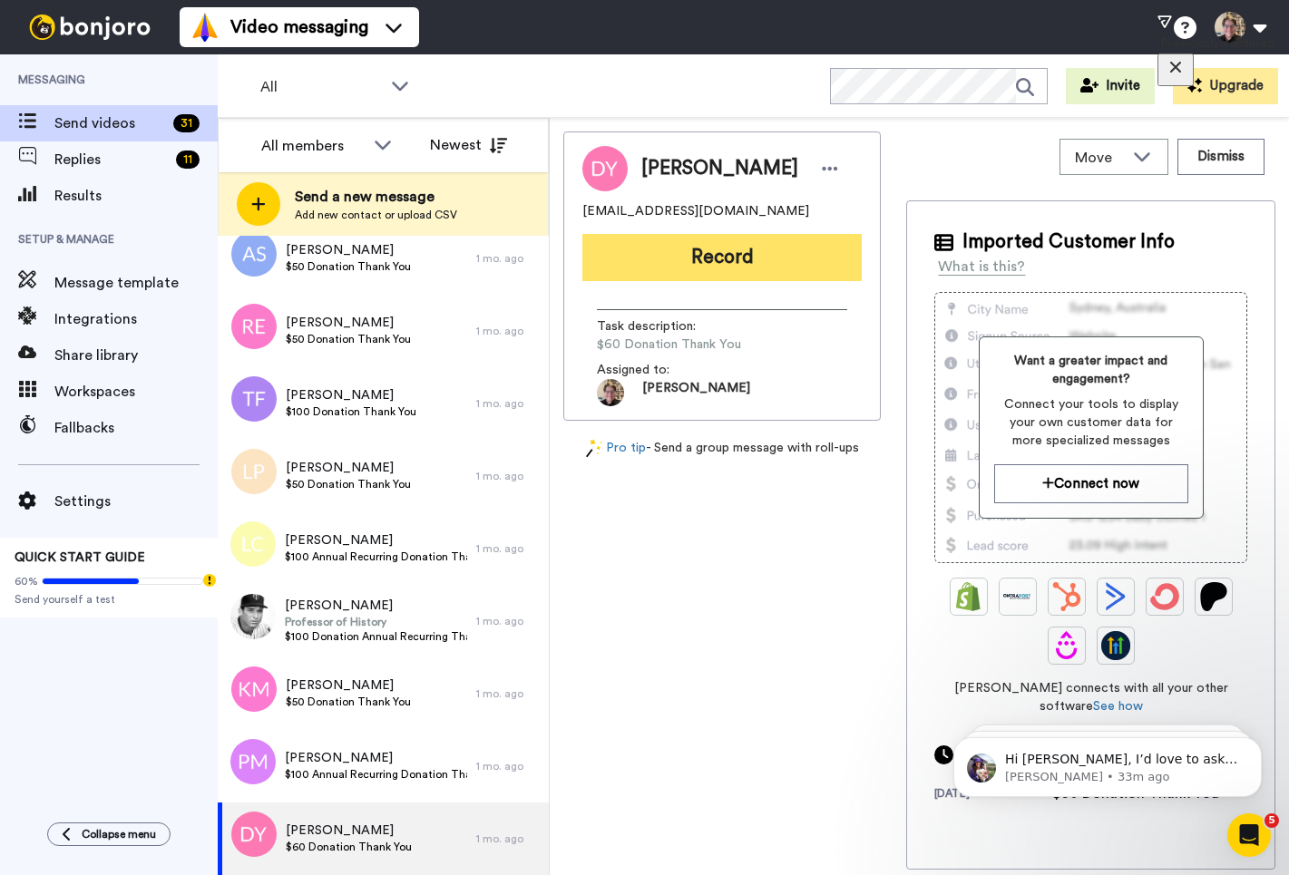
click at [702, 261] on button "Record" at bounding box center [721, 257] width 279 height 47
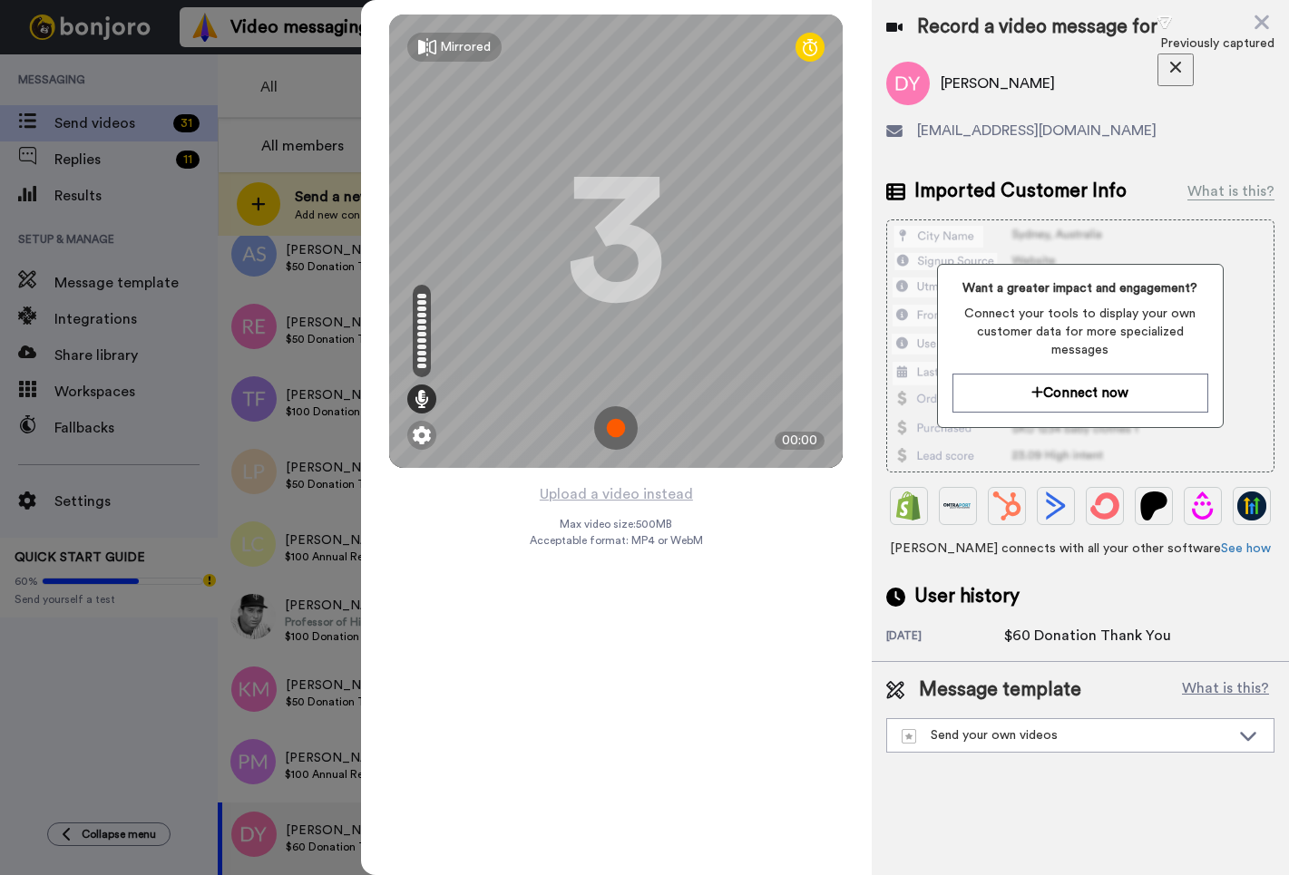
click at [618, 430] on img at bounding box center [616, 428] width 44 height 44
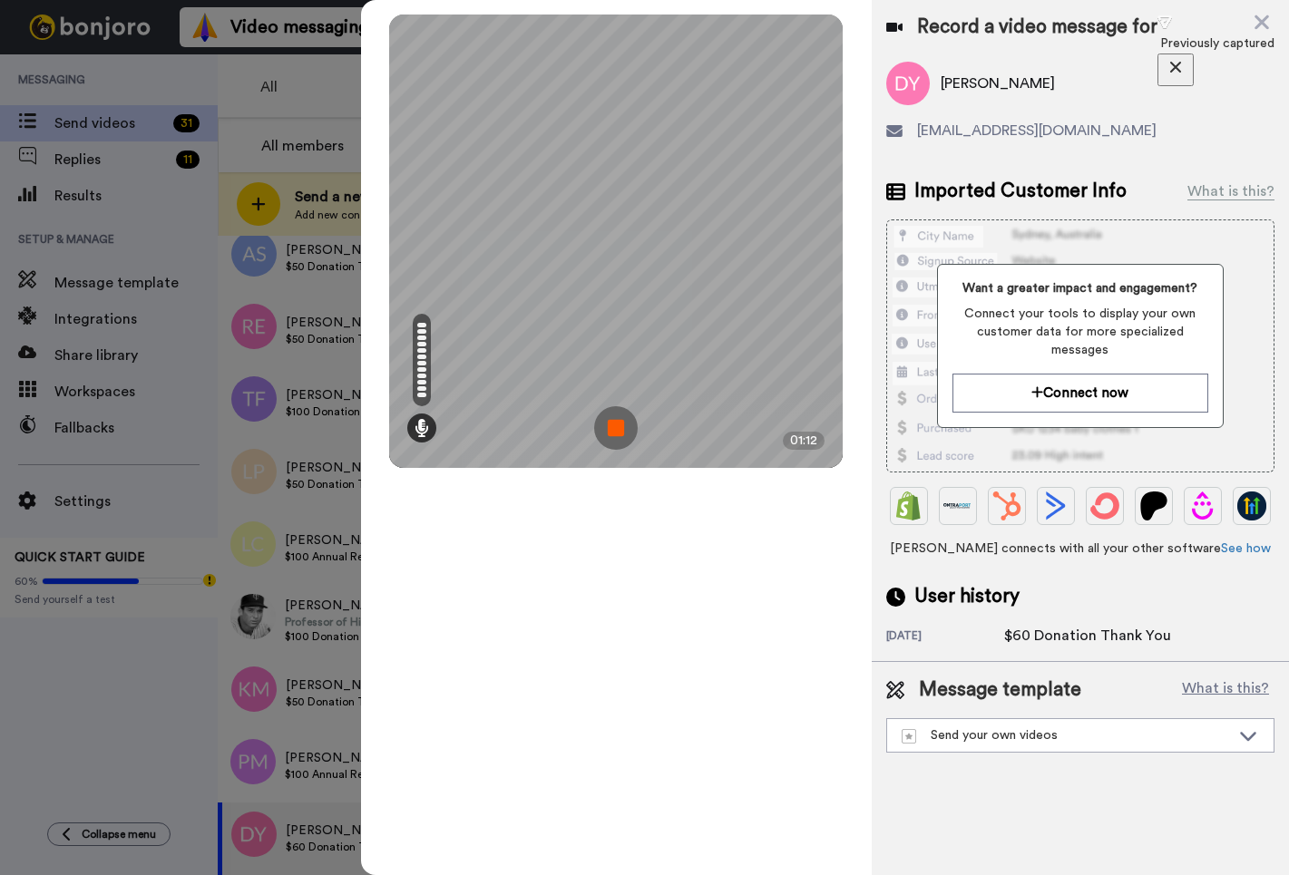
click at [623, 441] on img at bounding box center [616, 428] width 44 height 44
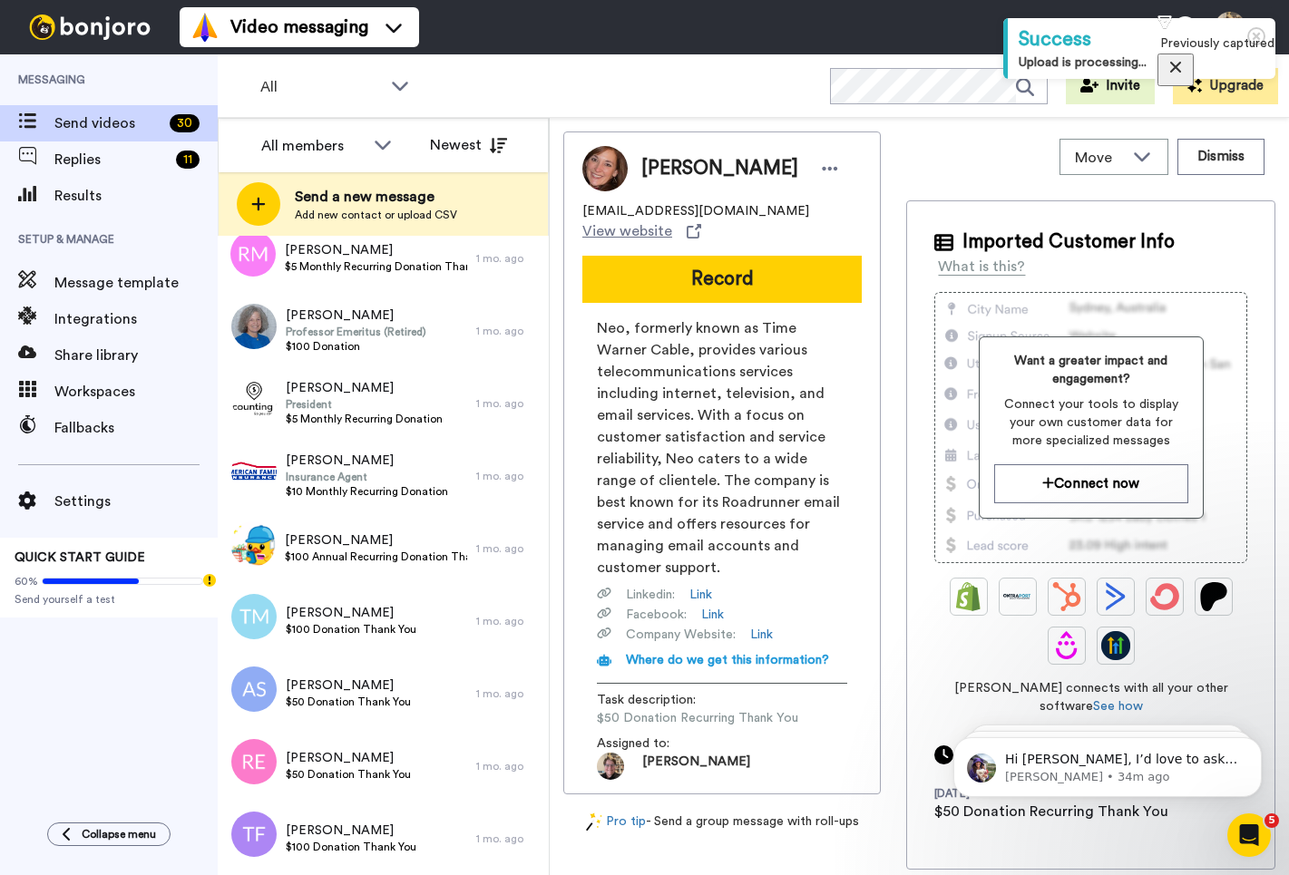
scroll to position [1573, 0]
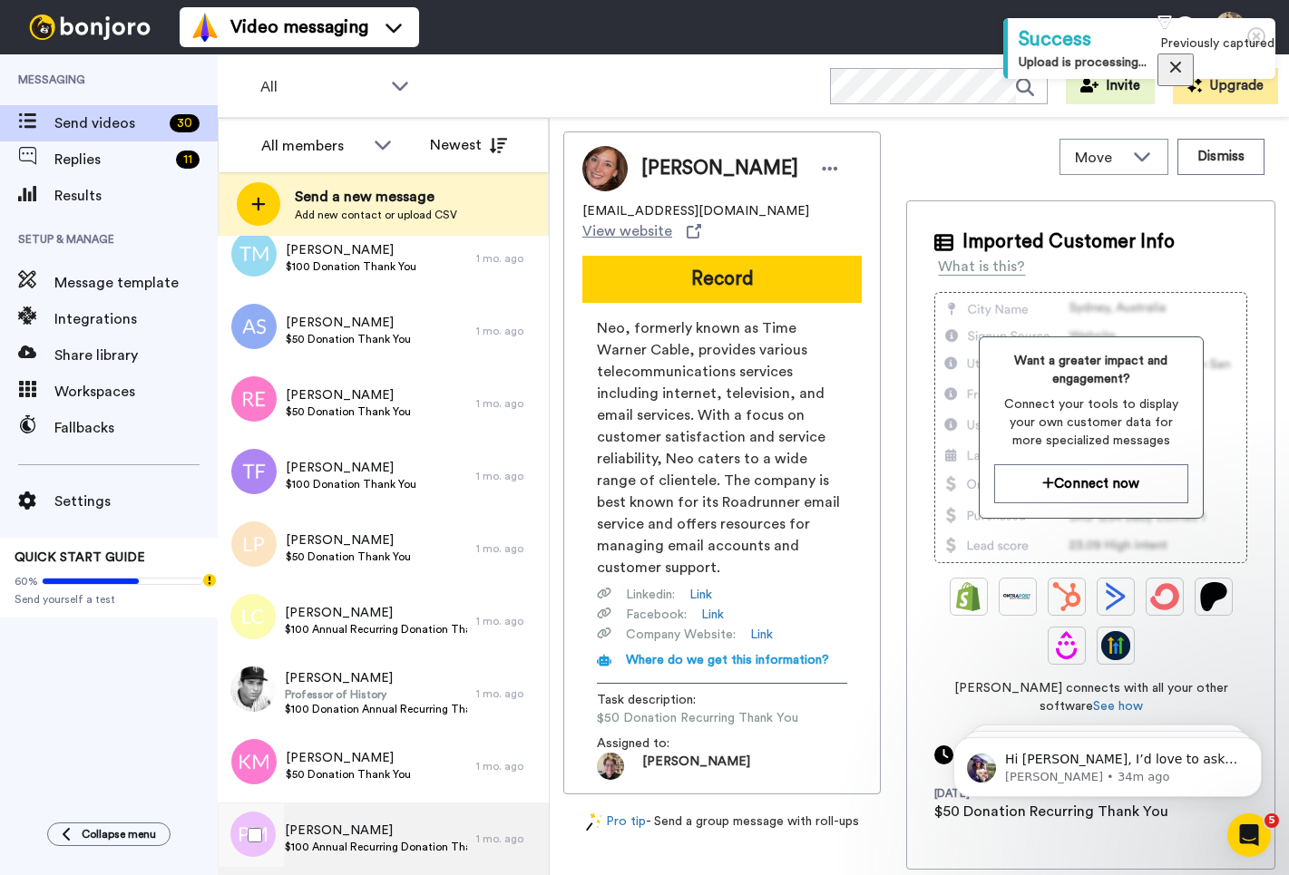
click at [380, 841] on span "$100 Annual Recurring Donation Thank You" at bounding box center [376, 847] width 182 height 15
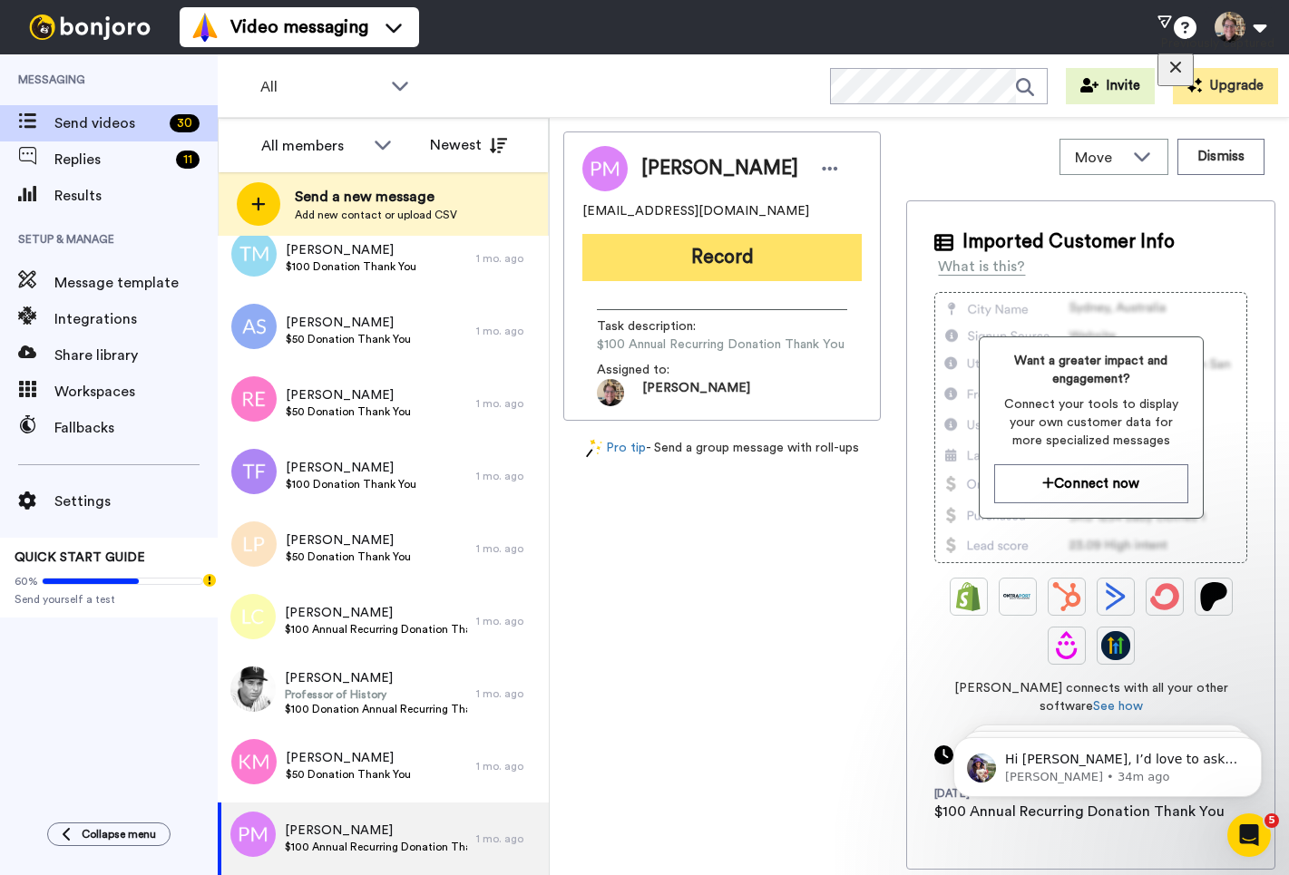
click at [741, 257] on button "Record" at bounding box center [721, 257] width 279 height 47
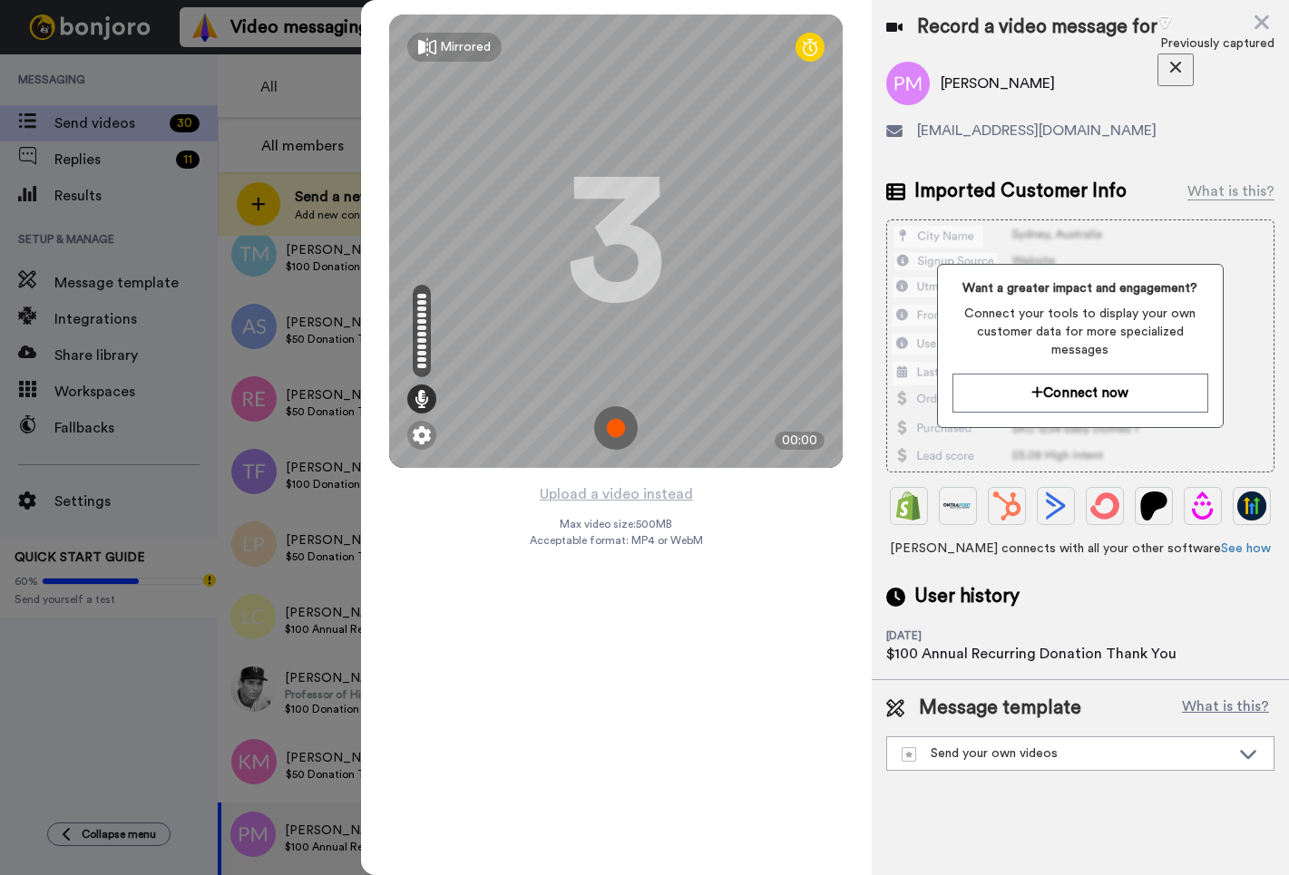
click at [610, 428] on img at bounding box center [616, 428] width 44 height 44
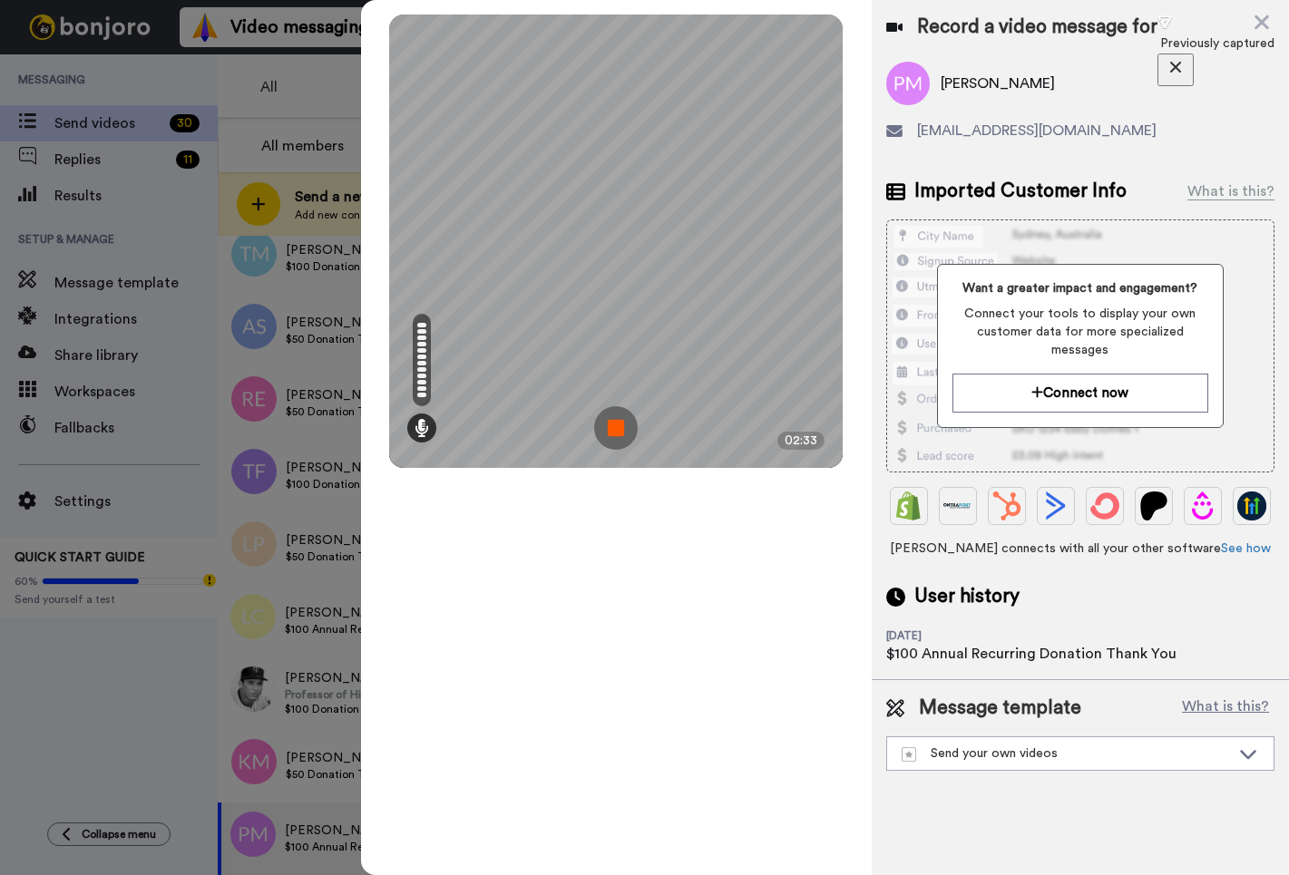
click at [601, 418] on img at bounding box center [616, 428] width 44 height 44
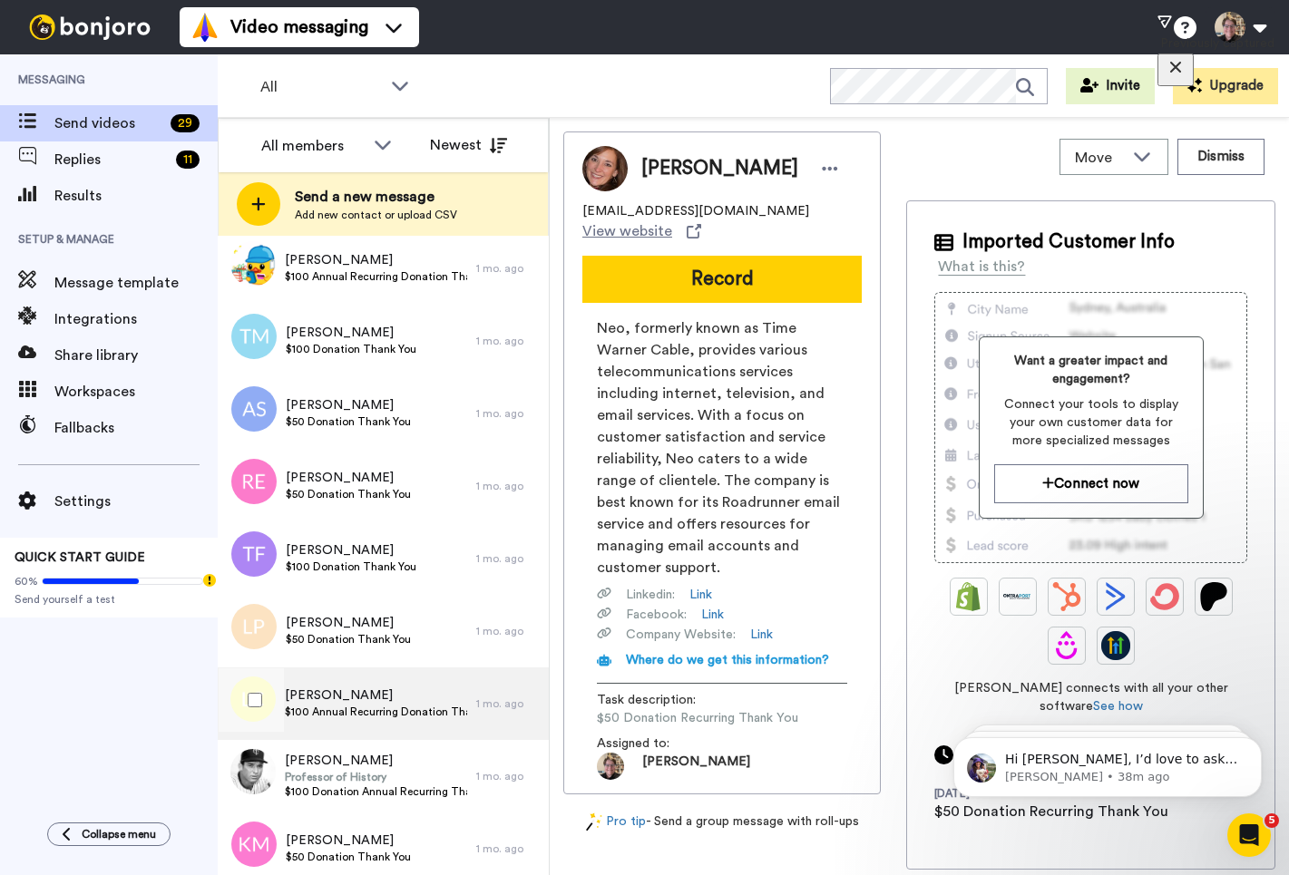
scroll to position [1501, 0]
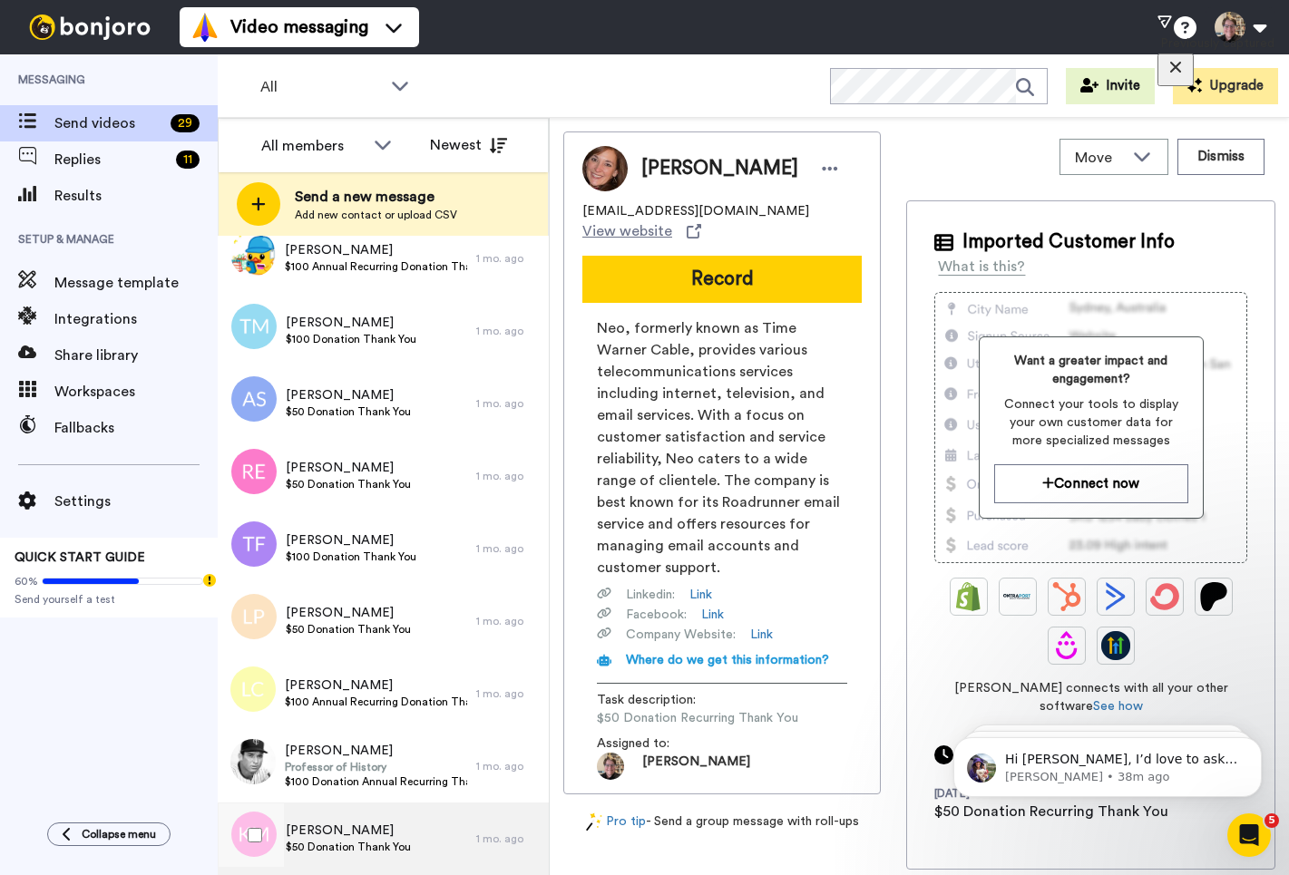
click at [392, 855] on div "[PERSON_NAME] $50 Donation Thank You" at bounding box center [348, 839] width 125 height 34
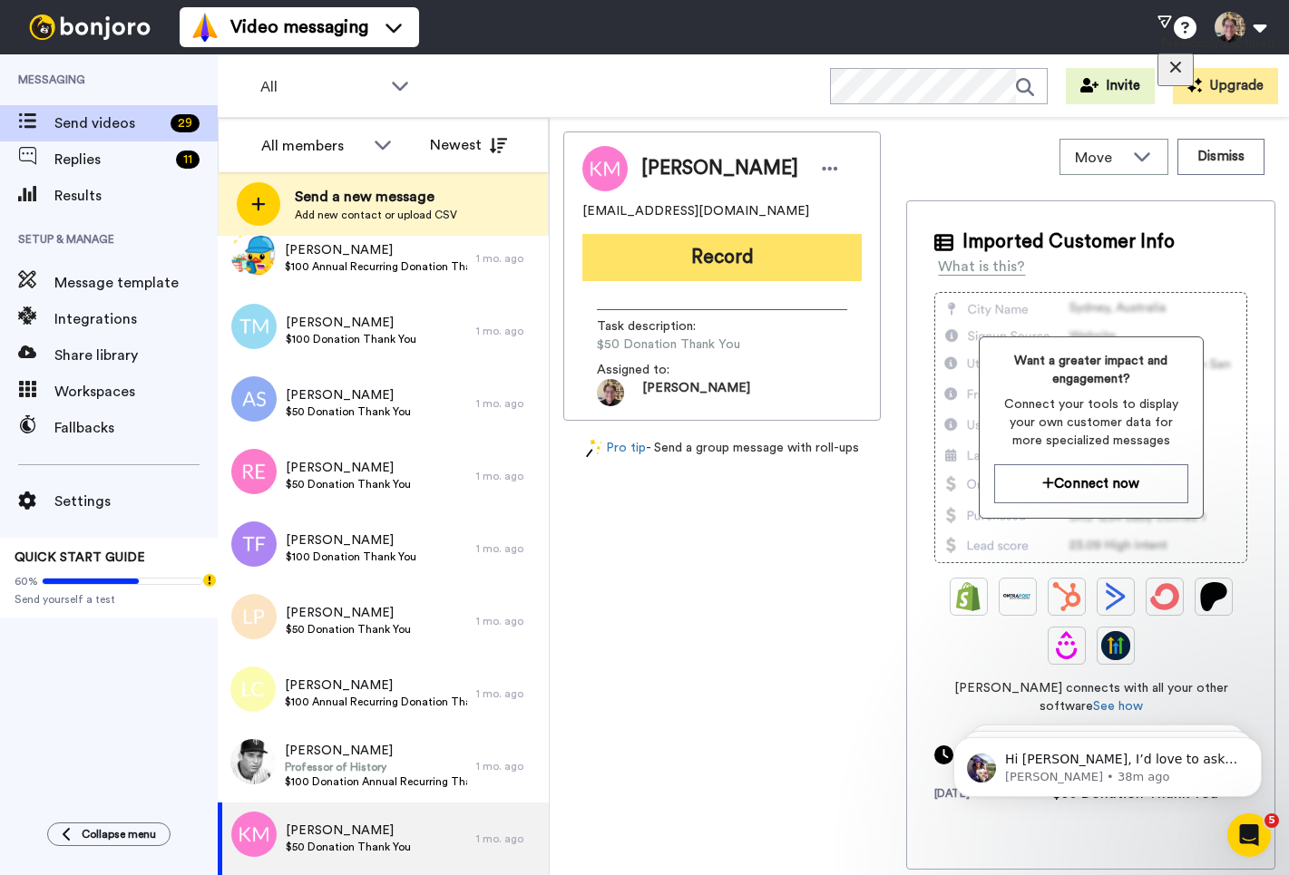
click at [738, 268] on button "Record" at bounding box center [721, 257] width 279 height 47
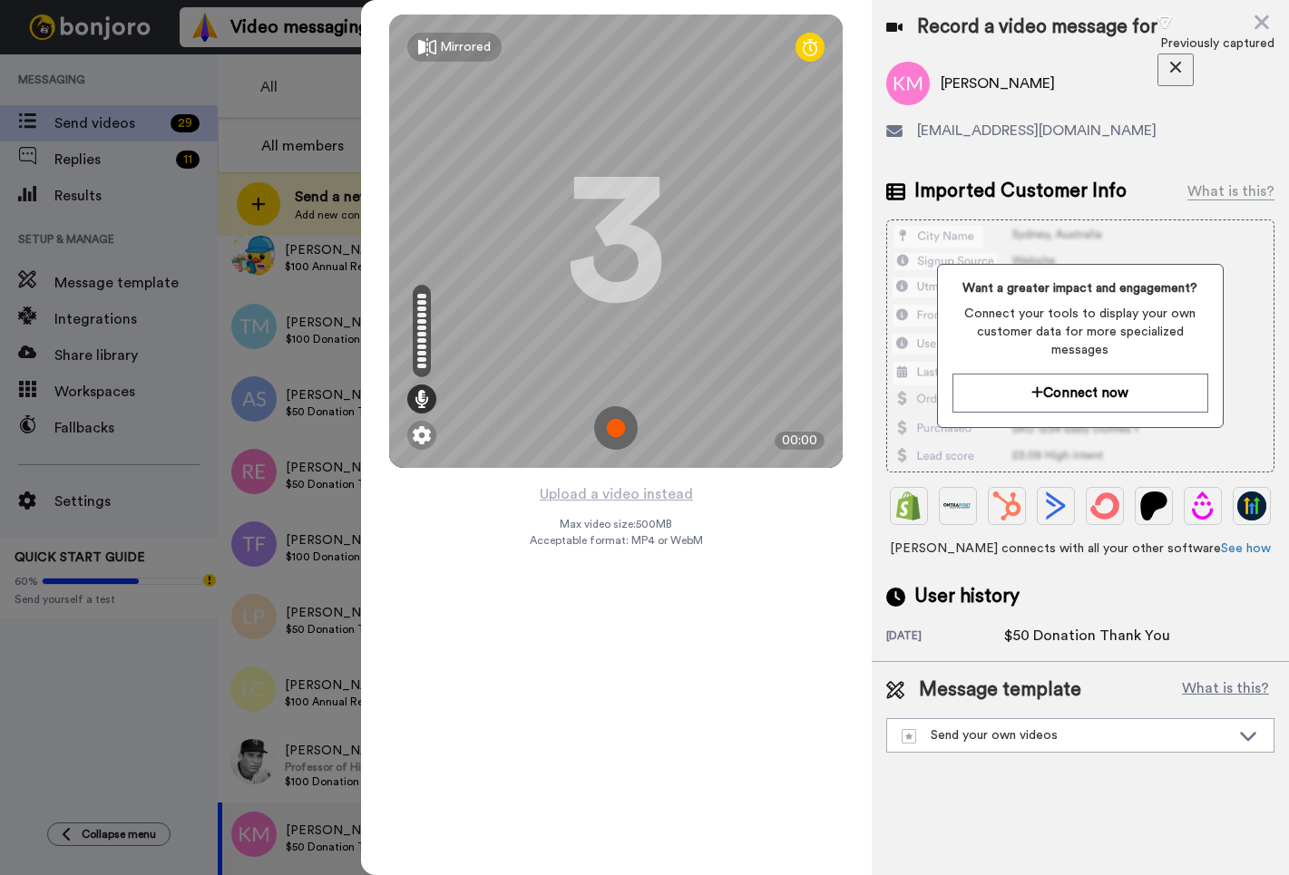
click at [616, 425] on img at bounding box center [616, 428] width 44 height 44
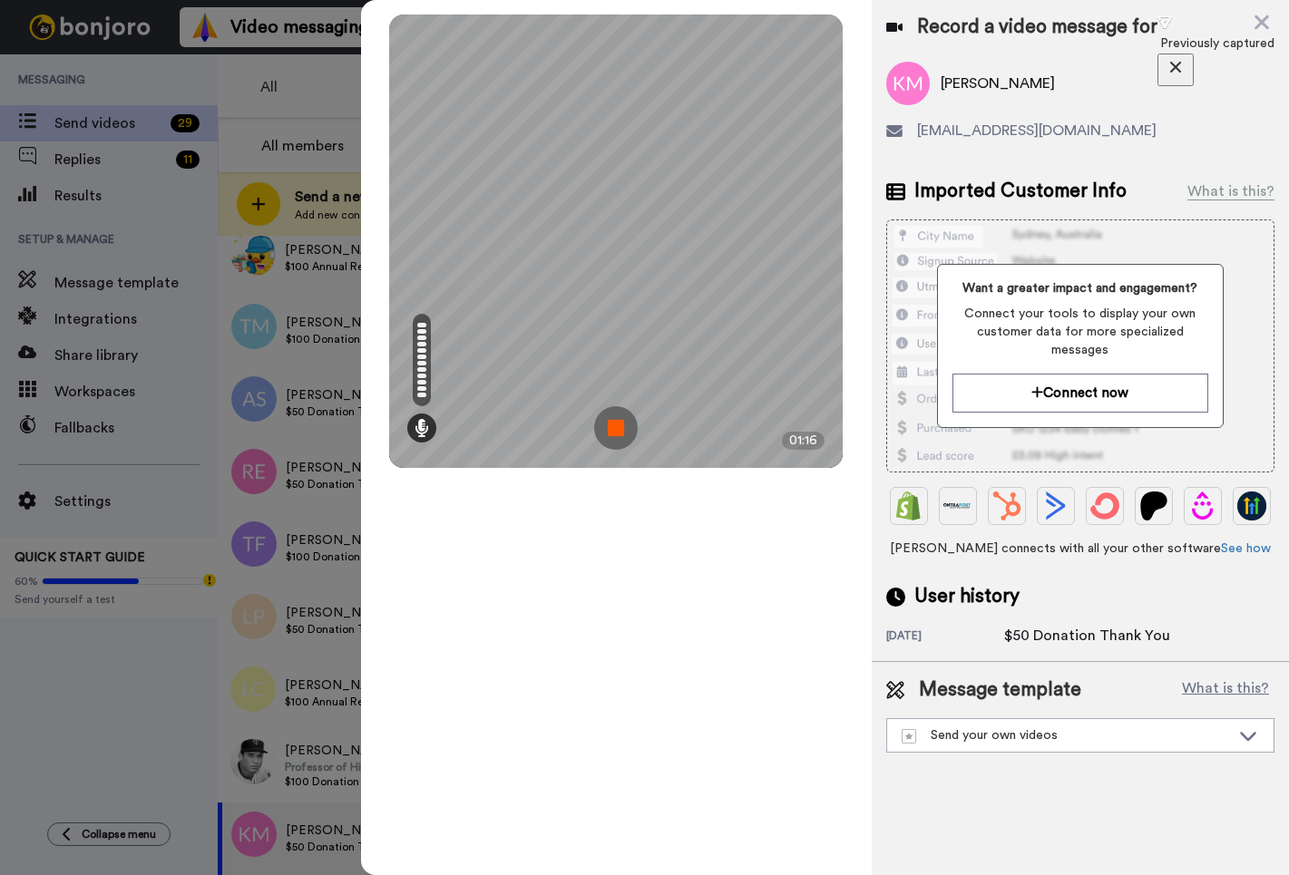
click at [610, 423] on img at bounding box center [616, 428] width 44 height 44
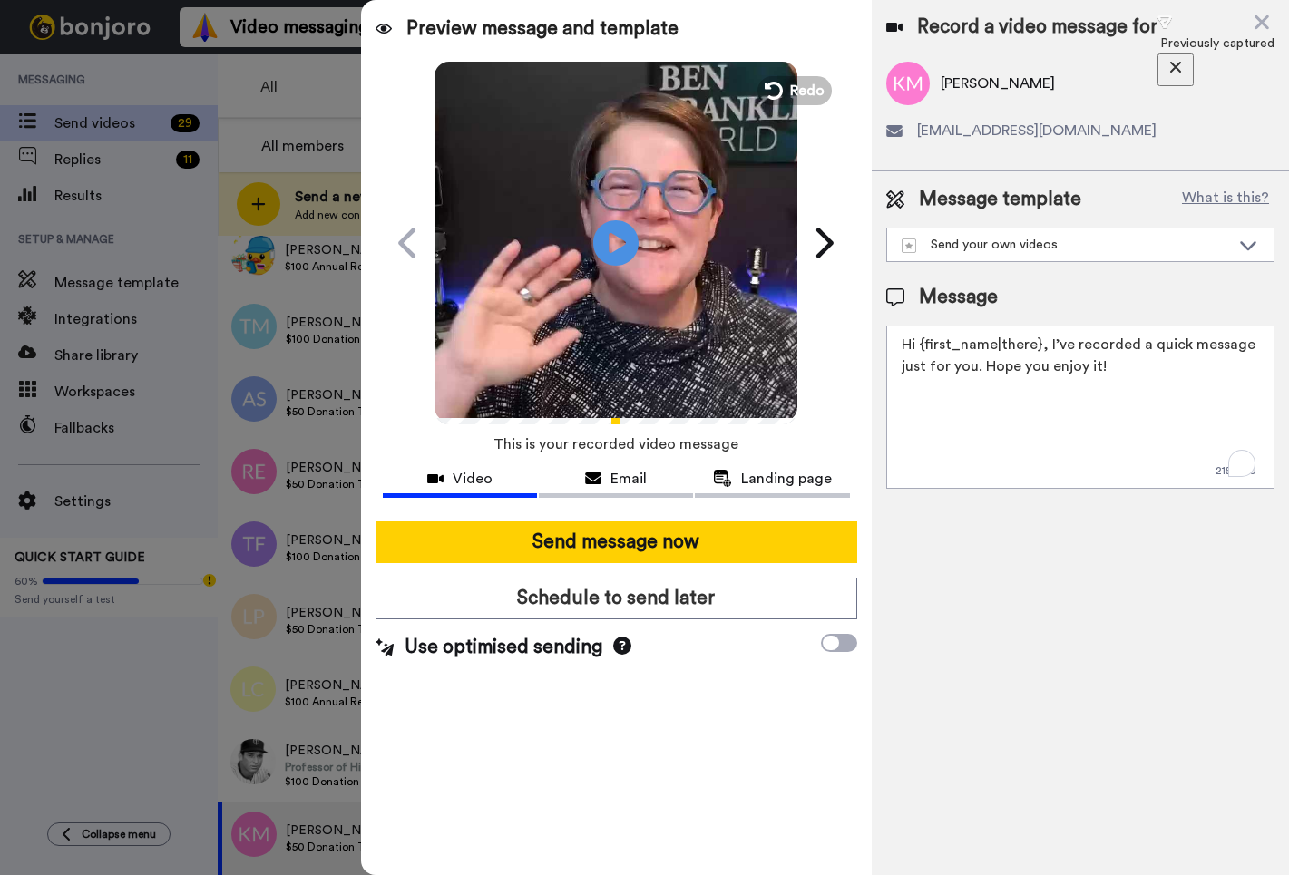
drag, startPoint x: 1195, startPoint y: 397, endPoint x: 701, endPoint y: 366, distance: 495.2
click at [701, 366] on div "Preview message and template Play/Pause A personal message for you from me Liz …" at bounding box center [825, 437] width 928 height 875
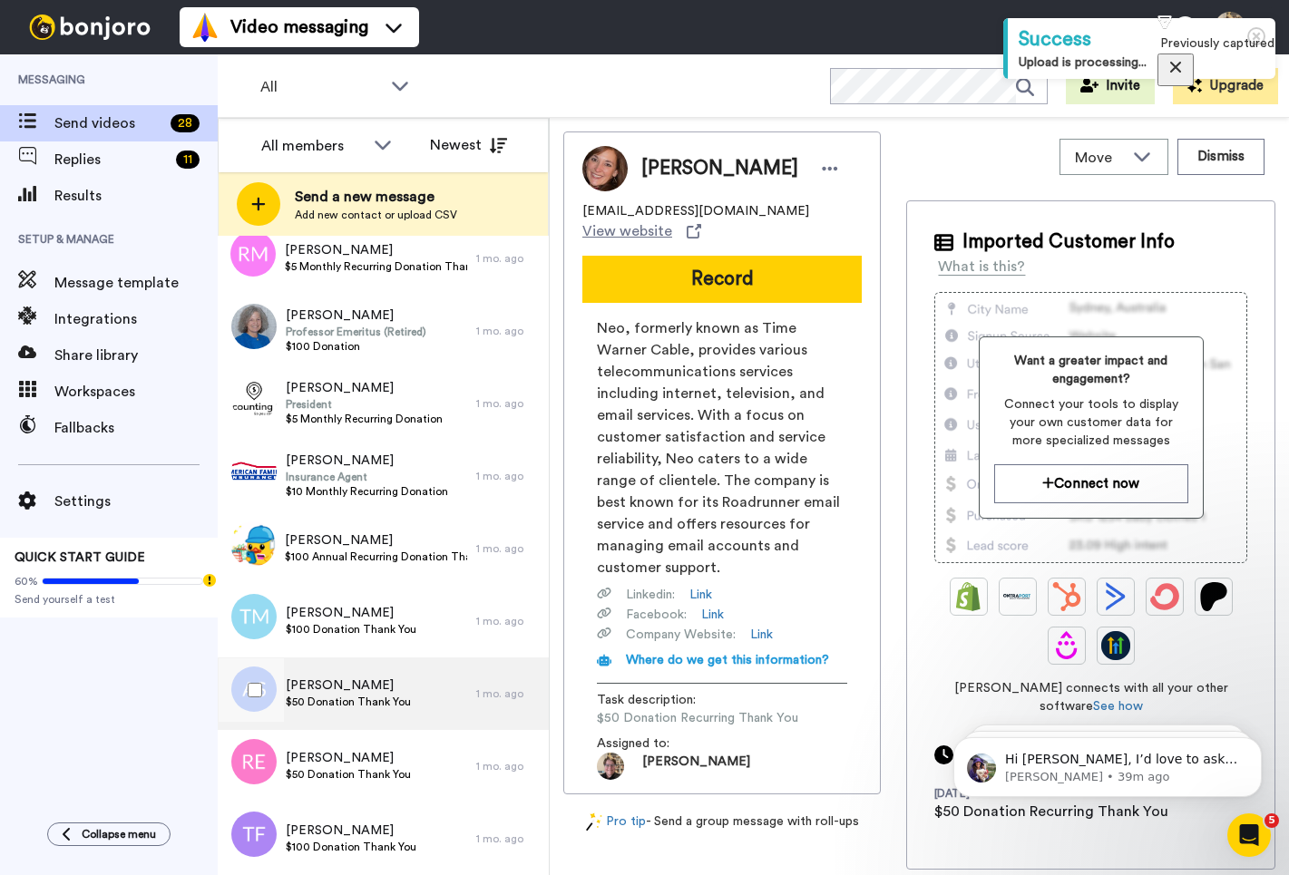
scroll to position [1428, 0]
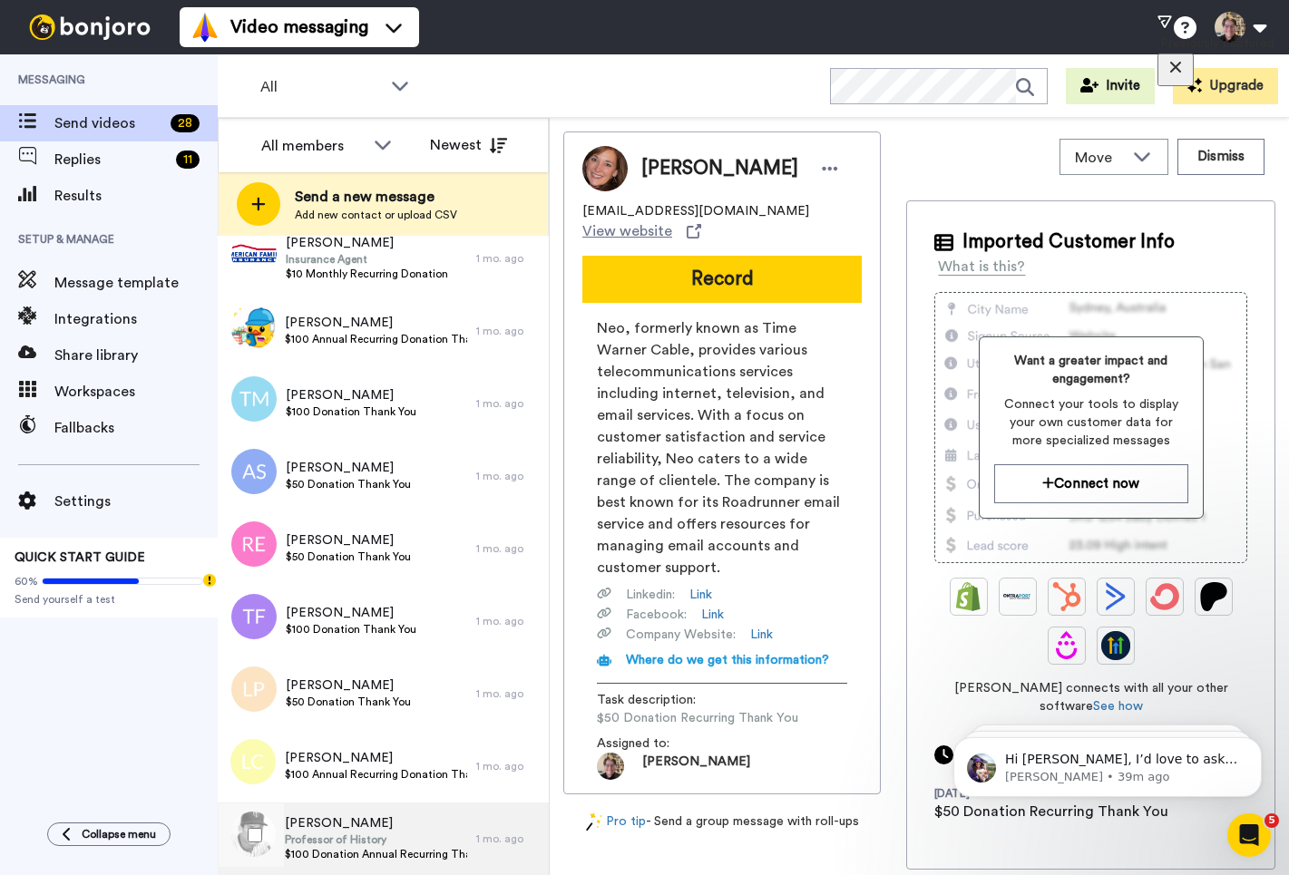
click at [375, 824] on span "[PERSON_NAME]" at bounding box center [376, 823] width 182 height 18
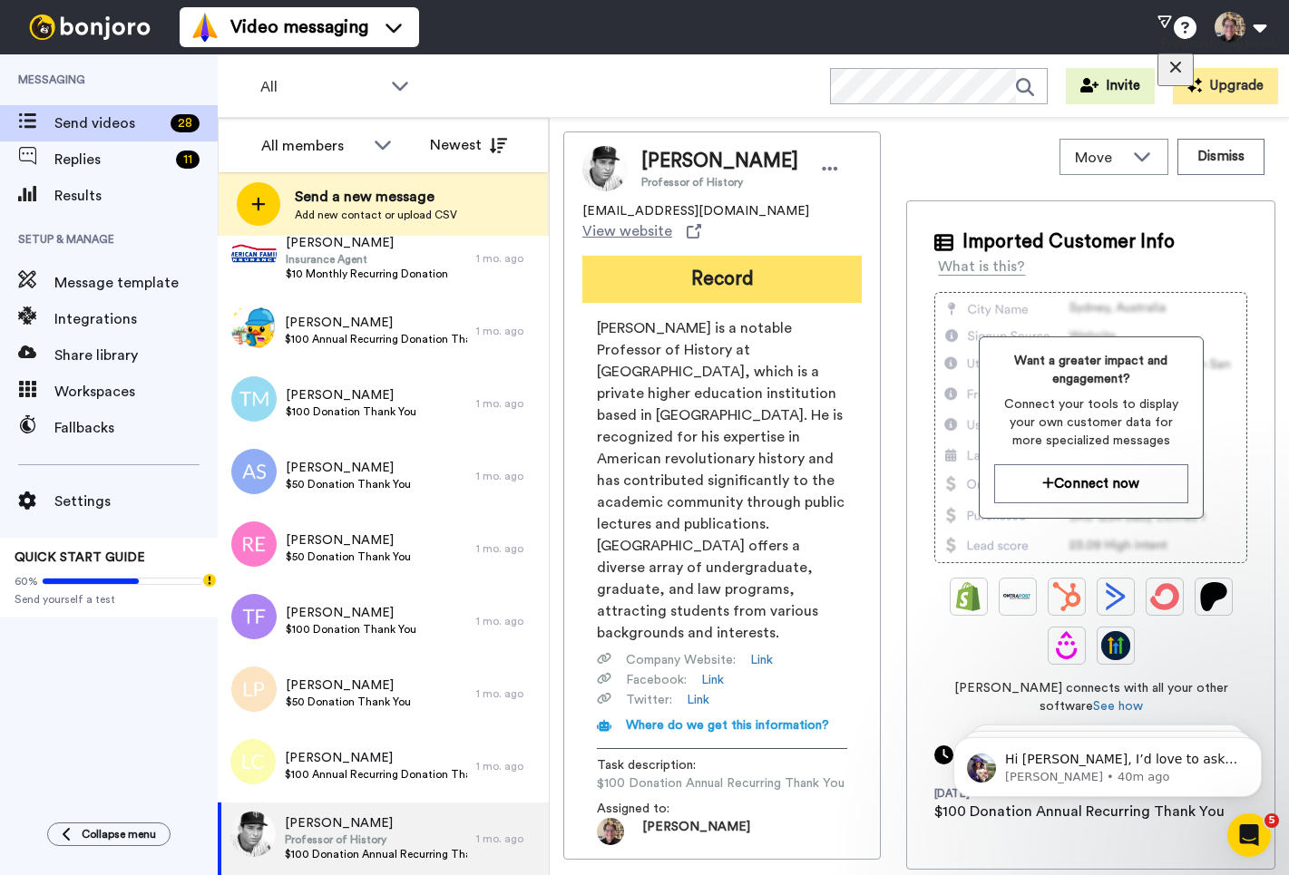
click at [681, 261] on button "Record" at bounding box center [721, 279] width 279 height 47
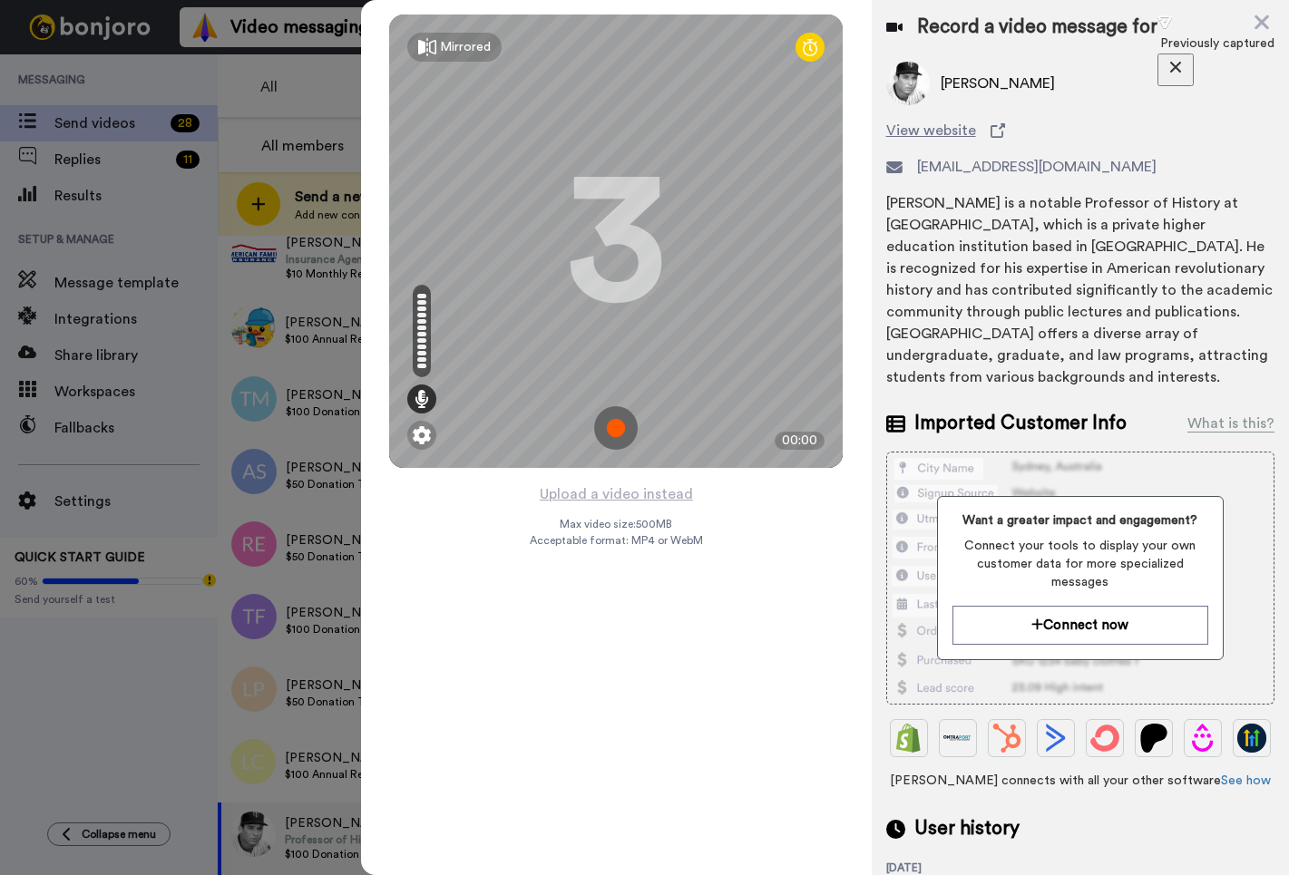
click at [620, 424] on img at bounding box center [616, 428] width 44 height 44
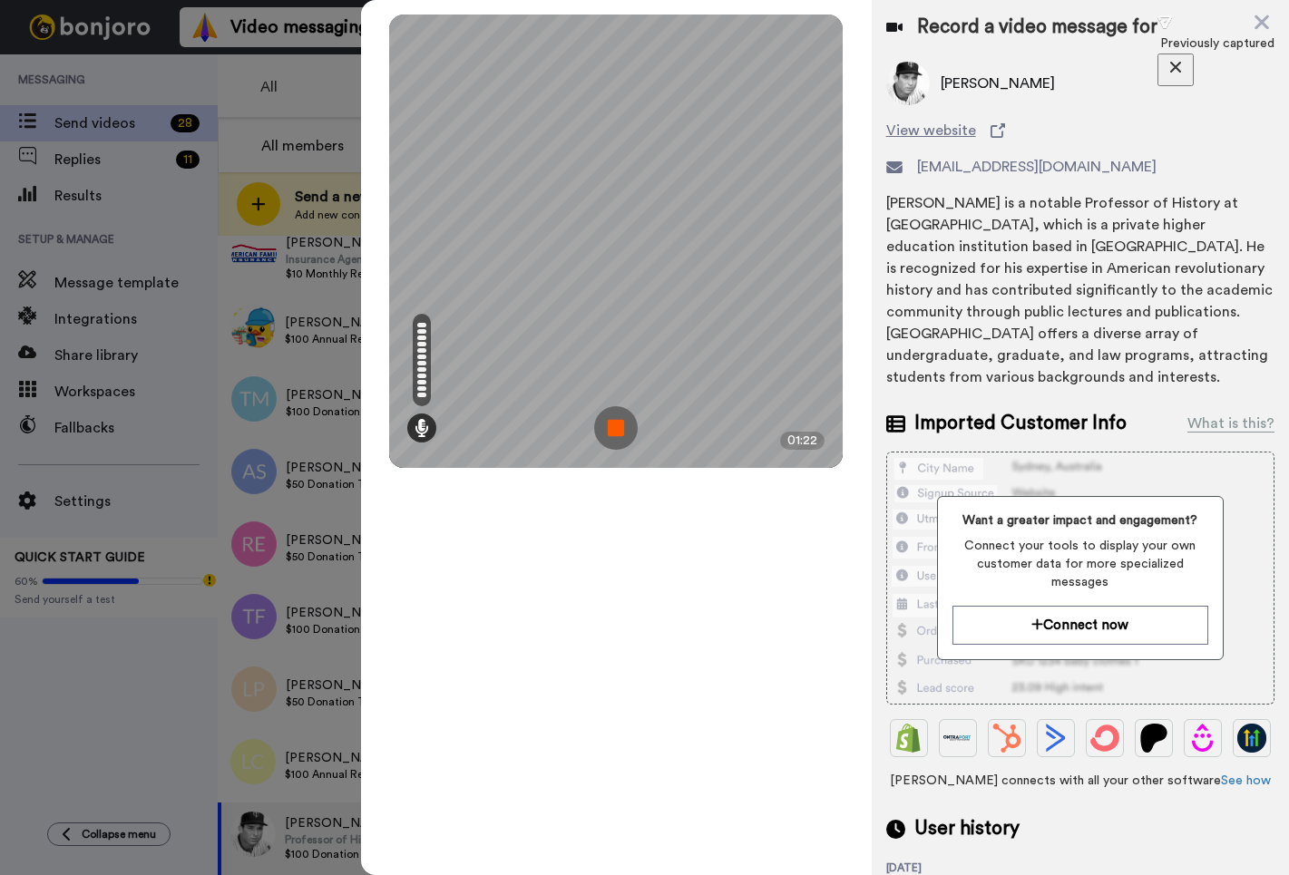
click at [608, 424] on img at bounding box center [616, 428] width 44 height 44
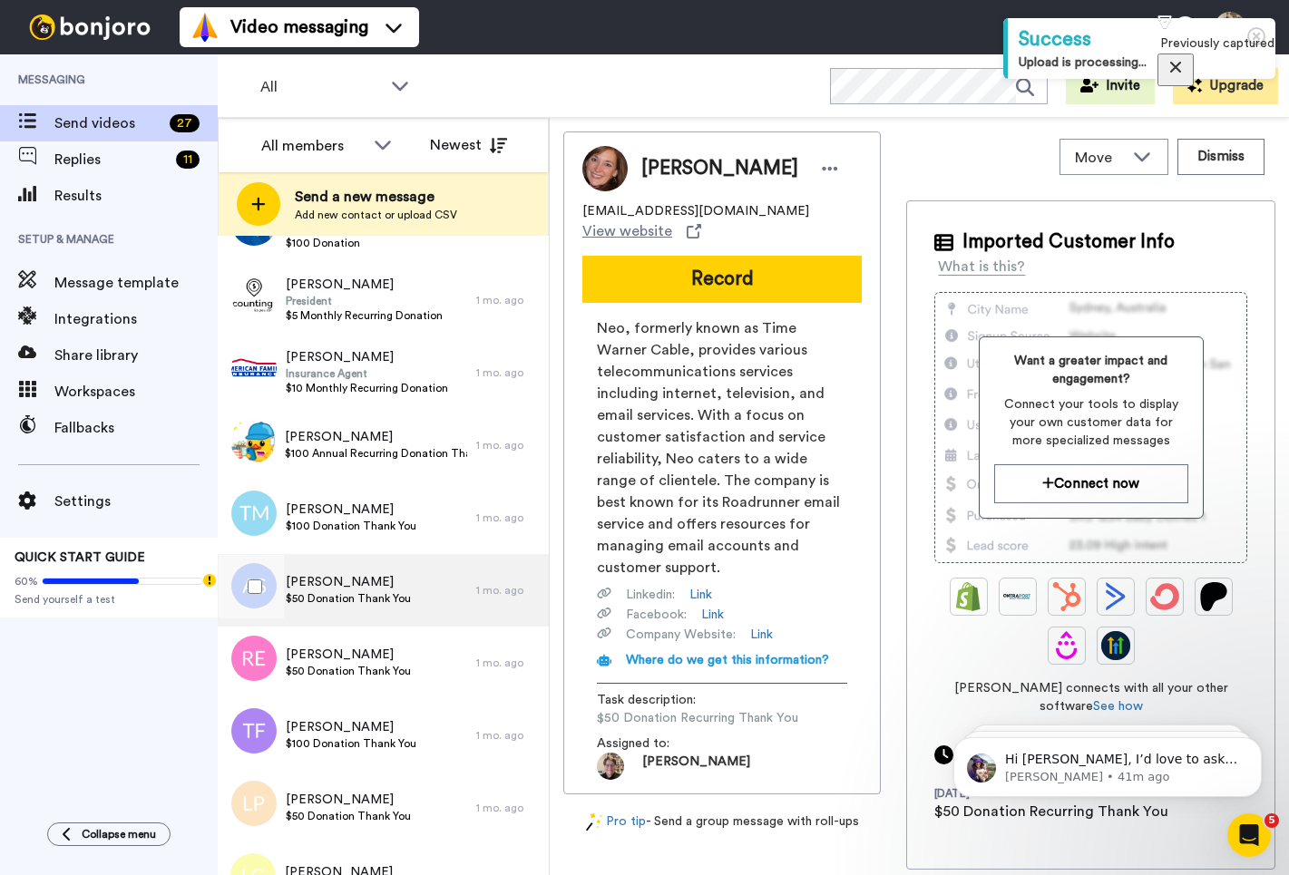
scroll to position [1356, 0]
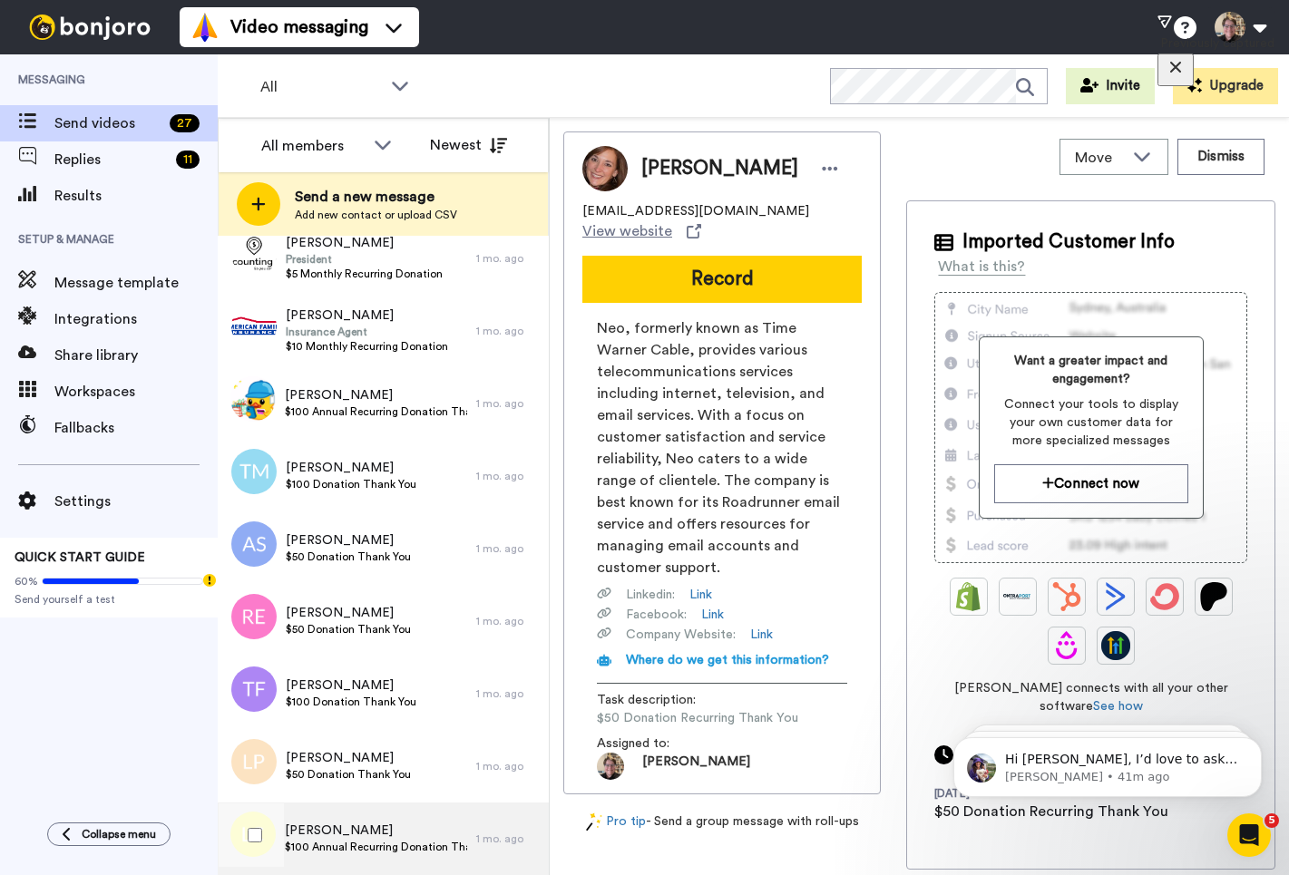
click at [356, 831] on span "Lisa Carle" at bounding box center [376, 831] width 182 height 18
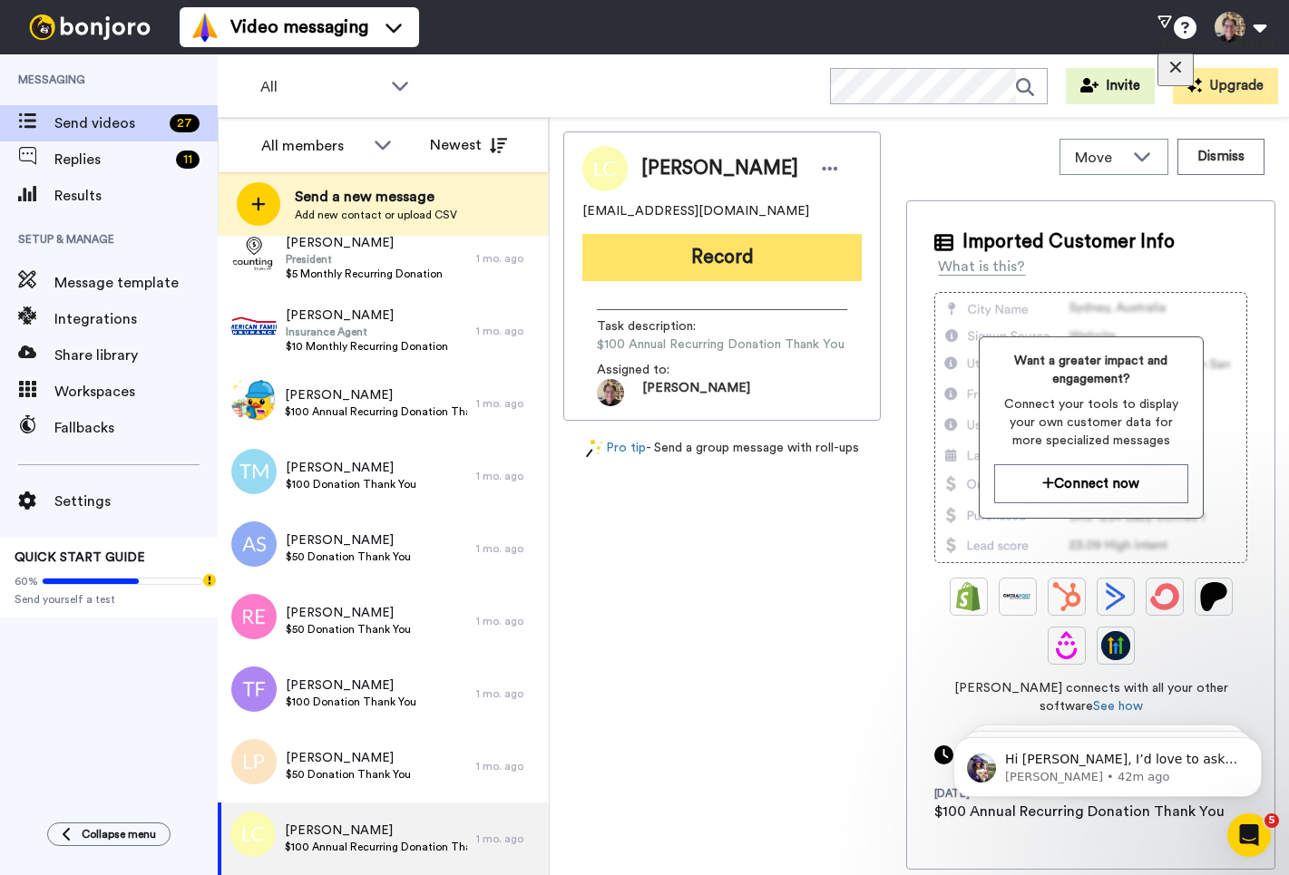
click at [745, 275] on button "Record" at bounding box center [721, 257] width 279 height 47
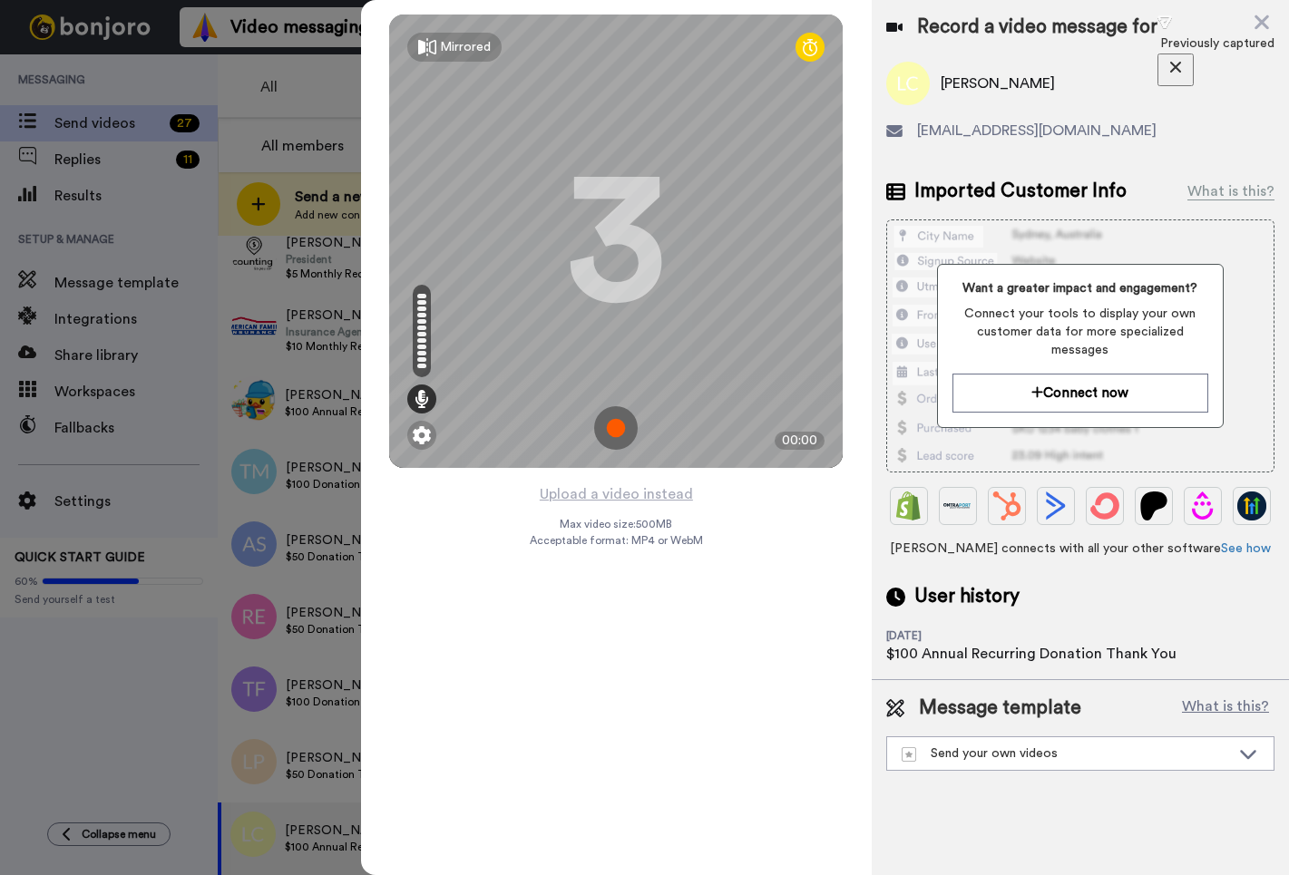
click at [622, 429] on img at bounding box center [616, 428] width 44 height 44
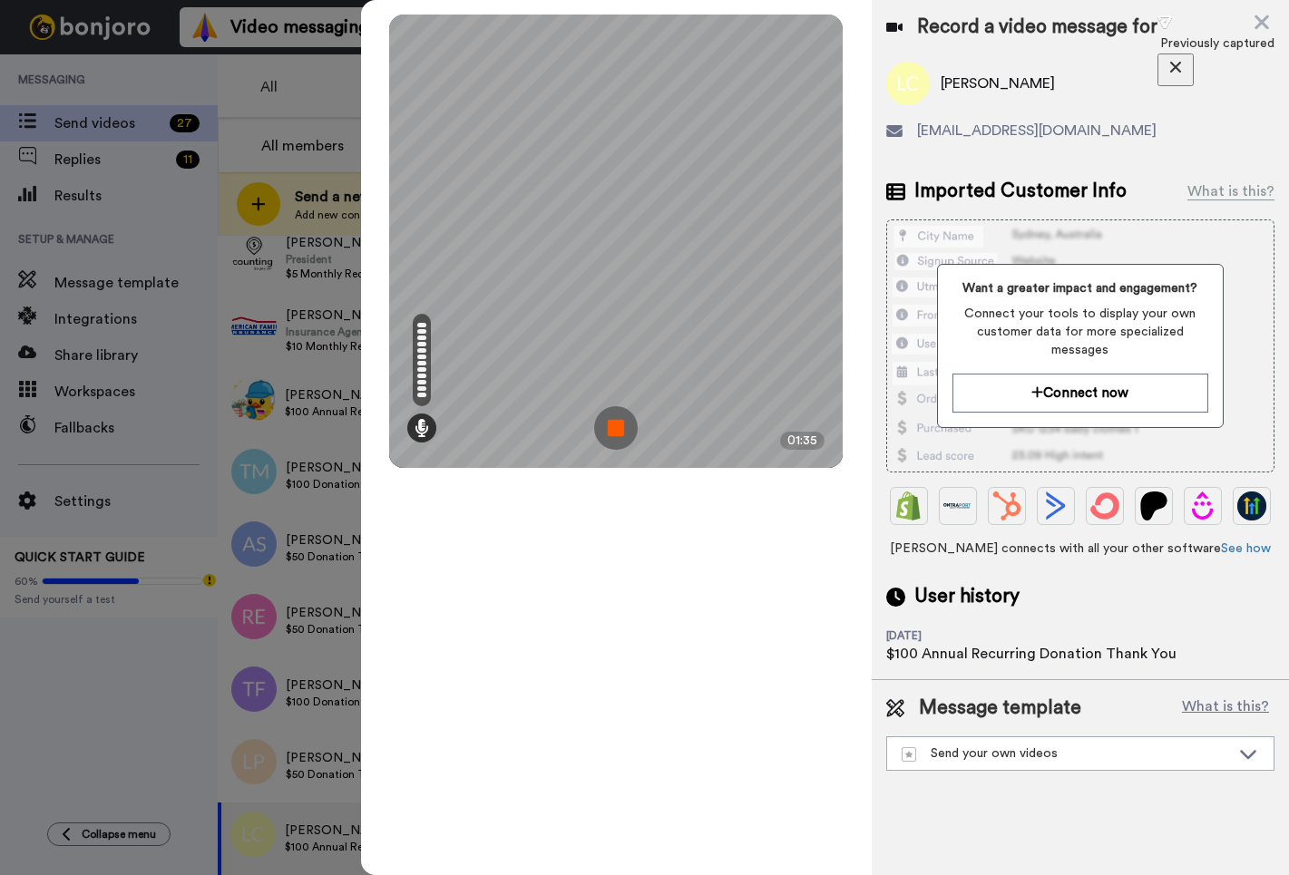
click at [617, 438] on img at bounding box center [616, 428] width 44 height 44
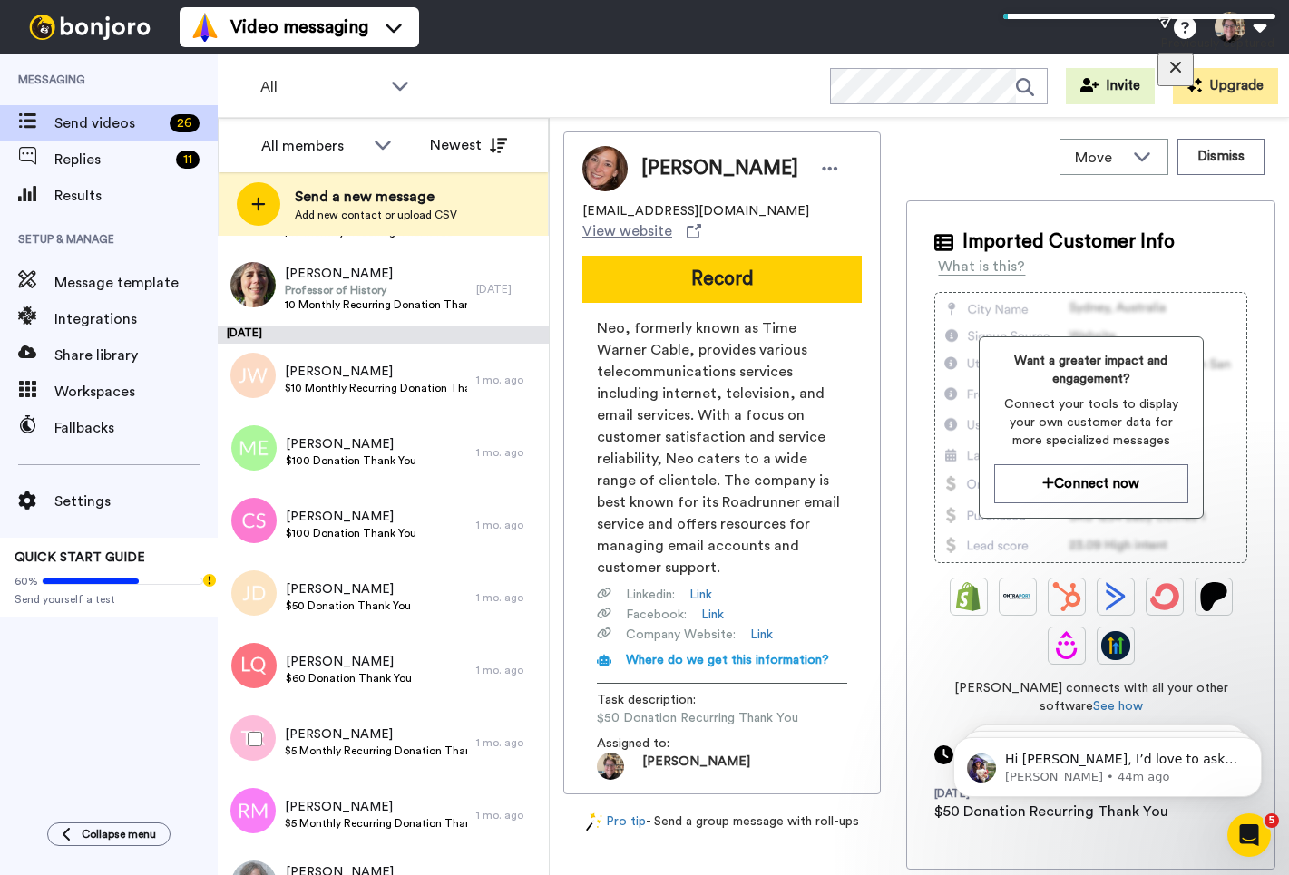
scroll to position [1283, 0]
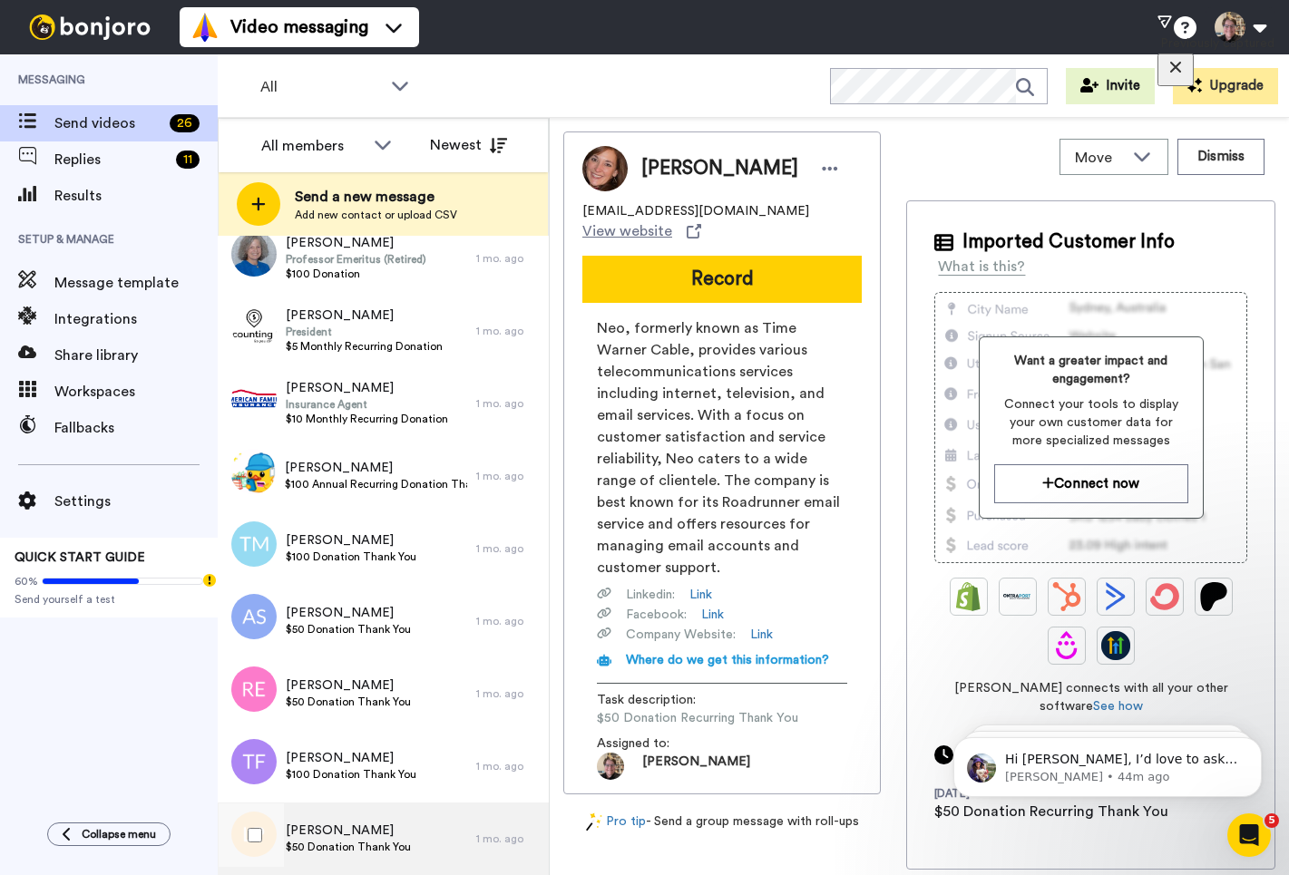
click at [346, 823] on span "[PERSON_NAME]" at bounding box center [348, 831] width 125 height 18
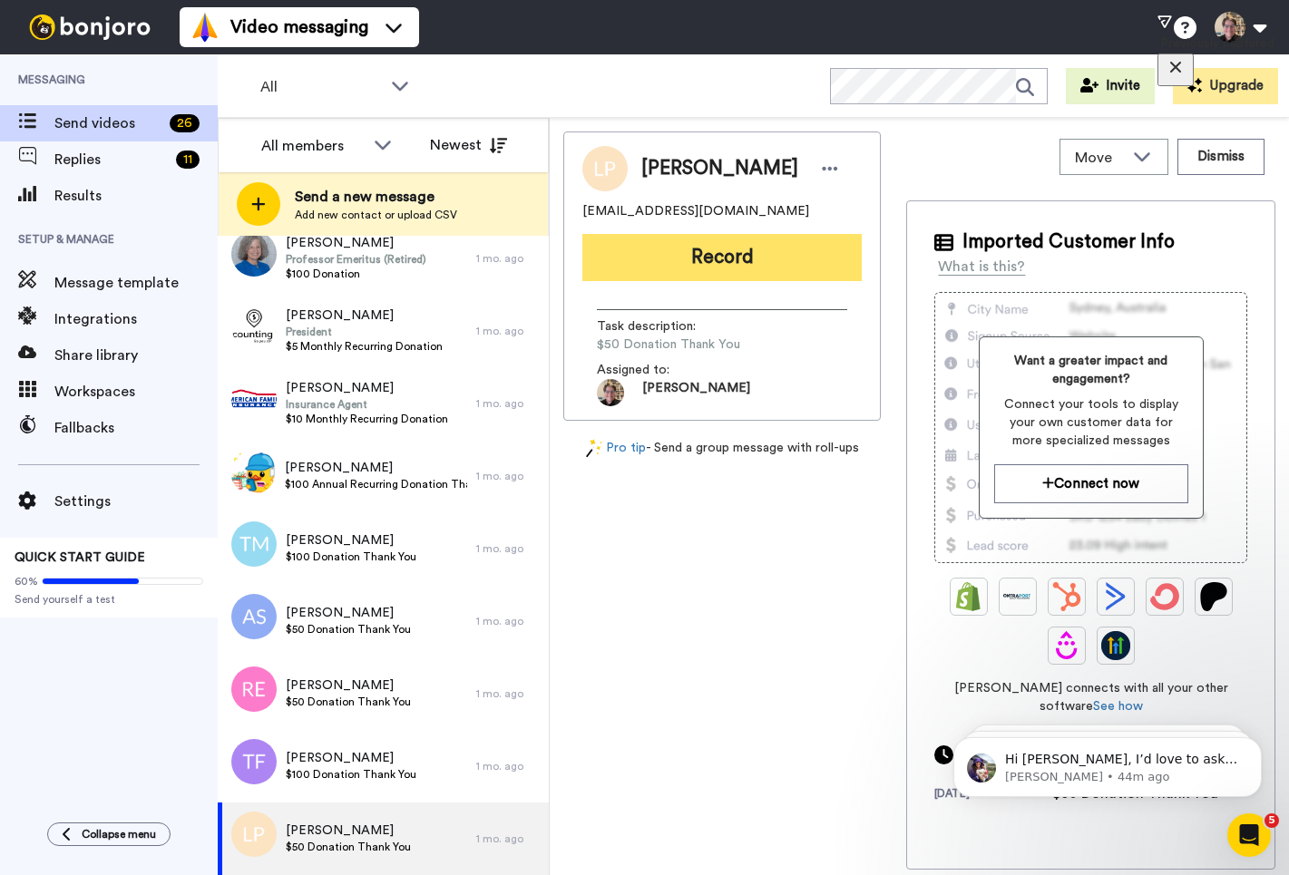
click at [796, 264] on button "Record" at bounding box center [721, 257] width 279 height 47
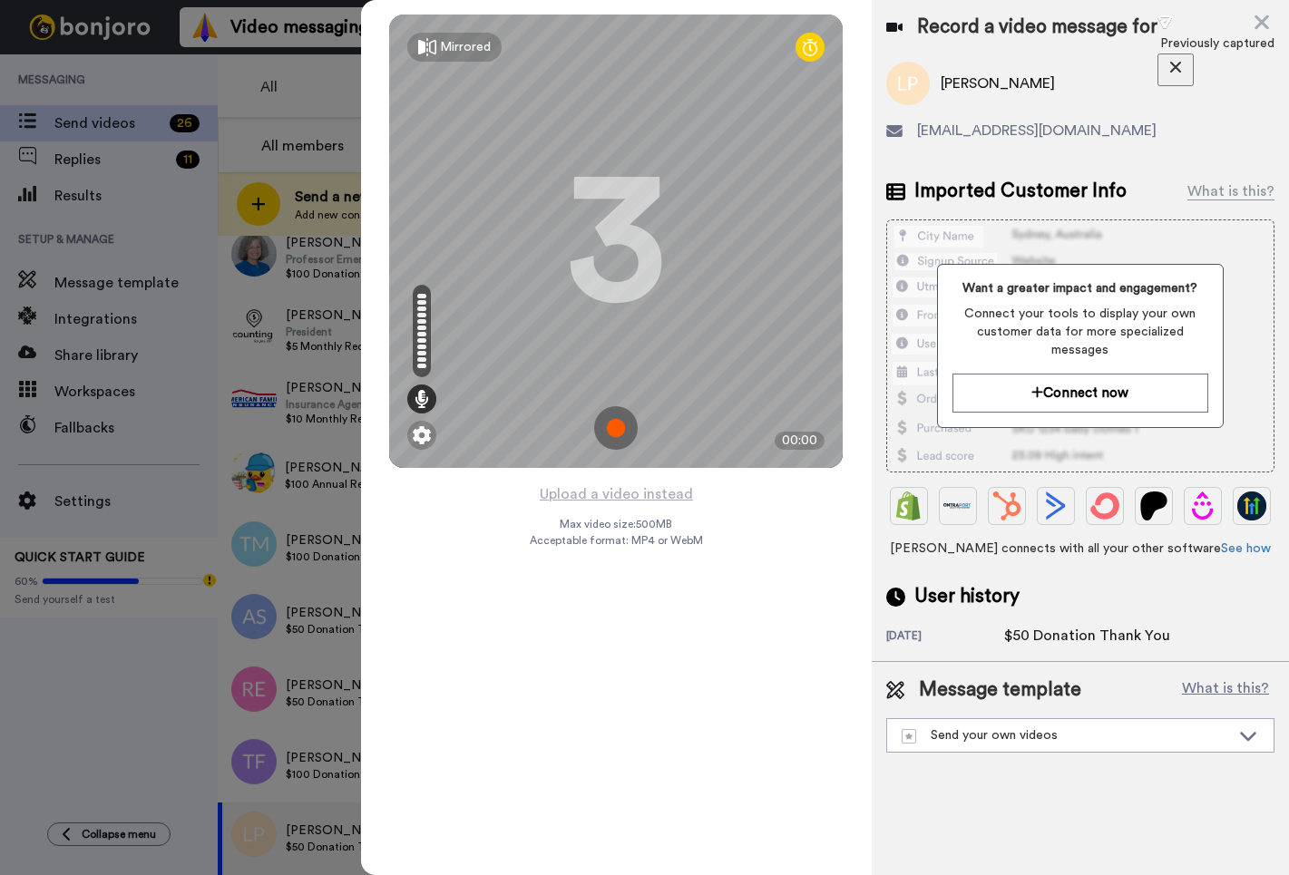
click at [624, 427] on img at bounding box center [616, 428] width 44 height 44
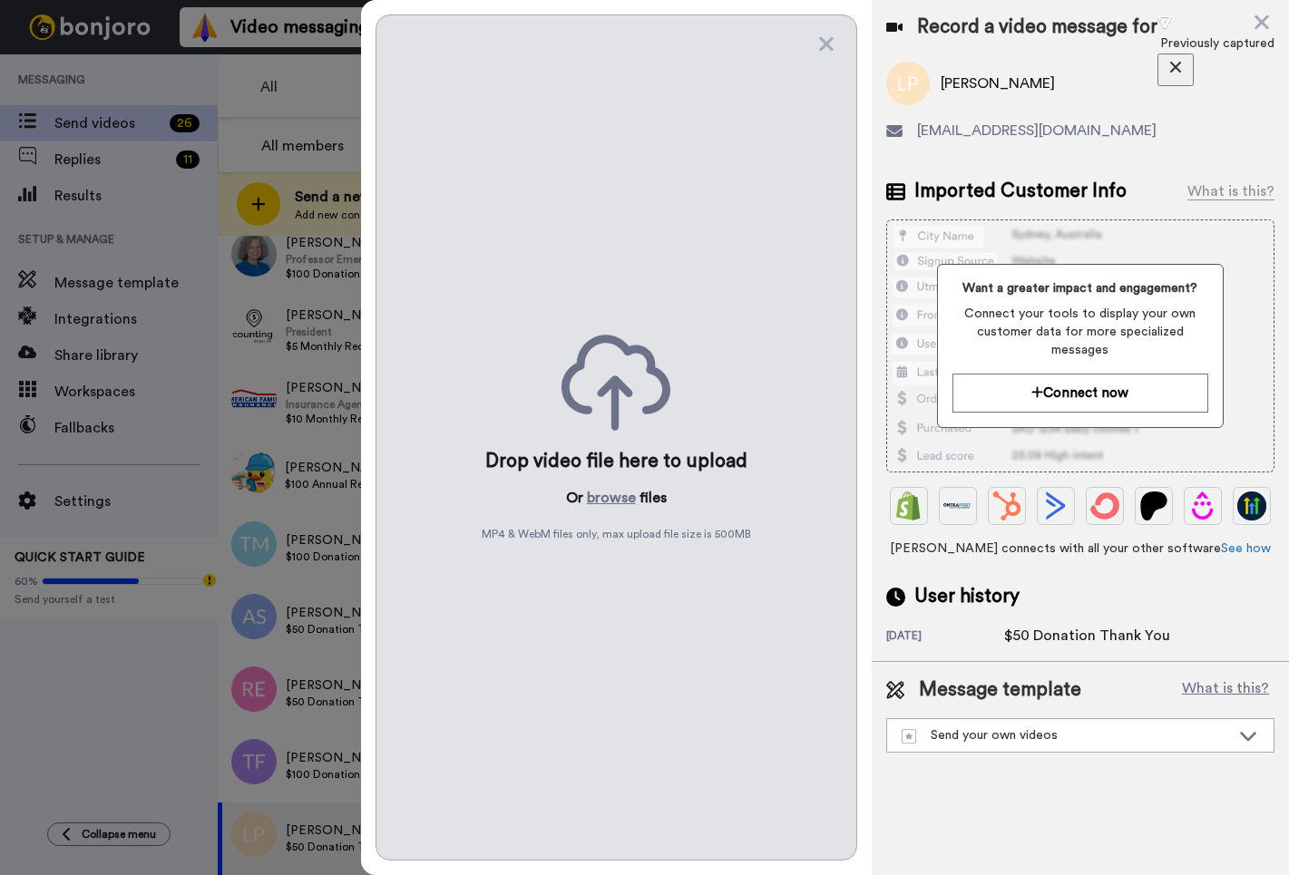
click at [836, 47] on div "Drop video file here to upload Or browse files MP4 & WebM files only, max uploa…" at bounding box center [616, 438] width 482 height 846
click at [831, 44] on icon at bounding box center [826, 44] width 18 height 23
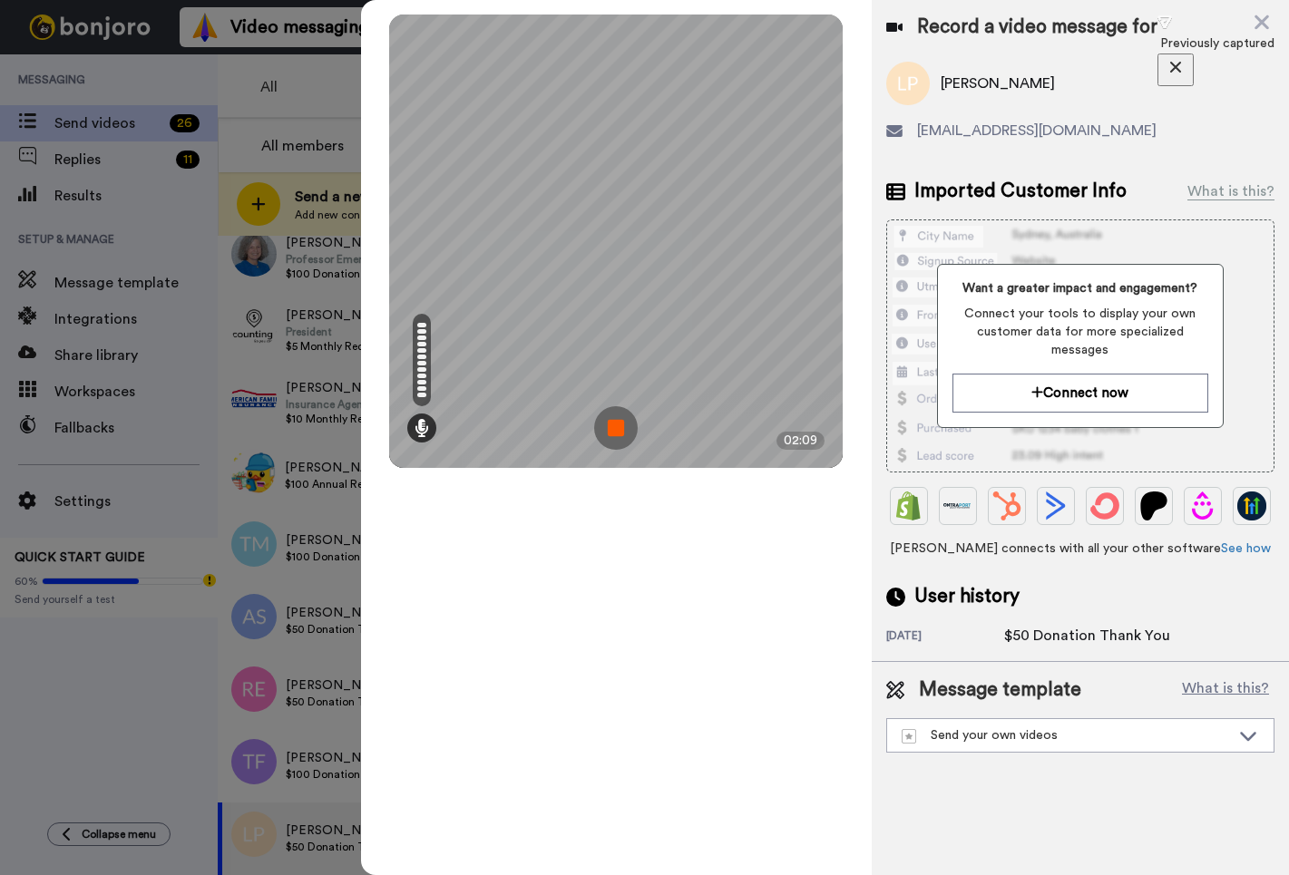
click at [734, 327] on div "Mirrored Redo 3 02:09" at bounding box center [615, 241] width 453 height 453
click at [617, 434] on img at bounding box center [616, 428] width 44 height 44
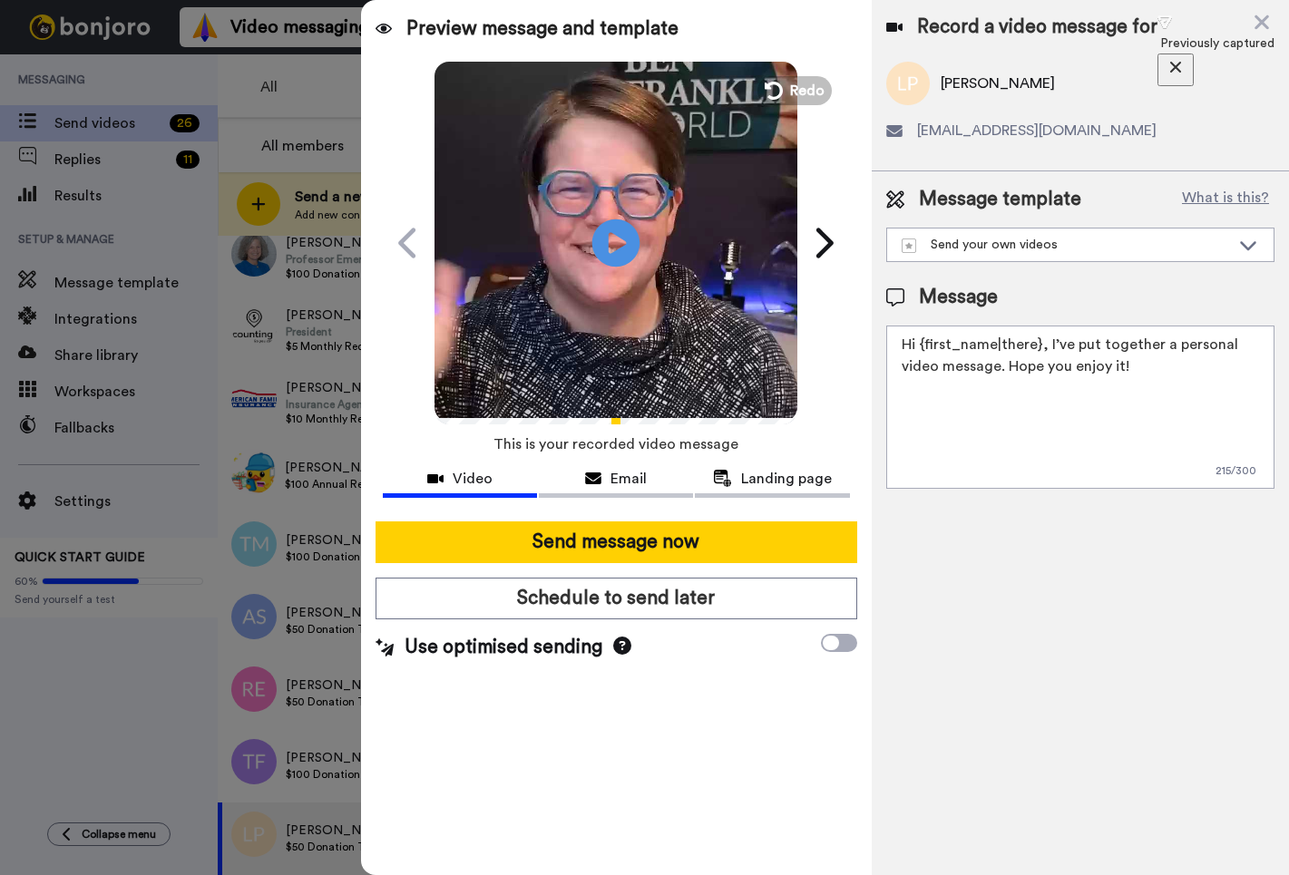
click at [635, 241] on icon at bounding box center [616, 243] width 48 height 48
drag, startPoint x: 1182, startPoint y: 380, endPoint x: 701, endPoint y: 317, distance: 484.8
click at [701, 317] on div "Preview message and template Play/Pause Just for you: A message from me Liz Cov…" at bounding box center [825, 437] width 928 height 875
paste textarea "ello, Bill, I wanted to take a moment to send you this heartfelt thank you for …"
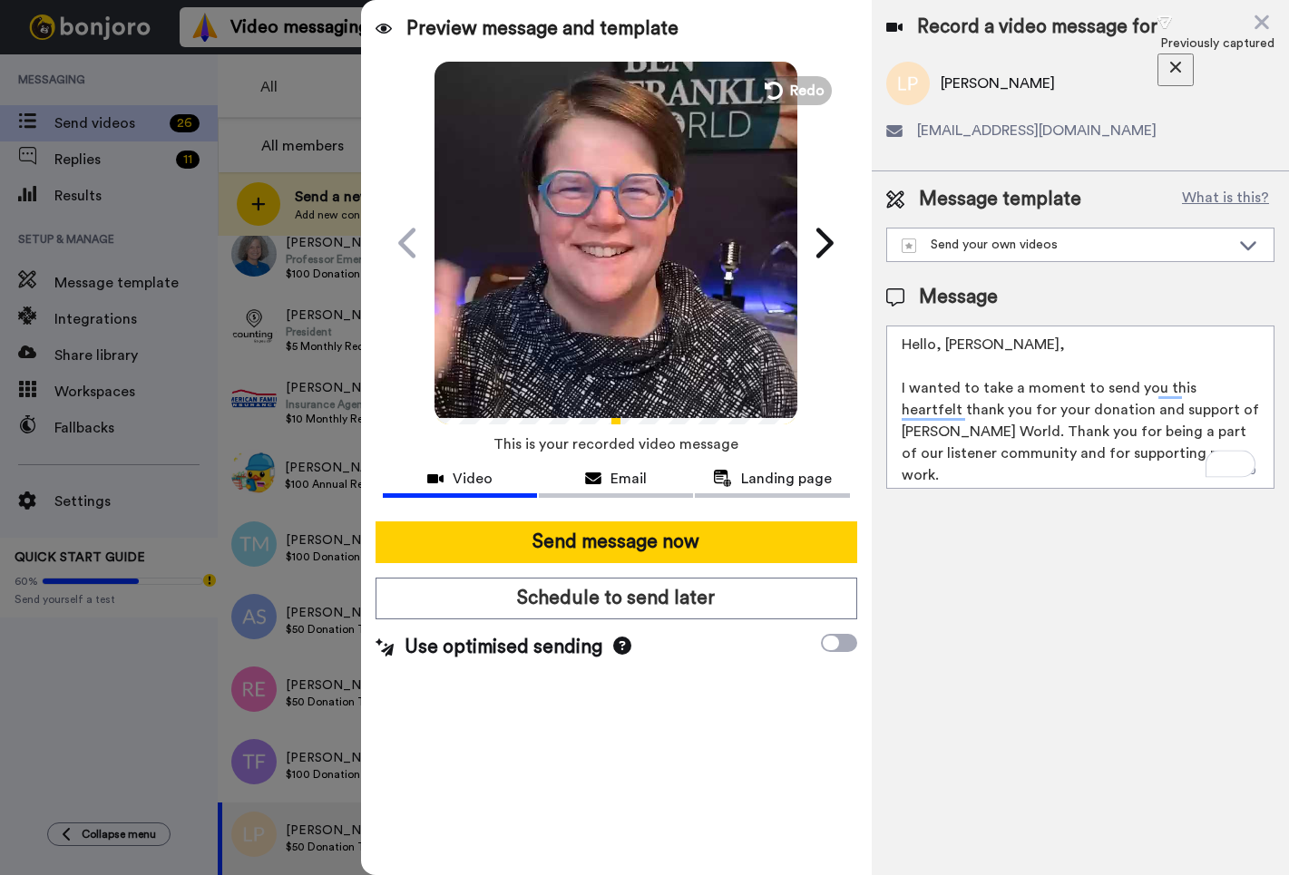
click at [967, 347] on textarea "Hello, Bill, I wanted to take a moment to send you this heartfelt thank you for…" at bounding box center [1080, 407] width 388 height 163
click at [964, 345] on textarea "Hello, Bill, I wanted to take a moment to send you this heartfelt thank you for…" at bounding box center [1080, 407] width 388 height 163
drag, startPoint x: 964, startPoint y: 345, endPoint x: 945, endPoint y: 346, distance: 19.1
click at [945, 346] on textarea "Hello, Bill, I wanted to take a moment to send you this heartfelt thank you for…" at bounding box center [1080, 407] width 388 height 163
type textarea "Hello, Lynn, I wanted to take a moment to send you this heartfelt thank you for…"
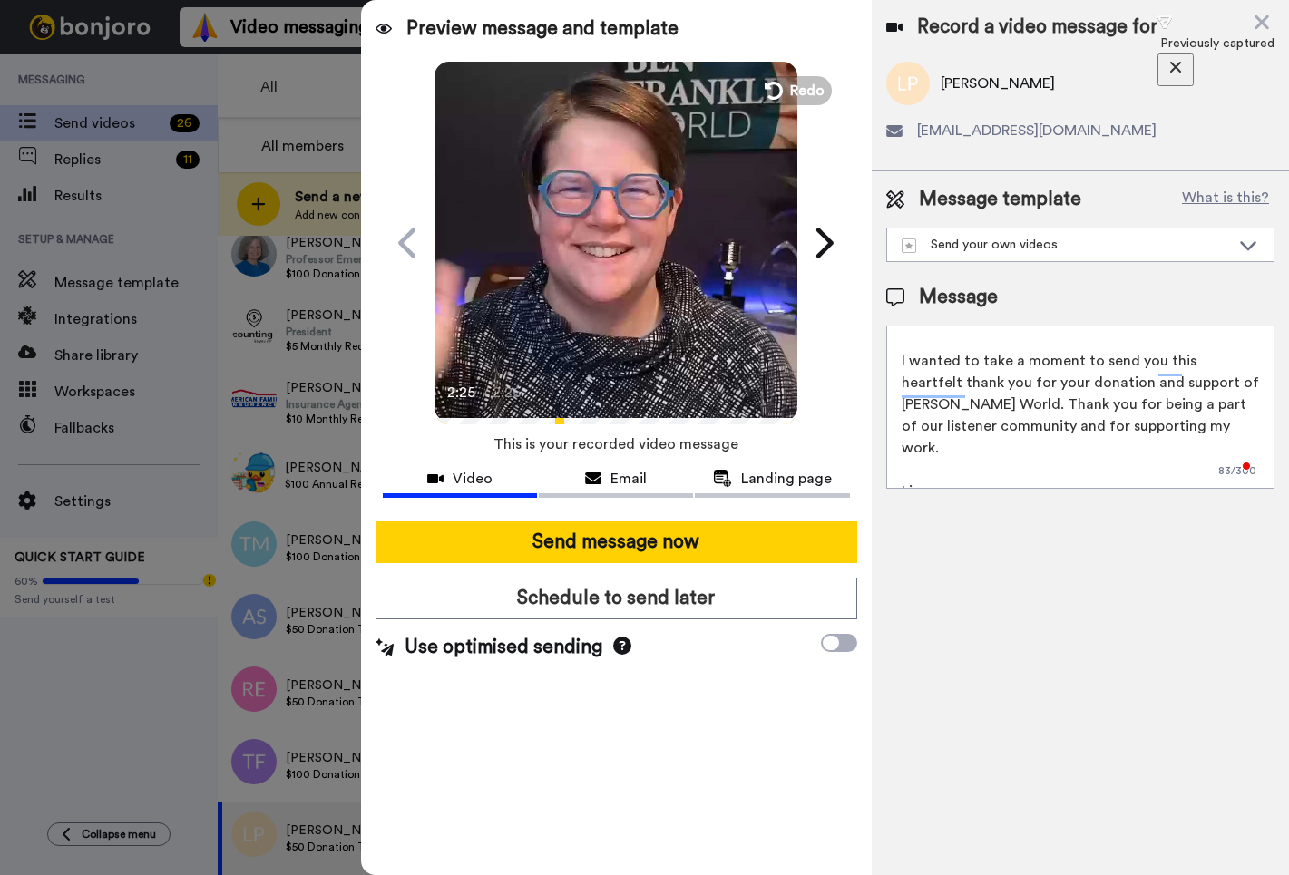
scroll to position [27, 0]
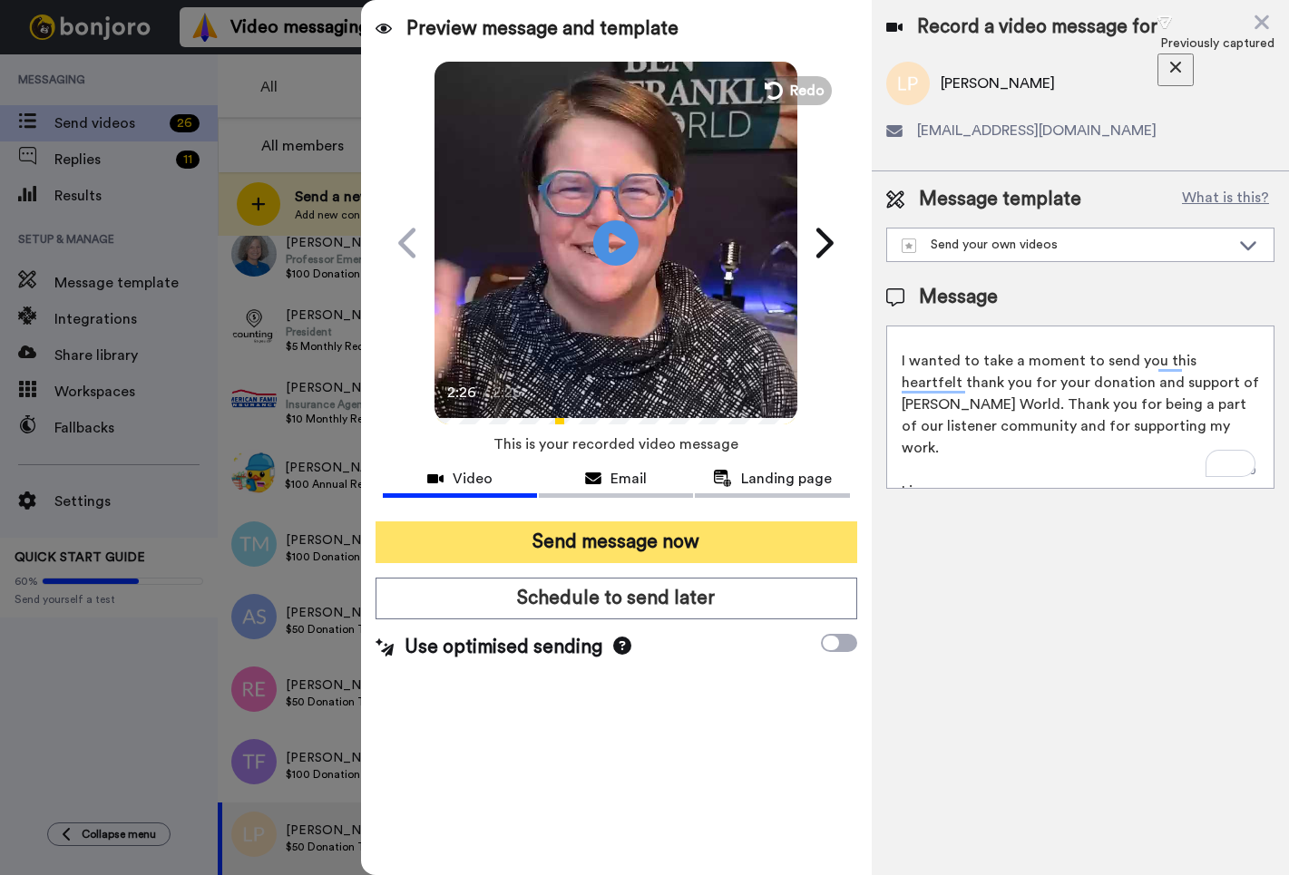
click at [743, 541] on button "Send message now" at bounding box center [616, 542] width 482 height 42
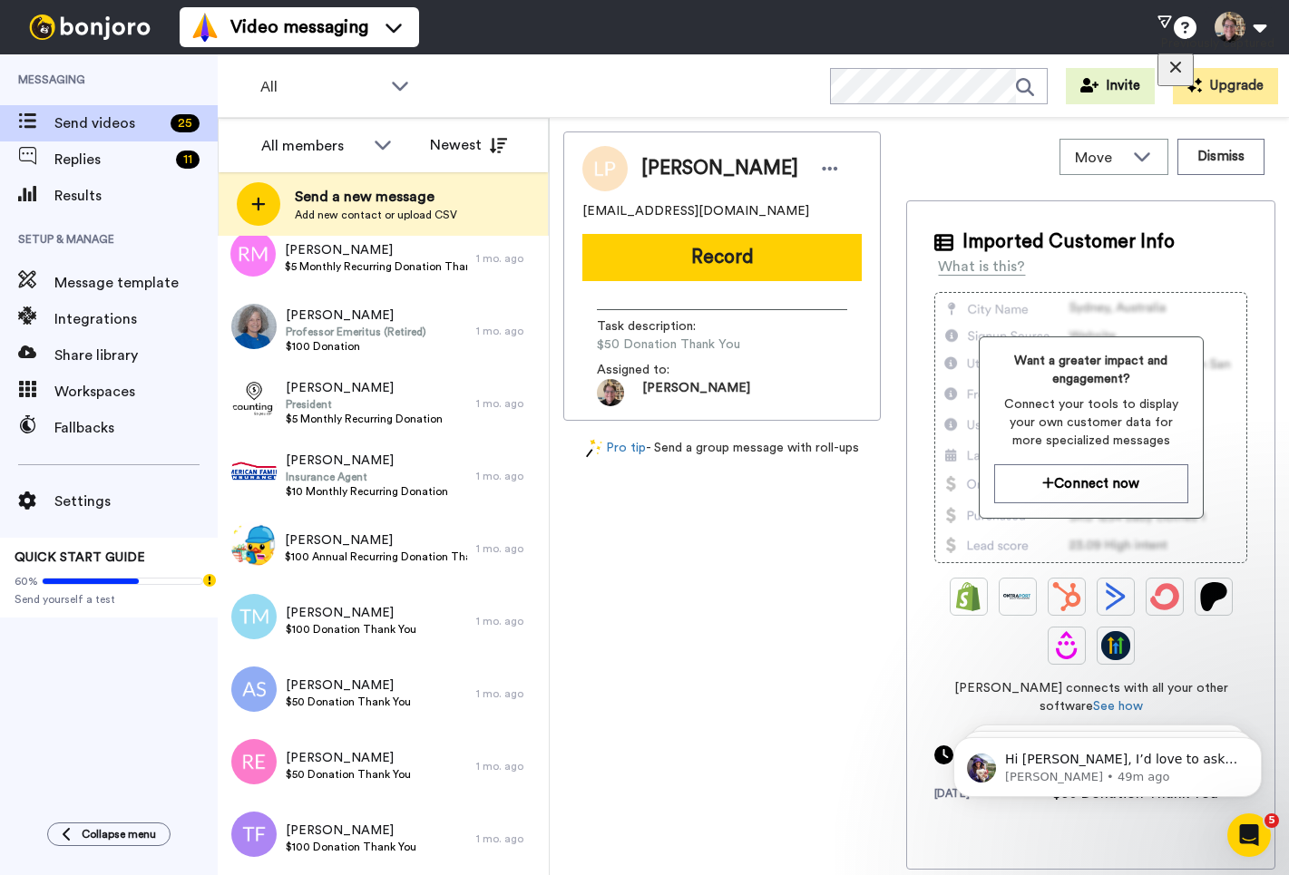
scroll to position [0, 0]
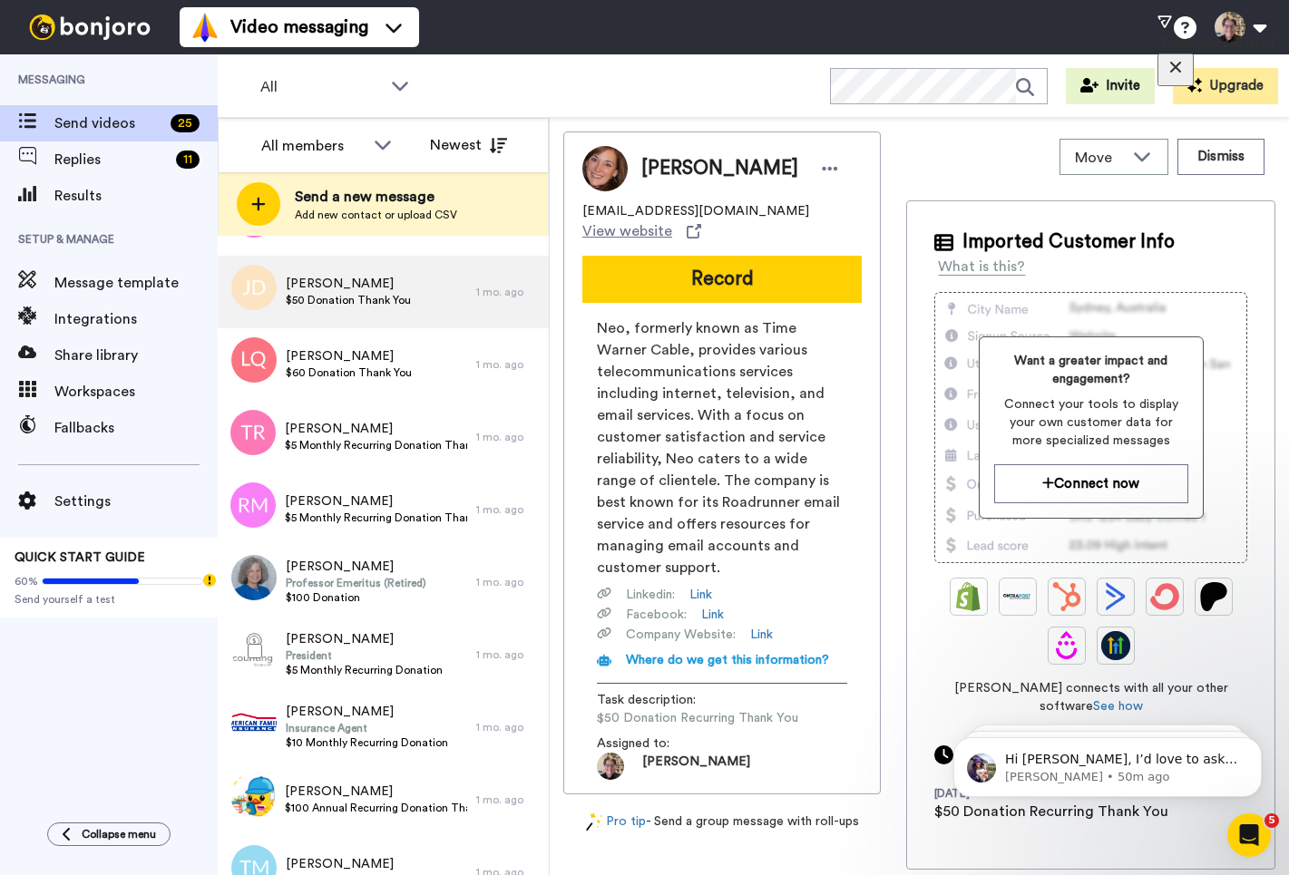
scroll to position [1211, 0]
